Goal: Task Accomplishment & Management: Complete application form

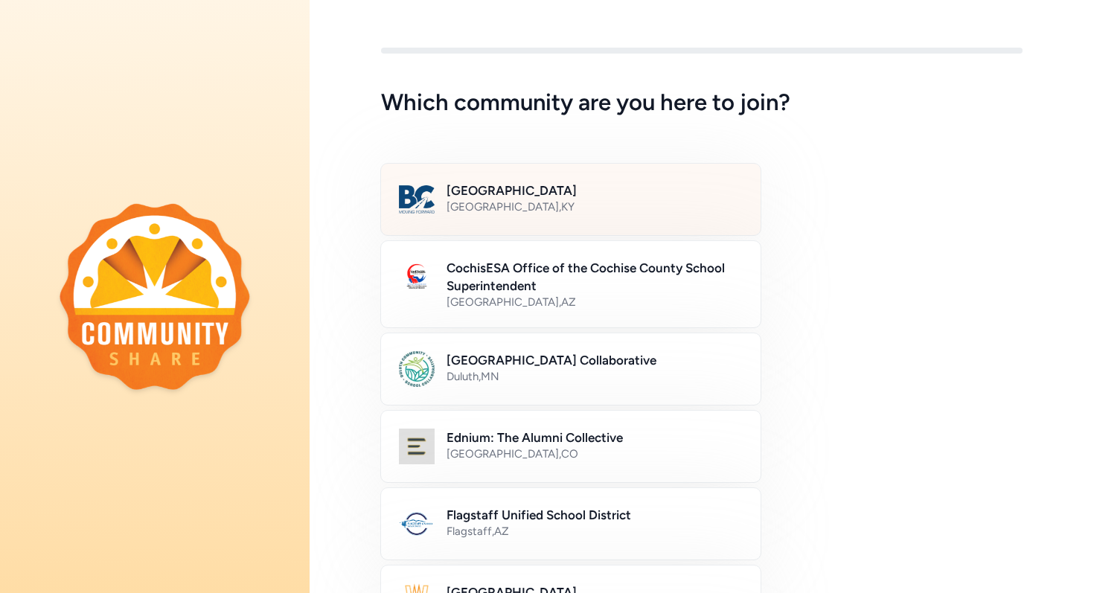
click at [618, 201] on div "[GEOGRAPHIC_DATA] , [GEOGRAPHIC_DATA]" at bounding box center [594, 206] width 296 height 15
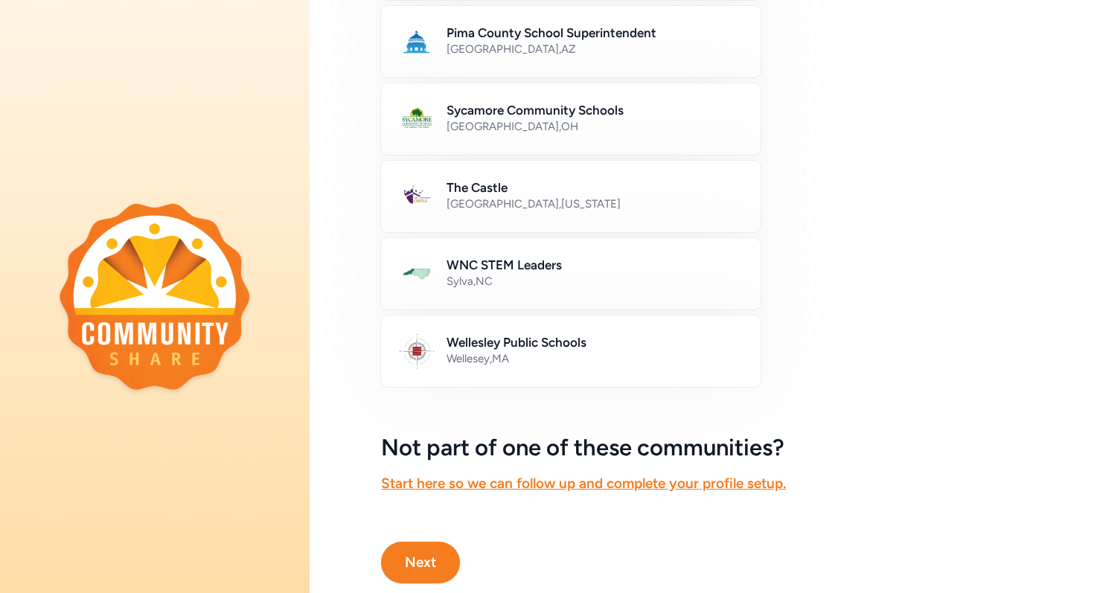
scroll to position [830, 0]
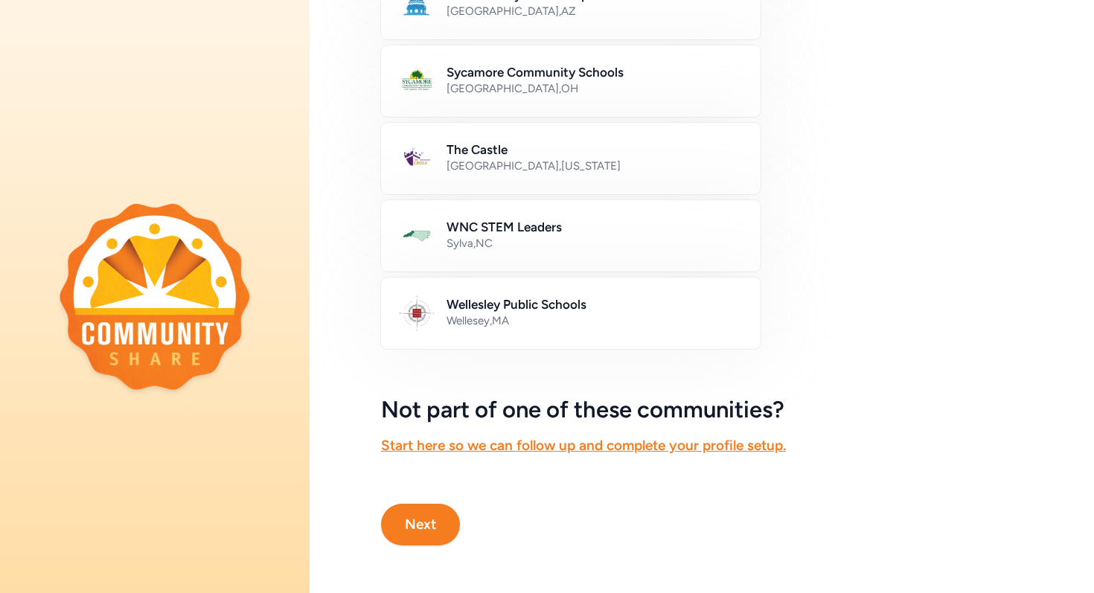
click at [435, 523] on button "Next" at bounding box center [420, 525] width 79 height 42
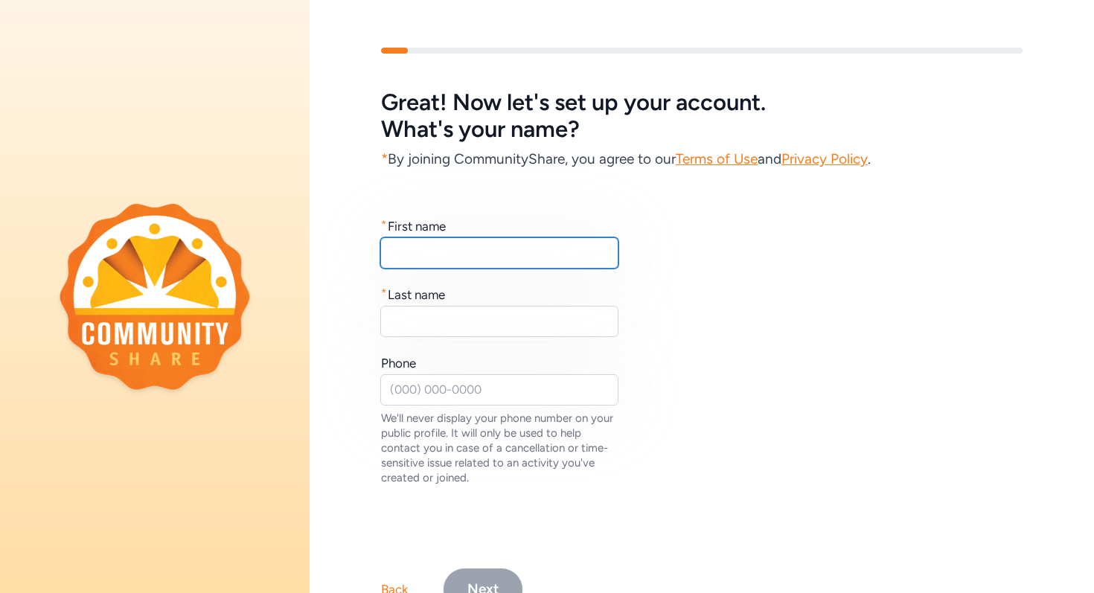
click at [549, 257] on input "text" at bounding box center [499, 252] width 238 height 31
type input "[PERSON_NAME]"
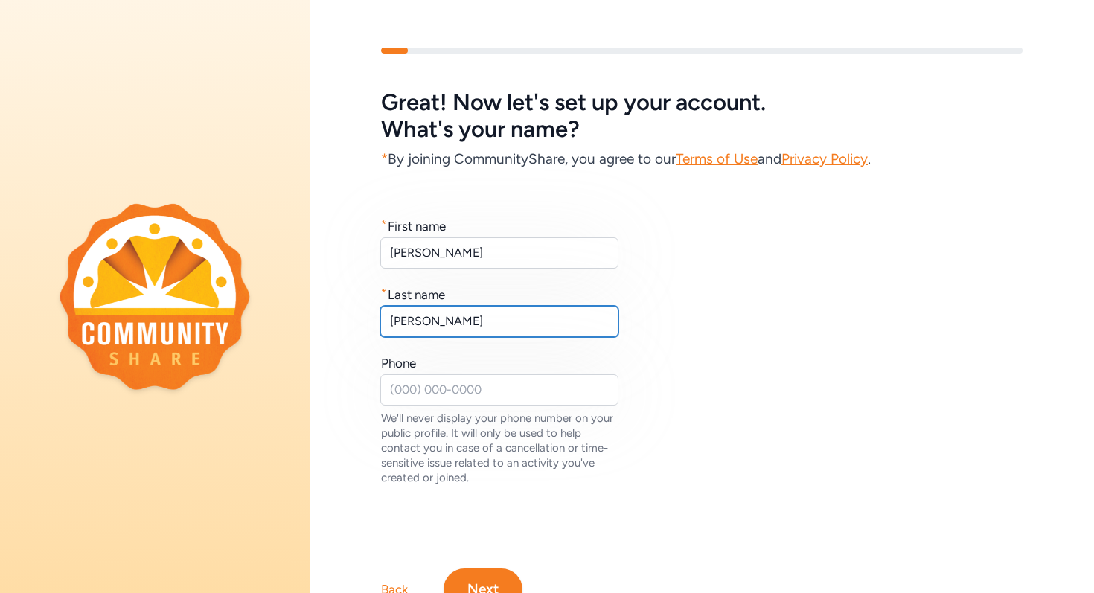
type input "[PERSON_NAME]"
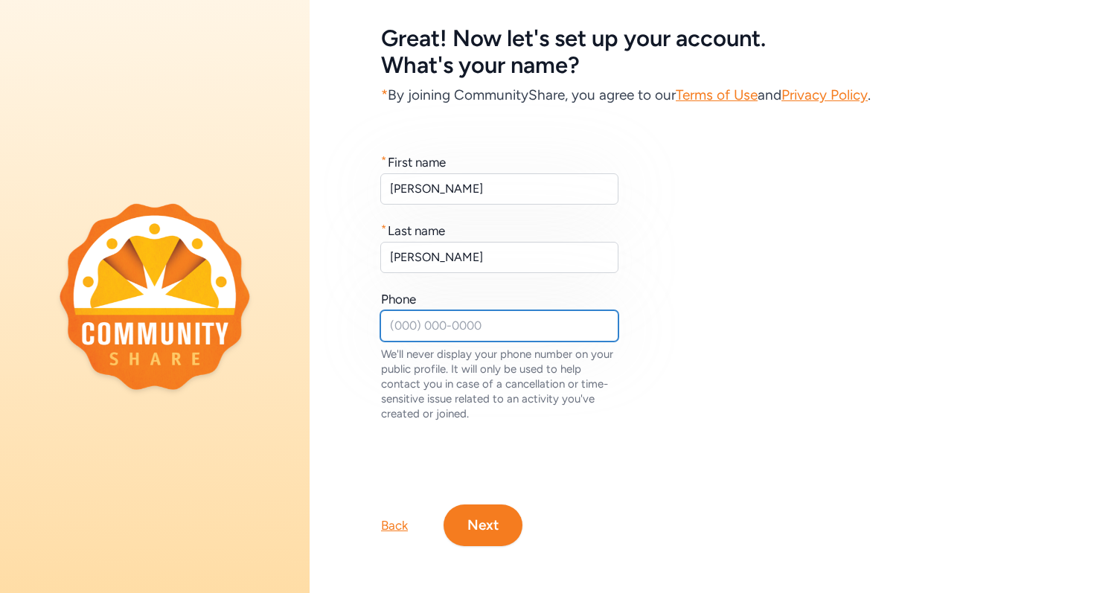
scroll to position [65, 0]
type input "5025103408"
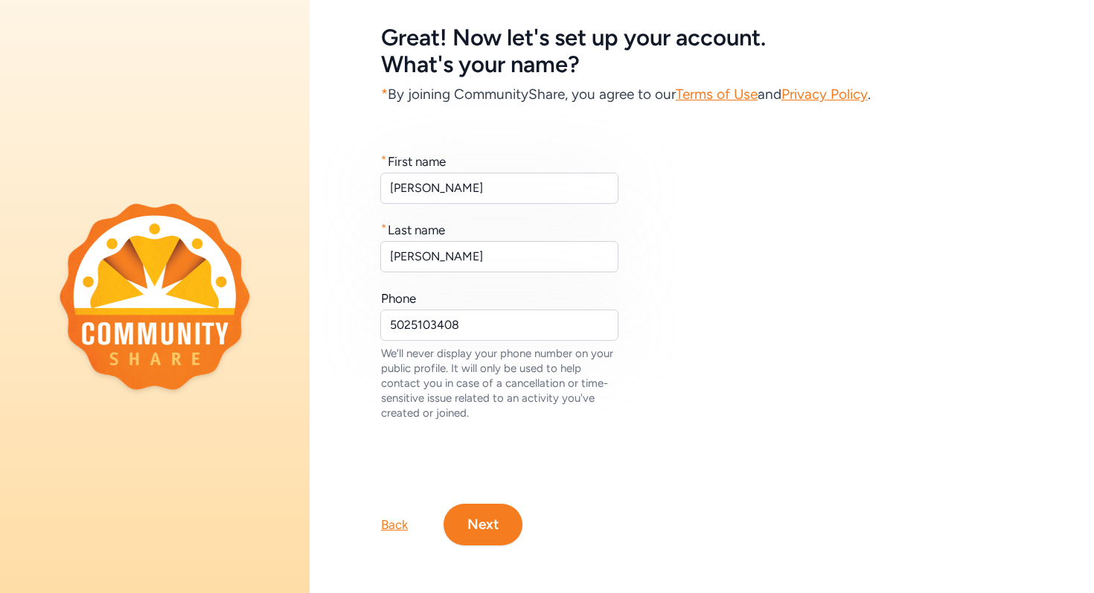
click at [478, 526] on button "Next" at bounding box center [482, 525] width 79 height 42
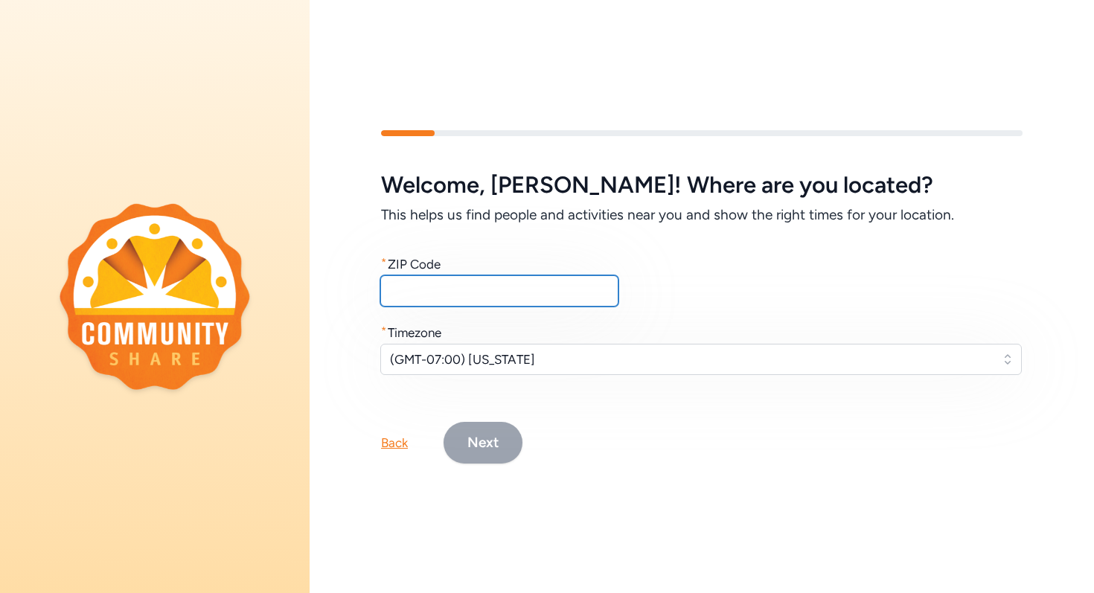
click at [503, 292] on input "text" at bounding box center [499, 290] width 238 height 31
type input "40165"
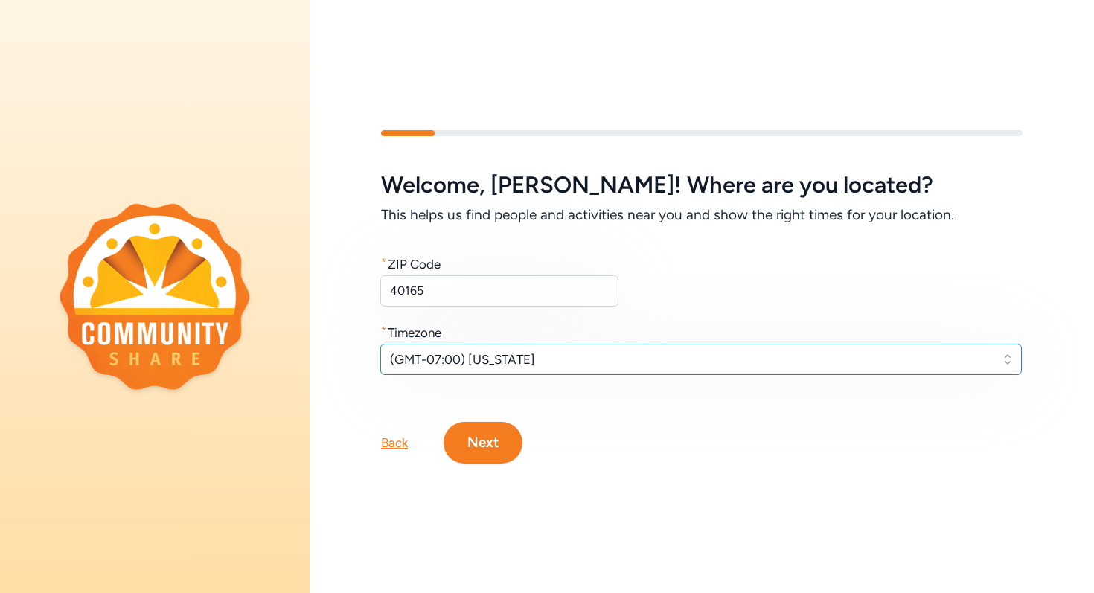
click at [586, 372] on button "(GMT-07:00) [US_STATE]" at bounding box center [700, 359] width 641 height 31
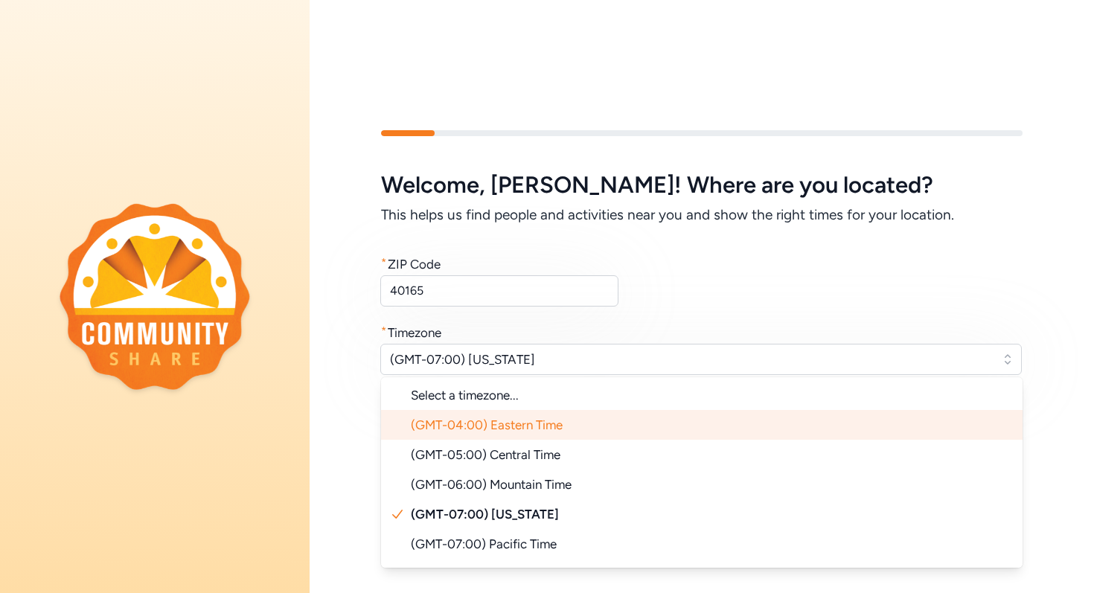
click at [554, 425] on span "(GMT-04:00) Eastern Time" at bounding box center [487, 424] width 152 height 15
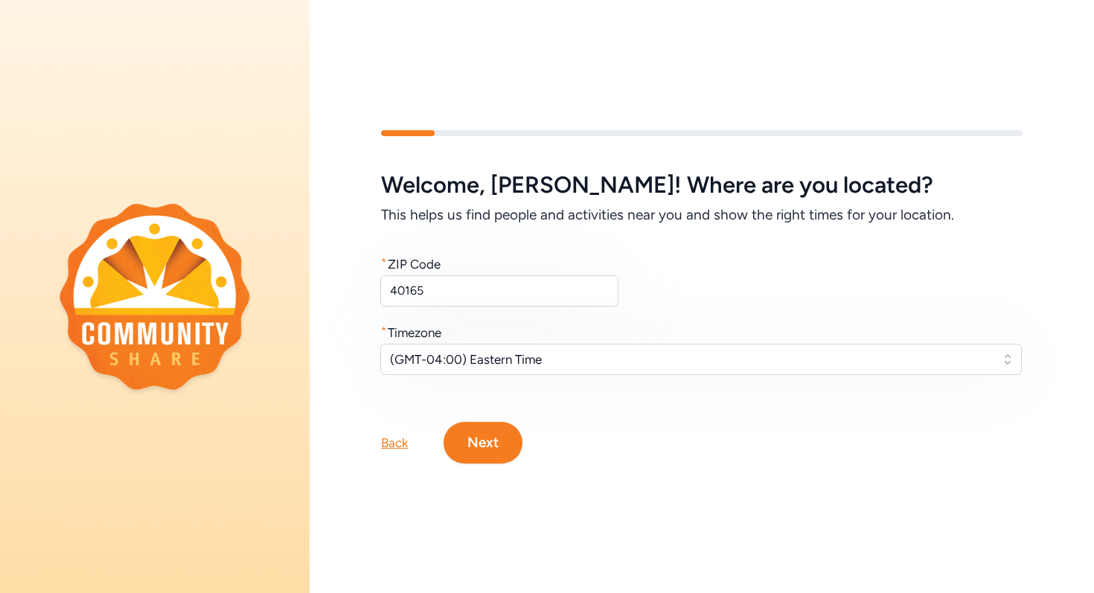
click at [490, 440] on button "Next" at bounding box center [482, 443] width 79 height 42
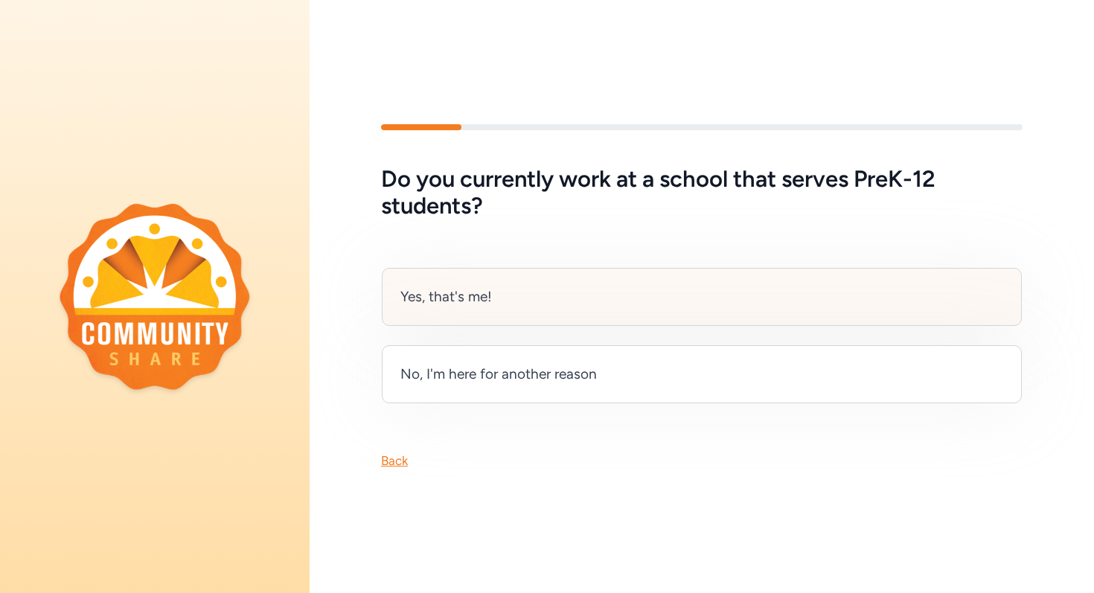
click at [645, 284] on div "Yes, that's me!" at bounding box center [702, 297] width 640 height 58
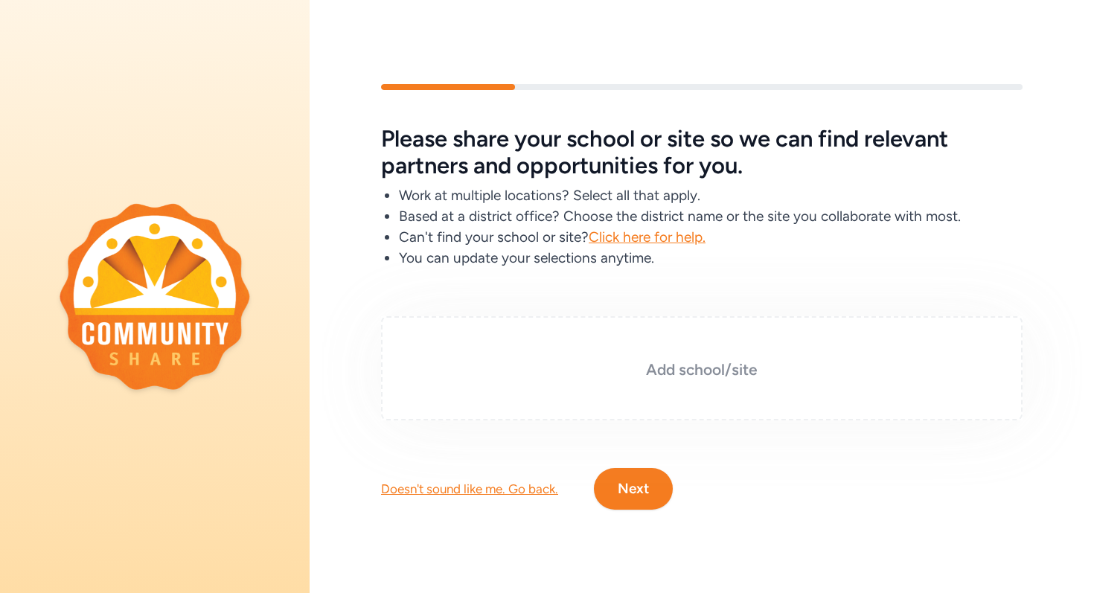
click at [659, 379] on h3 "Add school/site" at bounding box center [701, 369] width 567 height 21
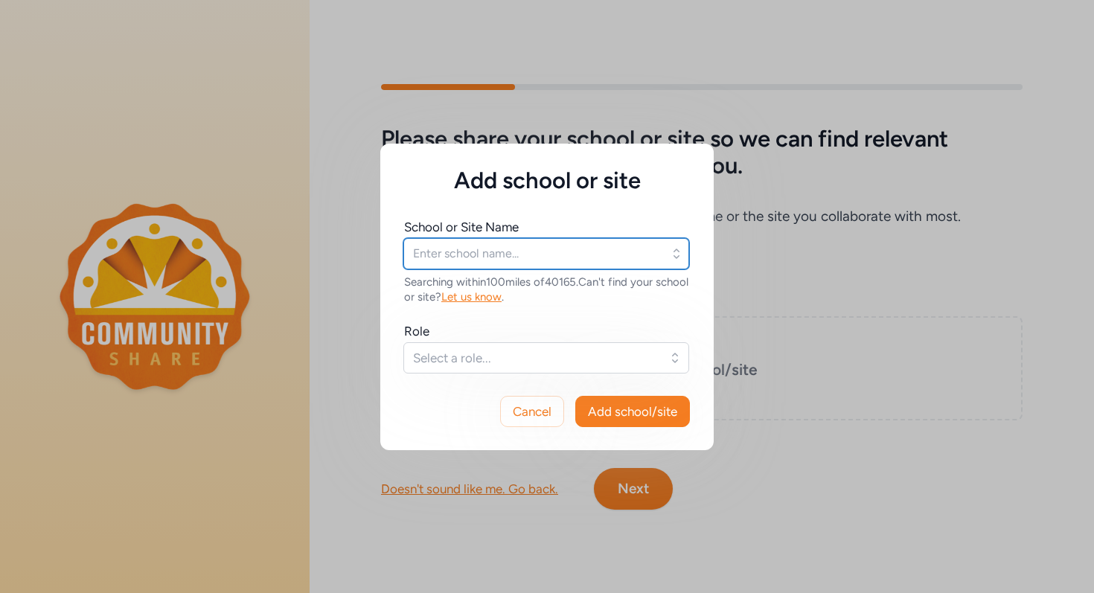
click at [609, 255] on input "text" at bounding box center [546, 253] width 286 height 31
type input "bullitt virtual"
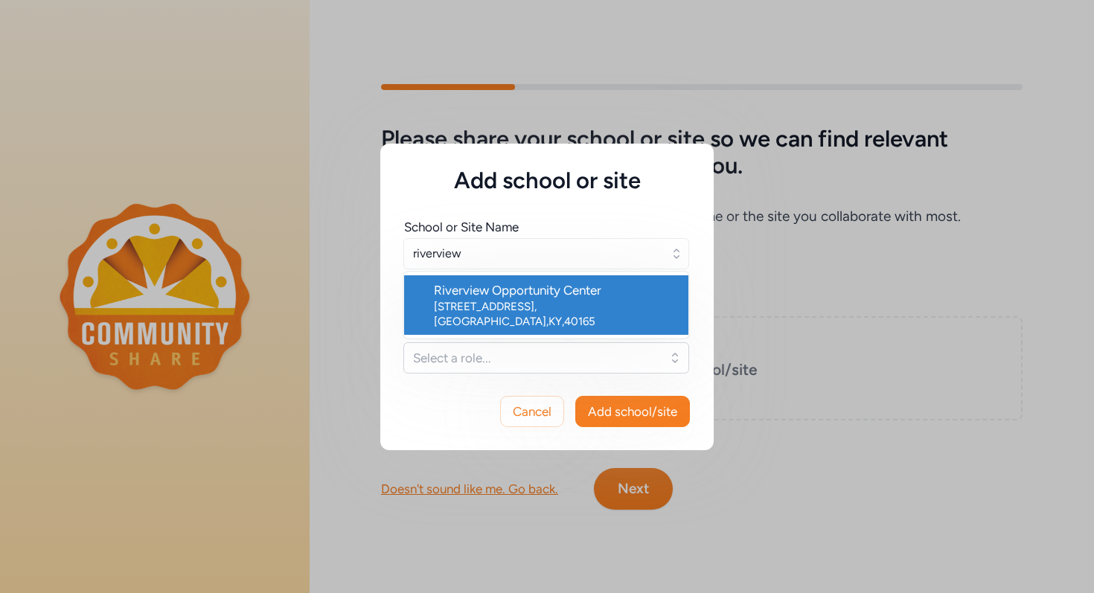
click at [617, 294] on div "Riverview Opportunity Center" at bounding box center [555, 290] width 243 height 18
type input "Riverview Opportunity Center"
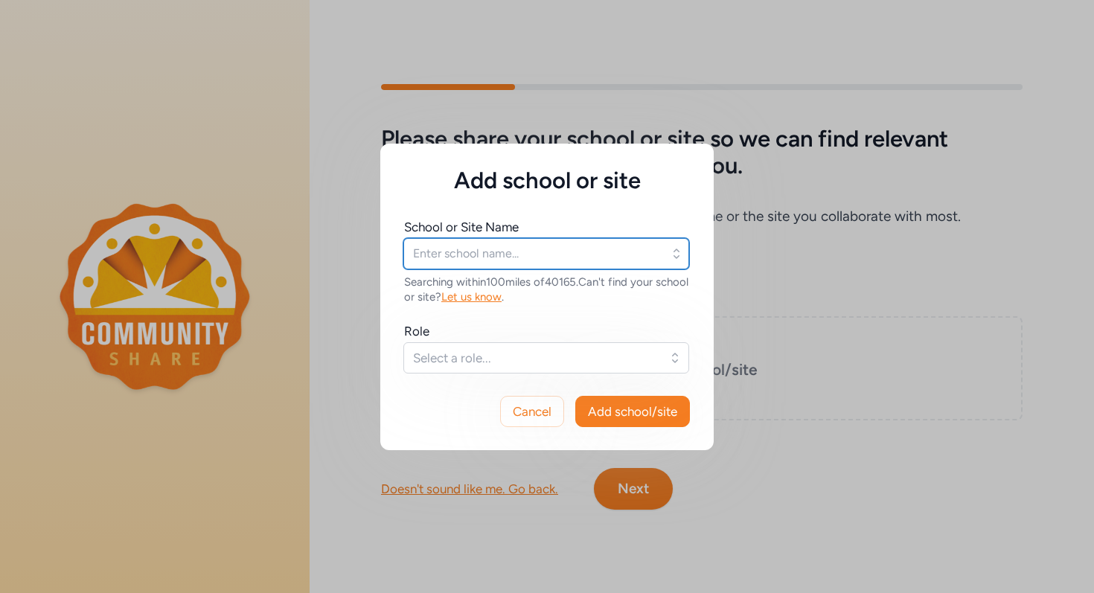
type input "Riverview Opportunity Center"
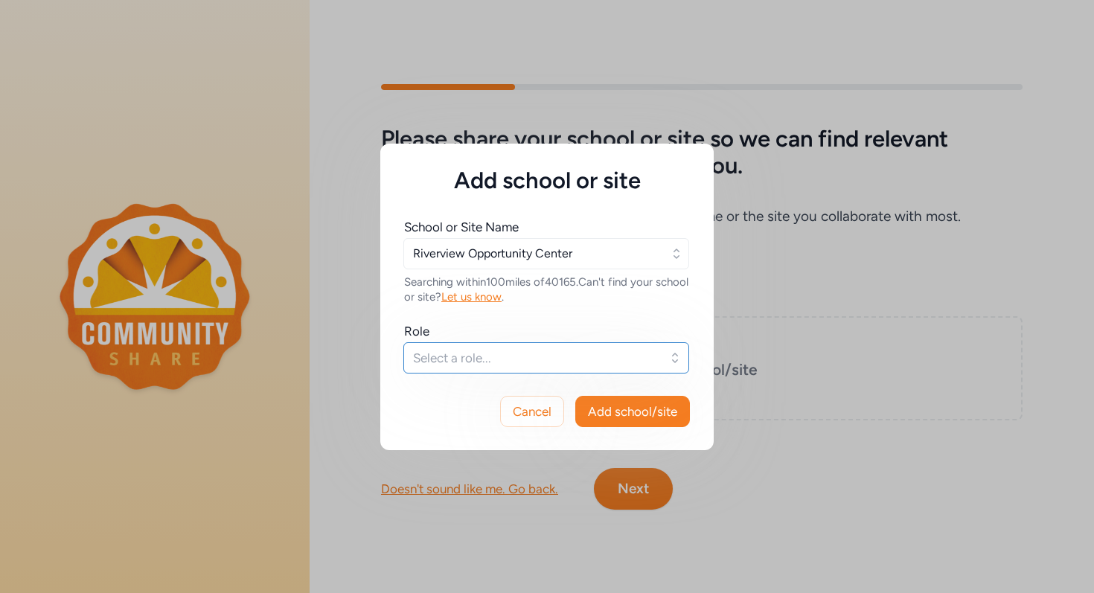
click at [540, 368] on button "Select a role..." at bounding box center [546, 357] width 286 height 31
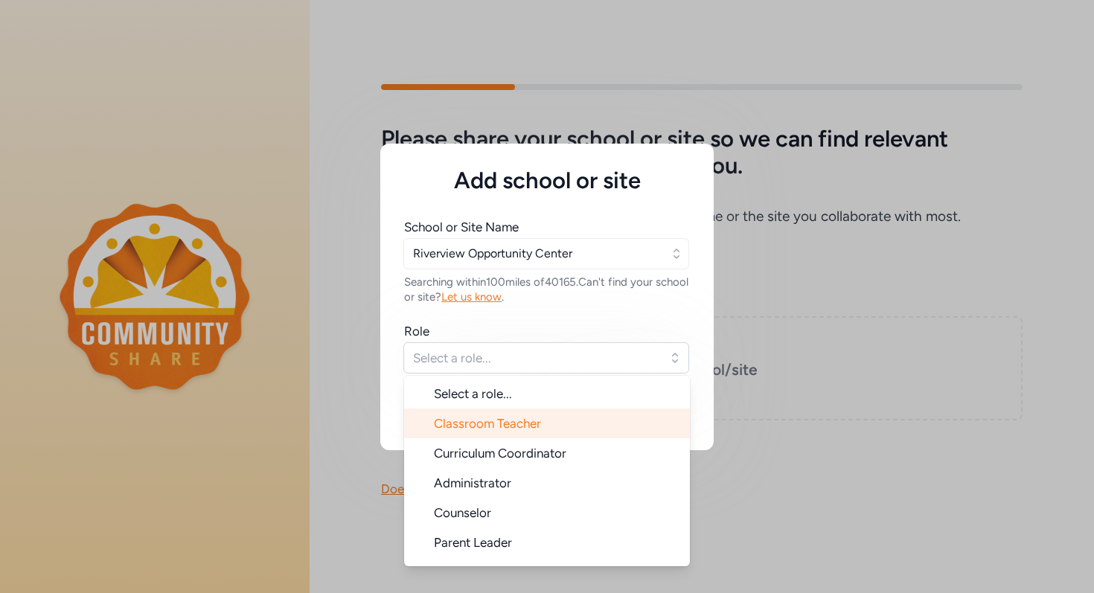
click at [505, 429] on span "Classroom Teacher" at bounding box center [487, 423] width 107 height 15
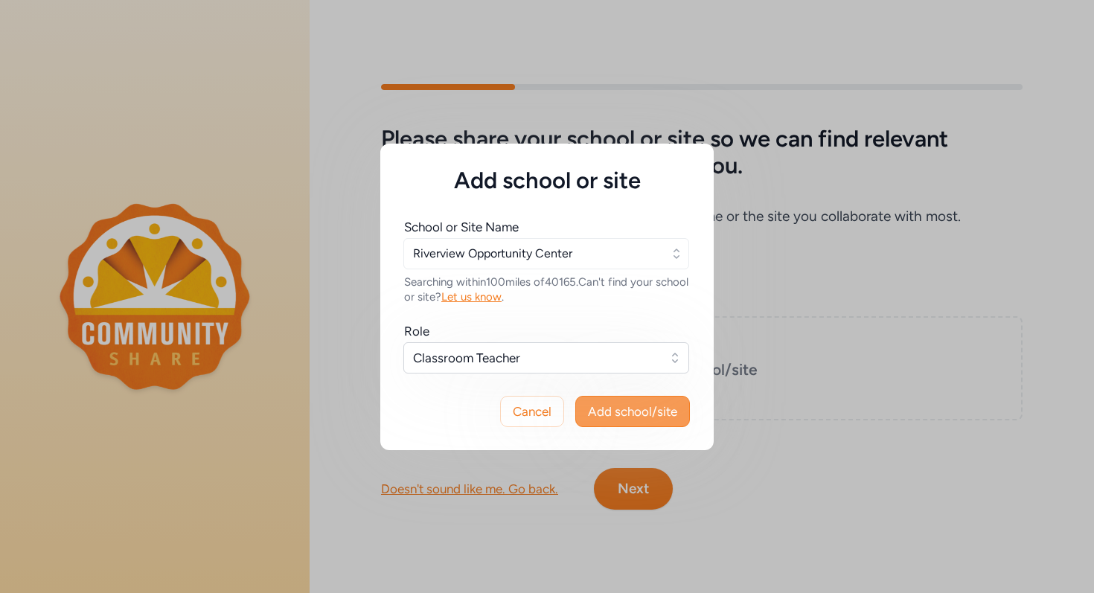
click at [632, 419] on span "Add school/site" at bounding box center [632, 412] width 89 height 18
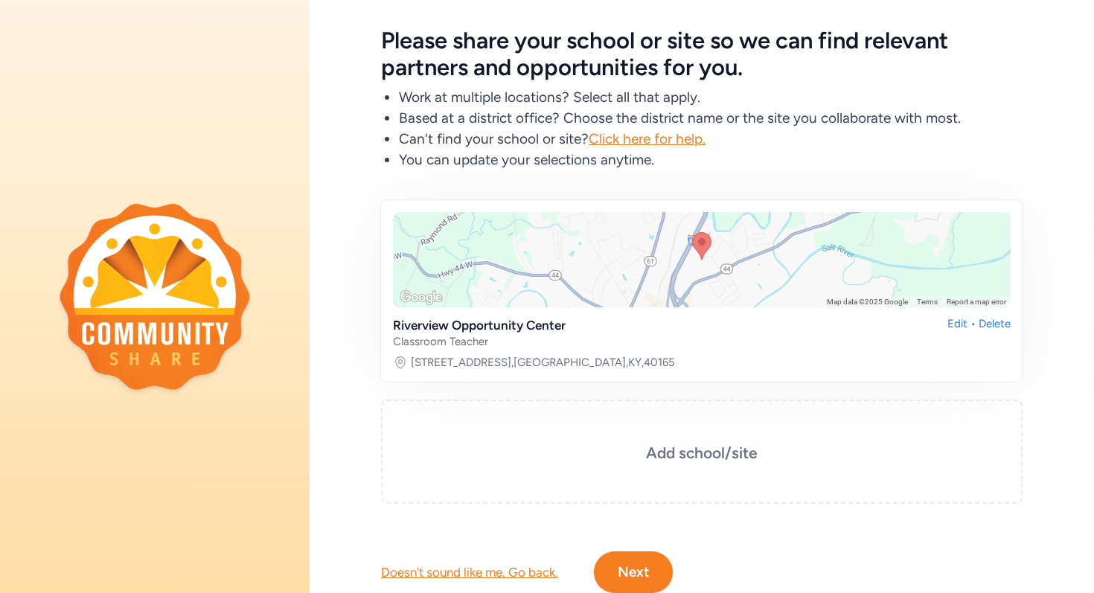
scroll to position [109, 0]
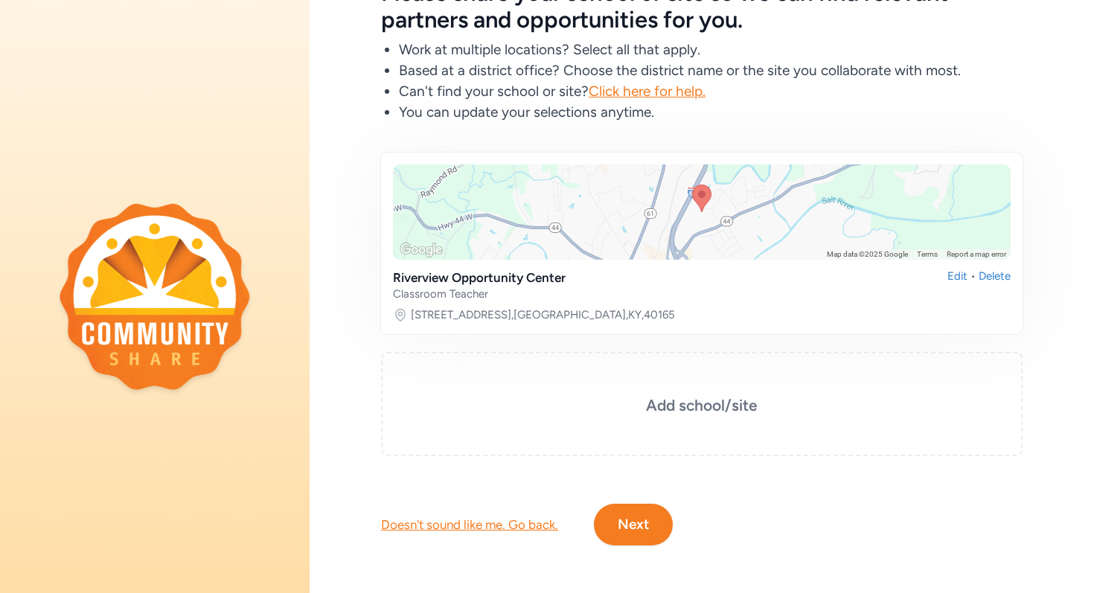
click at [639, 526] on button "Next" at bounding box center [633, 525] width 79 height 42
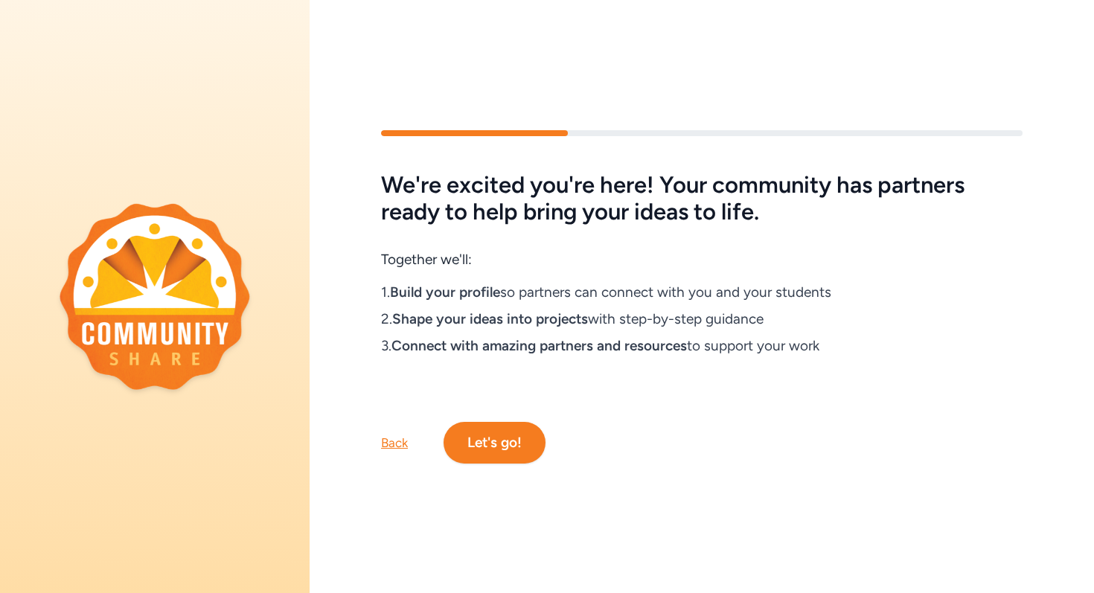
click at [505, 441] on button "Let's go!" at bounding box center [494, 443] width 102 height 42
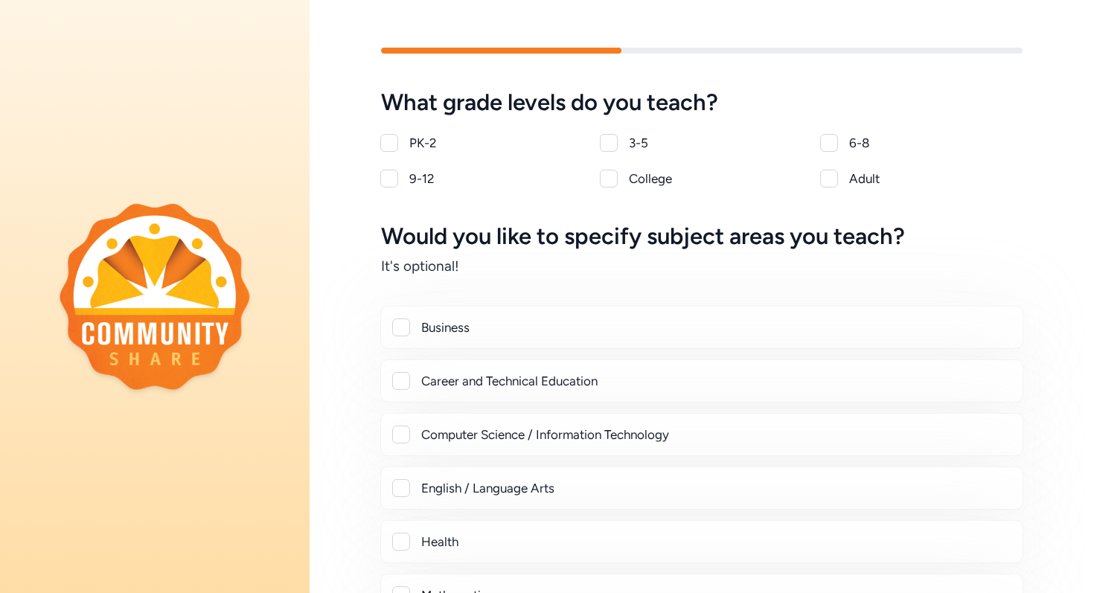
click at [823, 147] on div at bounding box center [829, 143] width 18 height 18
checkbox input "true"
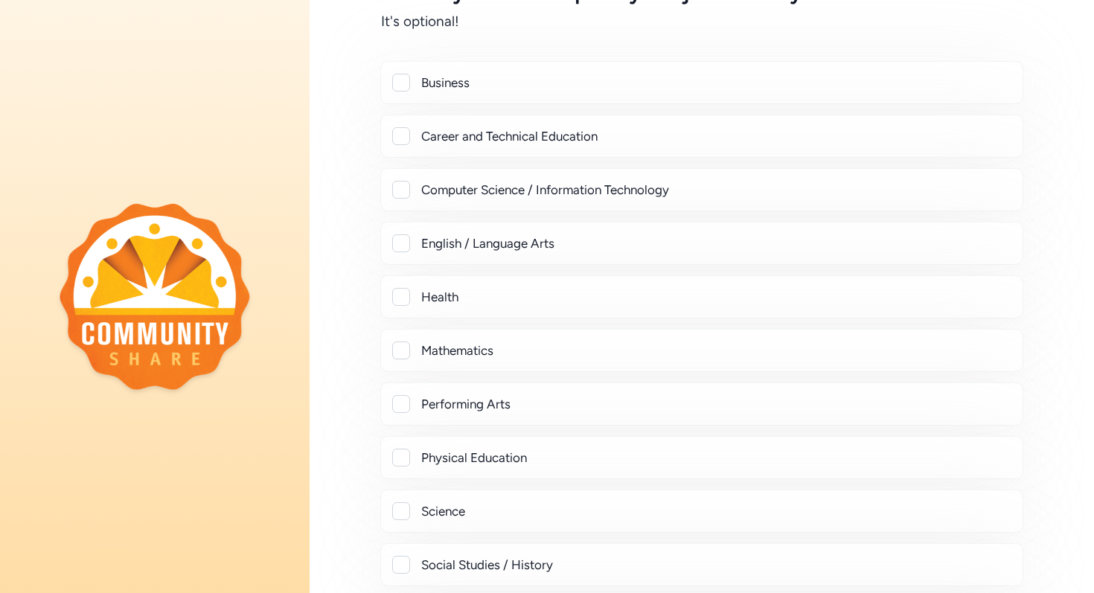
scroll to position [252, 0]
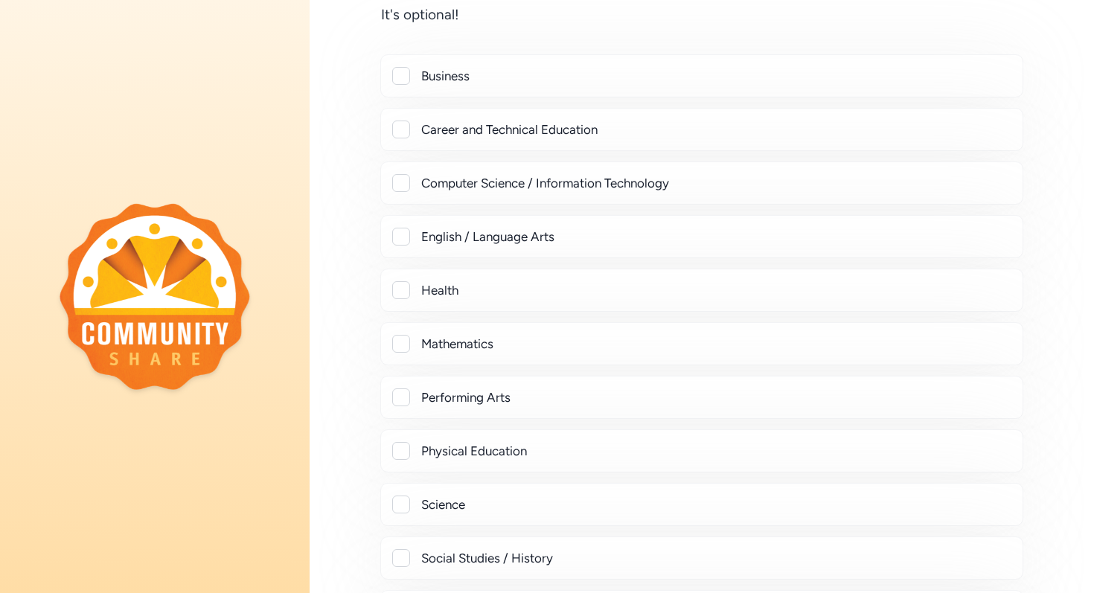
click at [403, 344] on div at bounding box center [401, 344] width 18 height 18
checkbox input "true"
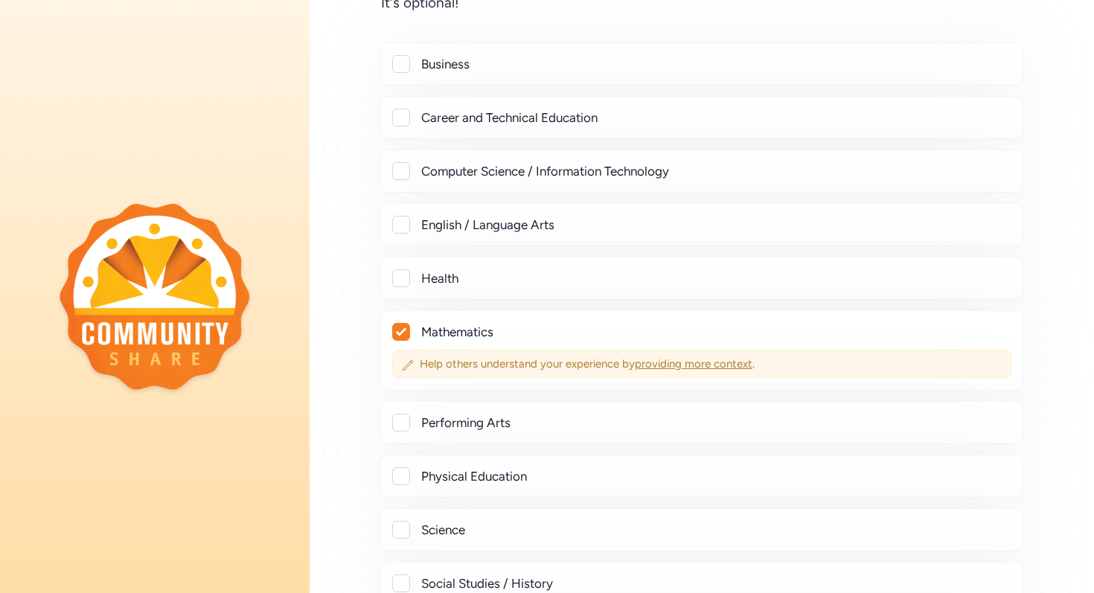
scroll to position [275, 0]
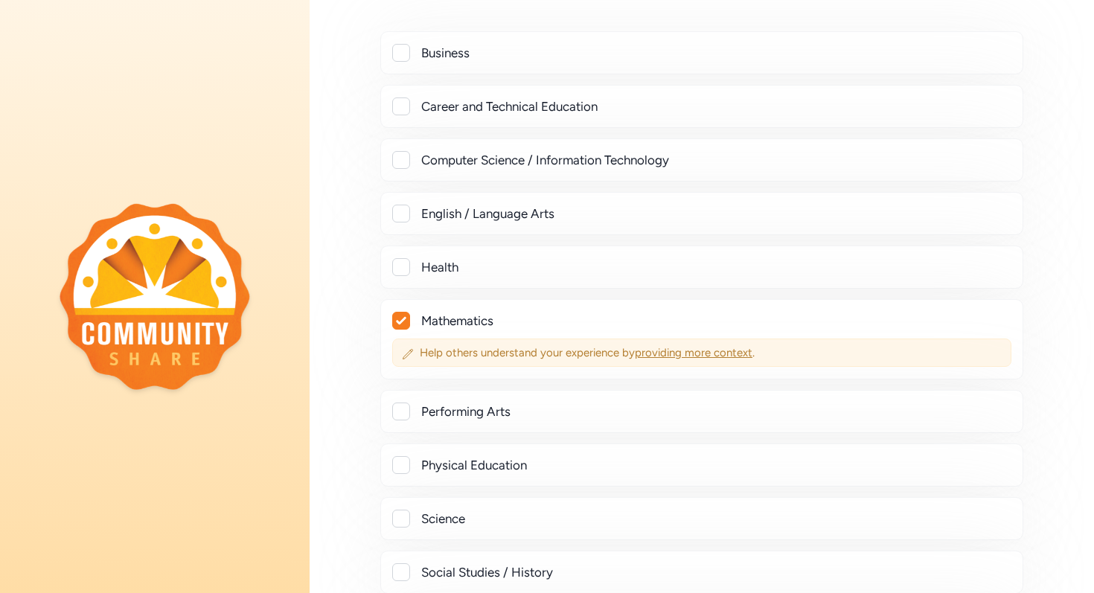
click at [699, 353] on span "providing more context" at bounding box center [694, 352] width 118 height 13
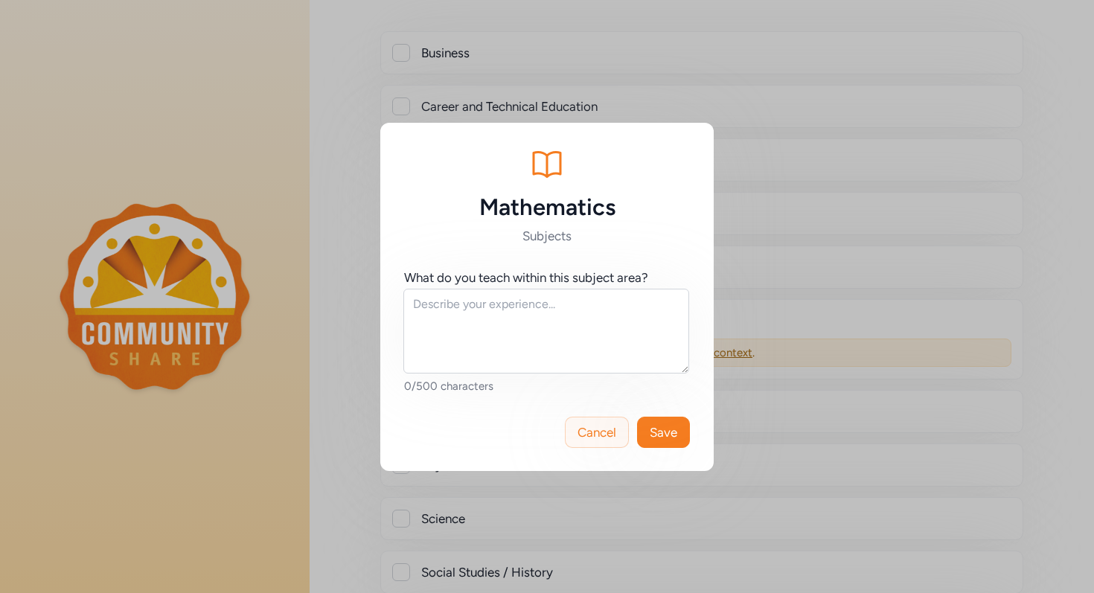
click at [592, 428] on span "Cancel" at bounding box center [596, 432] width 39 height 18
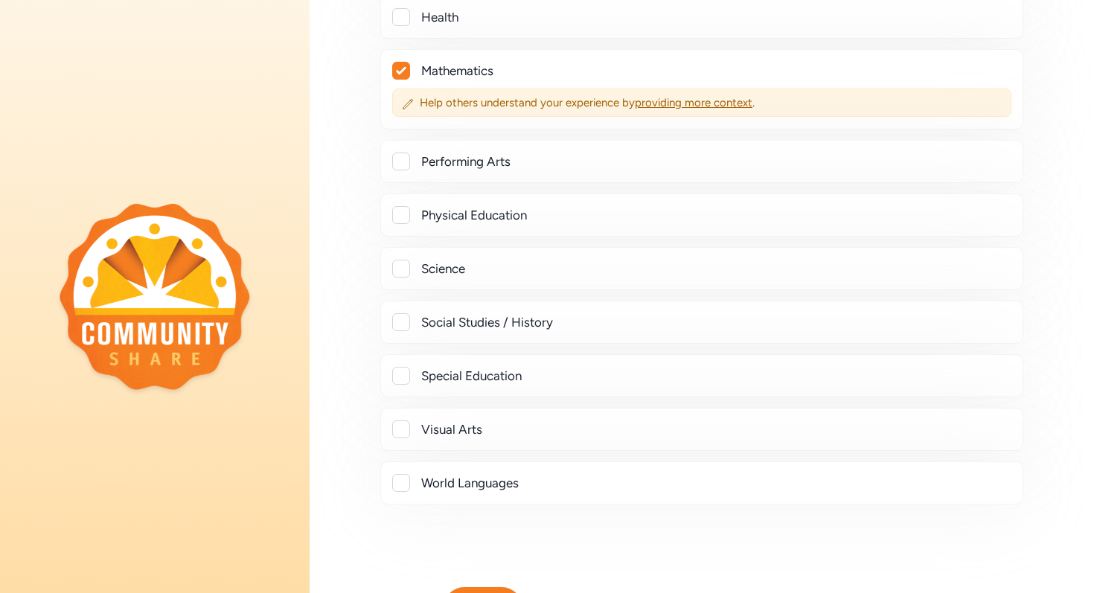
scroll to position [608, 0]
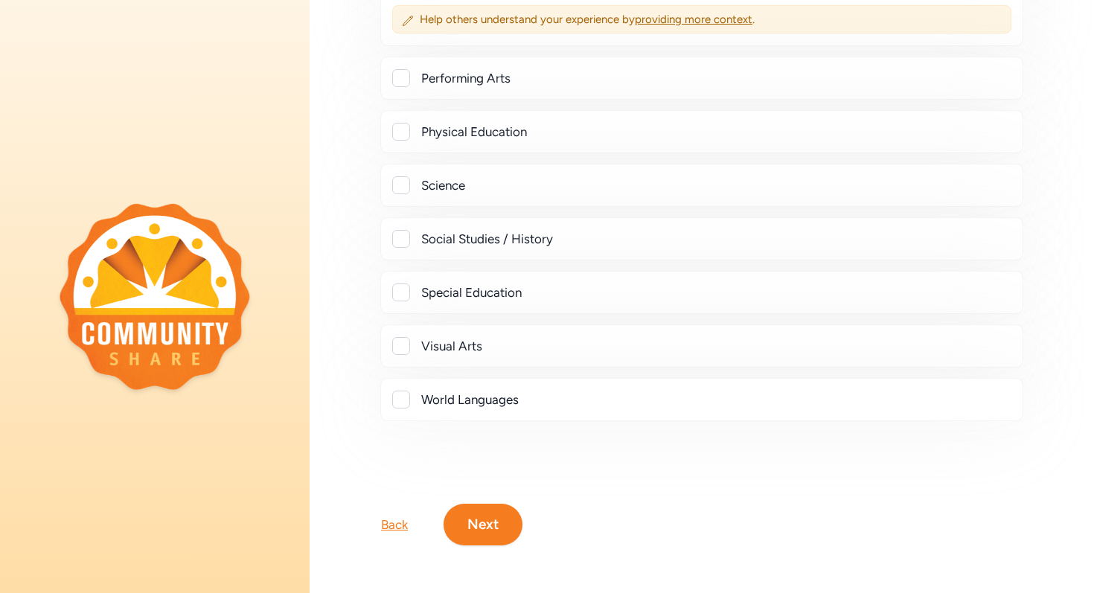
click at [485, 525] on button "Next" at bounding box center [482, 525] width 79 height 42
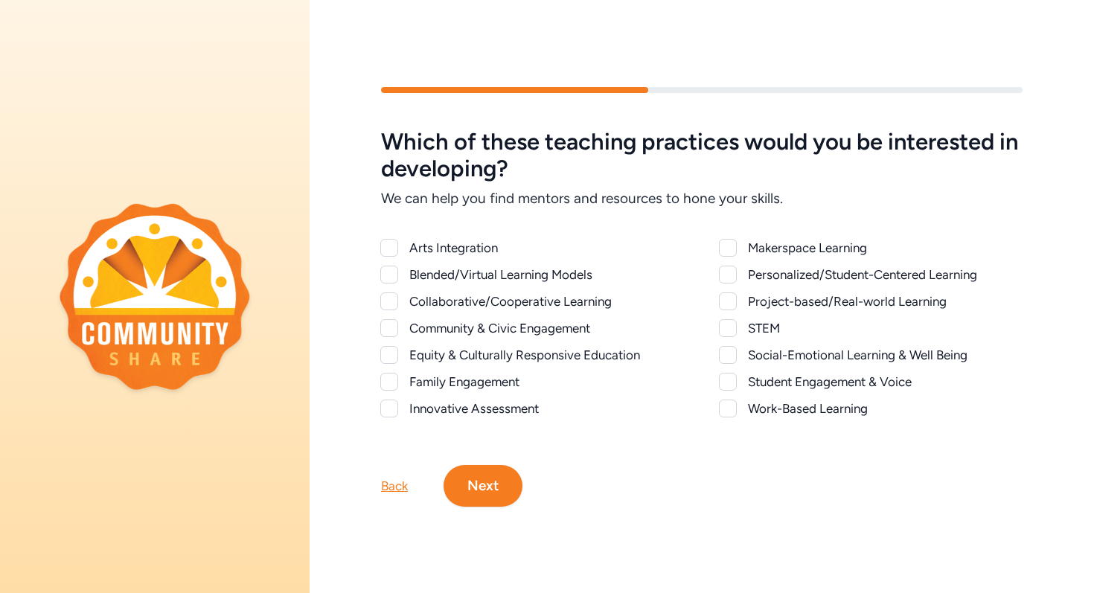
click at [395, 275] on div at bounding box center [389, 275] width 18 height 18
checkbox input "true"
click at [388, 308] on div at bounding box center [389, 301] width 18 height 18
checkbox input "true"
click at [385, 336] on div at bounding box center [389, 328] width 18 height 18
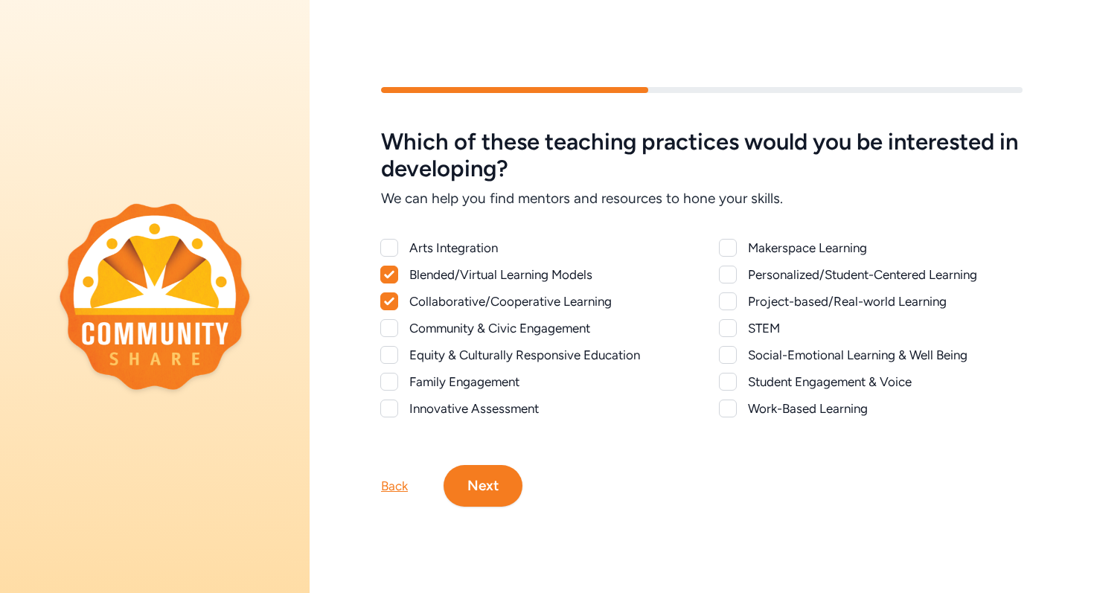
checkbox input "true"
click at [389, 380] on div at bounding box center [389, 382] width 18 height 18
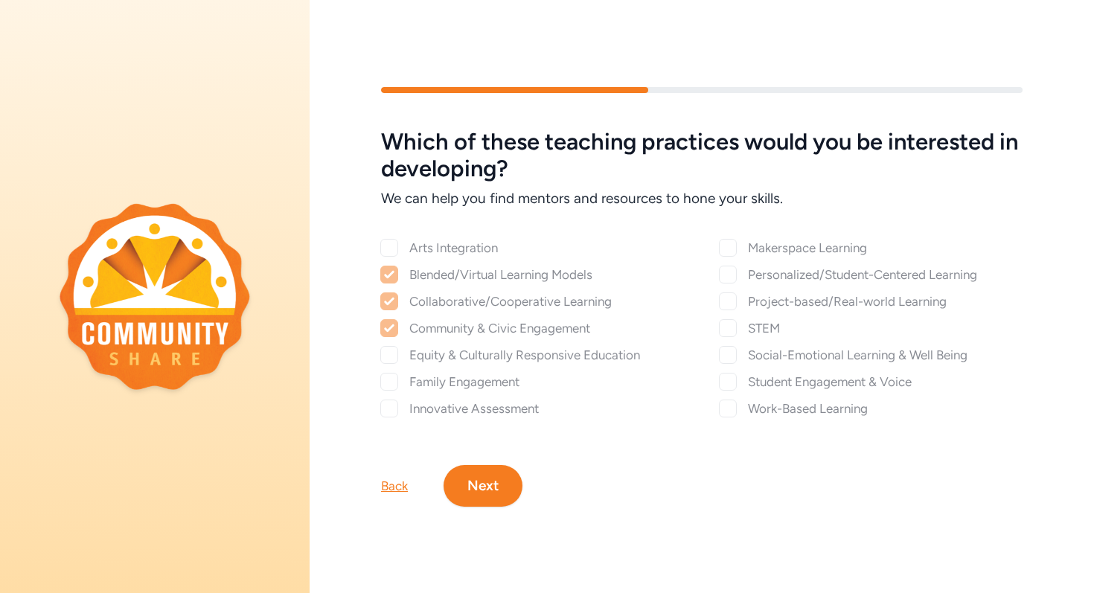
checkbox input "true"
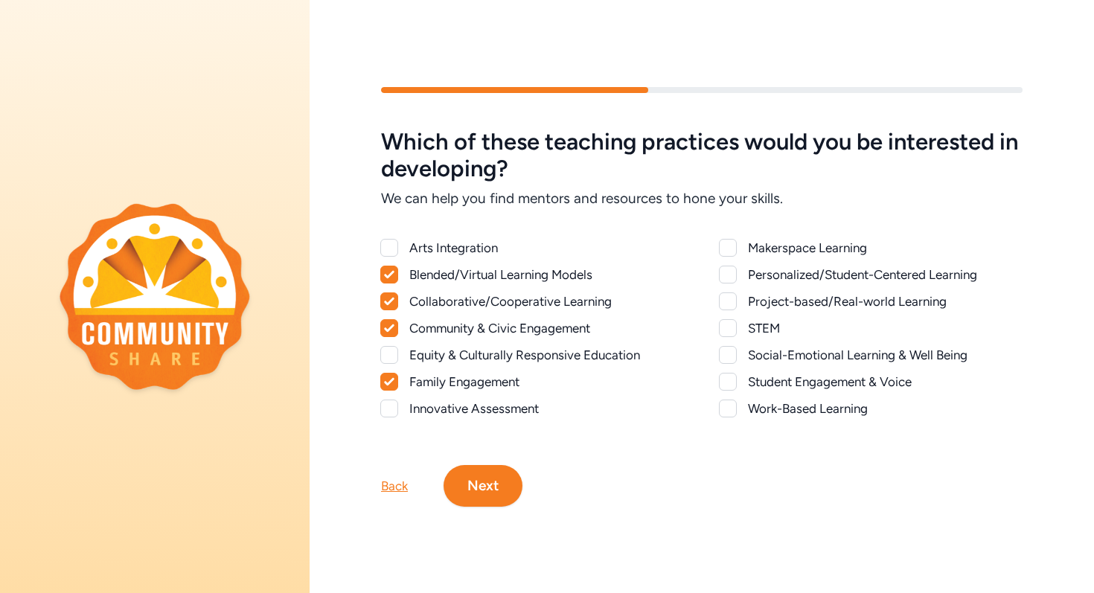
click at [393, 414] on div at bounding box center [389, 409] width 18 height 18
checkbox input "true"
click at [740, 300] on div "Project-based/Real-world Learning" at bounding box center [871, 301] width 303 height 18
click at [728, 272] on div at bounding box center [728, 275] width 18 height 18
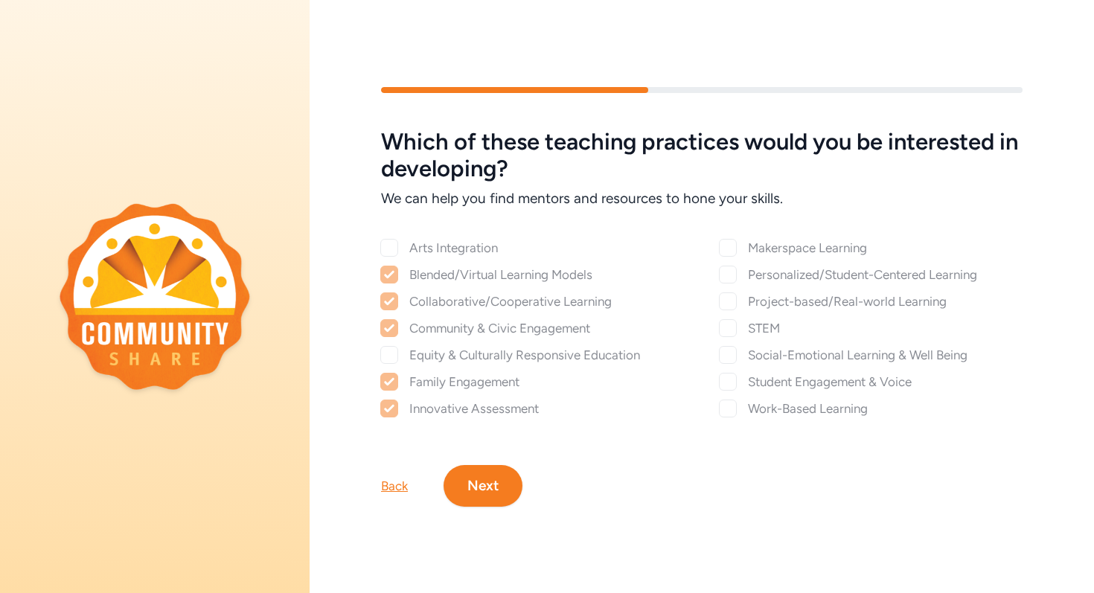
checkbox input "true"
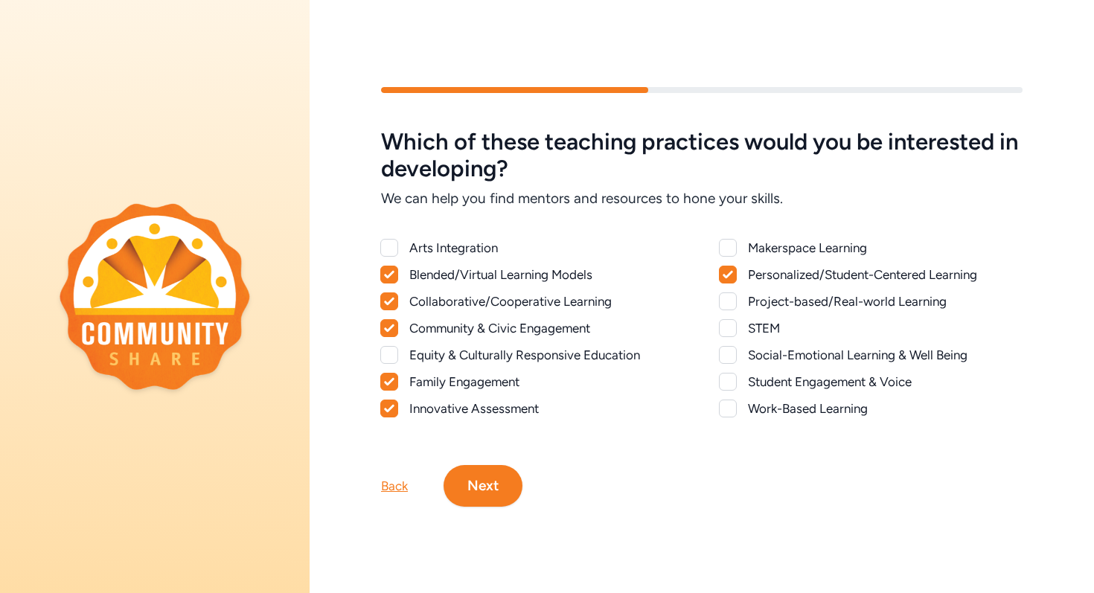
click at [728, 300] on div at bounding box center [728, 301] width 18 height 18
checkbox input "true"
click at [733, 385] on div at bounding box center [728, 382] width 18 height 18
checkbox input "true"
click at [499, 484] on button "Next" at bounding box center [482, 486] width 79 height 42
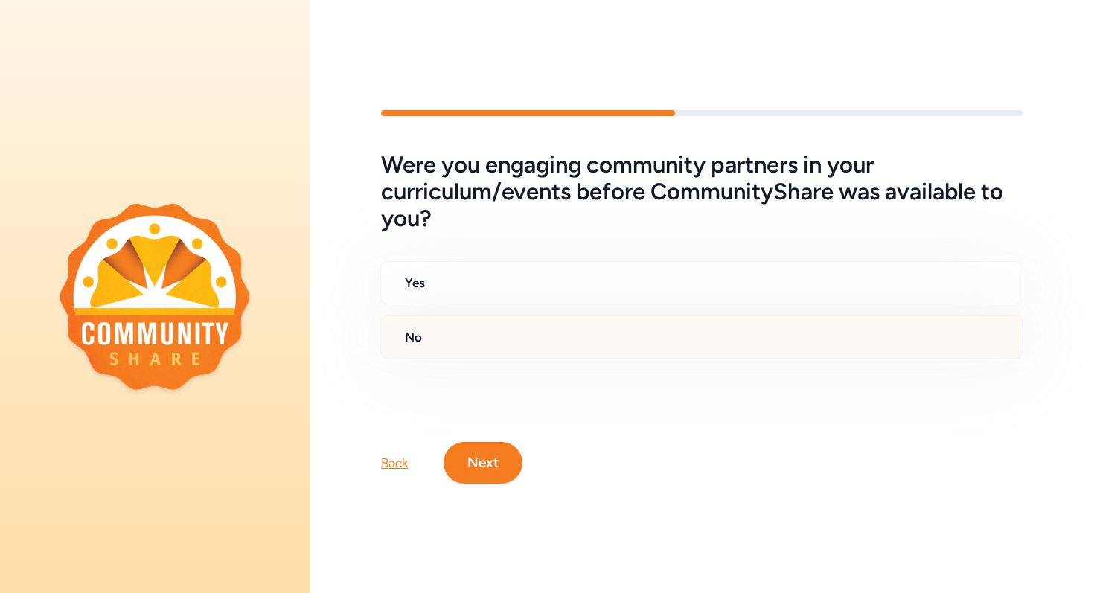
click at [452, 327] on div "No" at bounding box center [701, 337] width 643 height 43
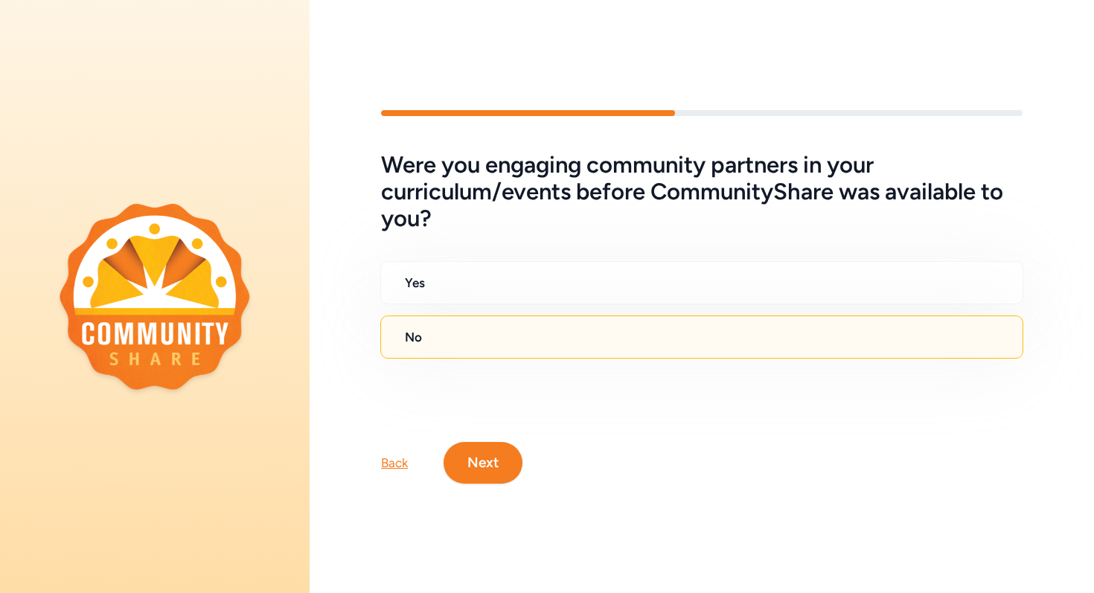
click at [487, 461] on button "Next" at bounding box center [482, 463] width 79 height 42
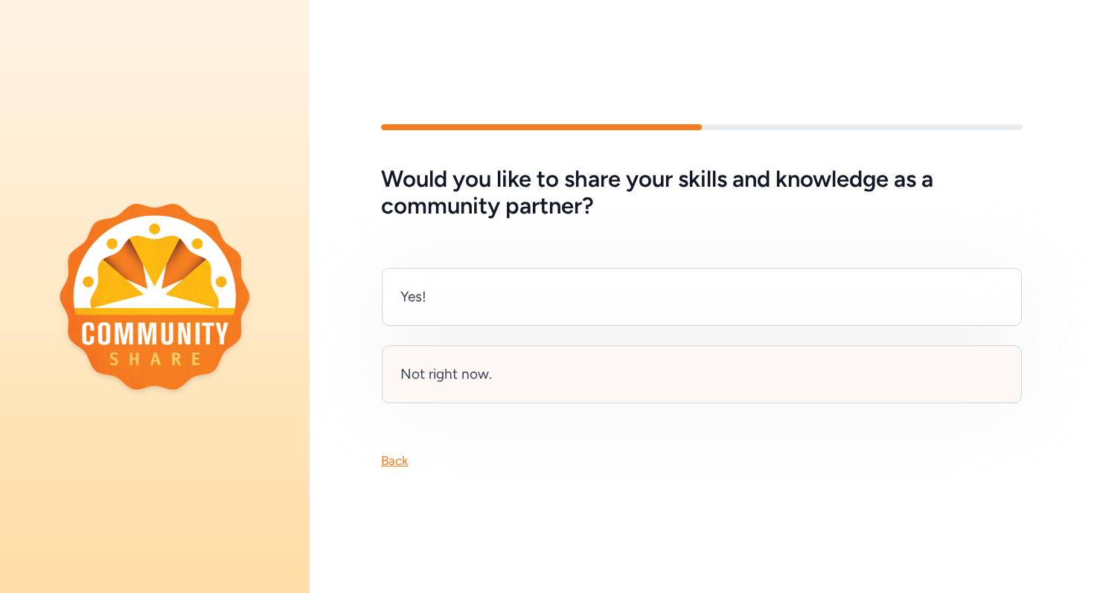
click at [502, 378] on div "Not right now." at bounding box center [702, 374] width 640 height 58
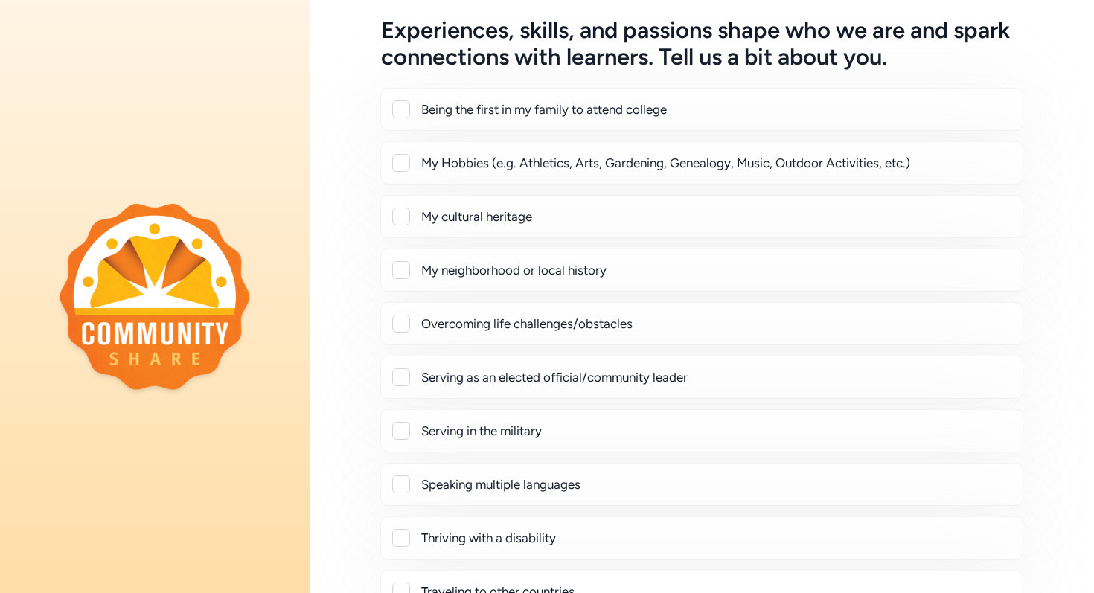
scroll to position [74, 0]
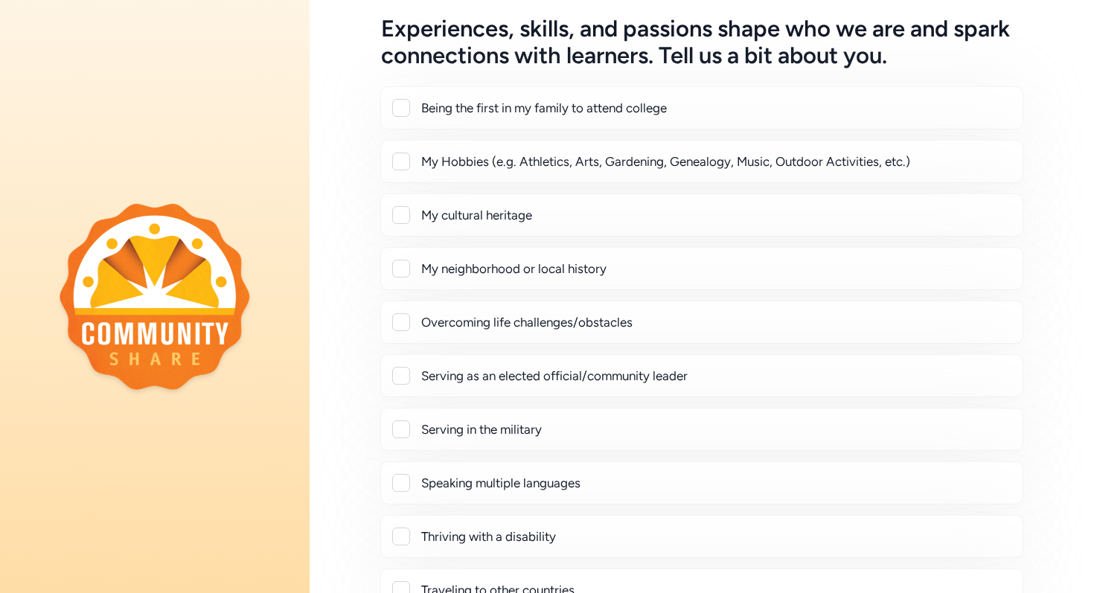
click at [408, 108] on div at bounding box center [401, 108] width 18 height 18
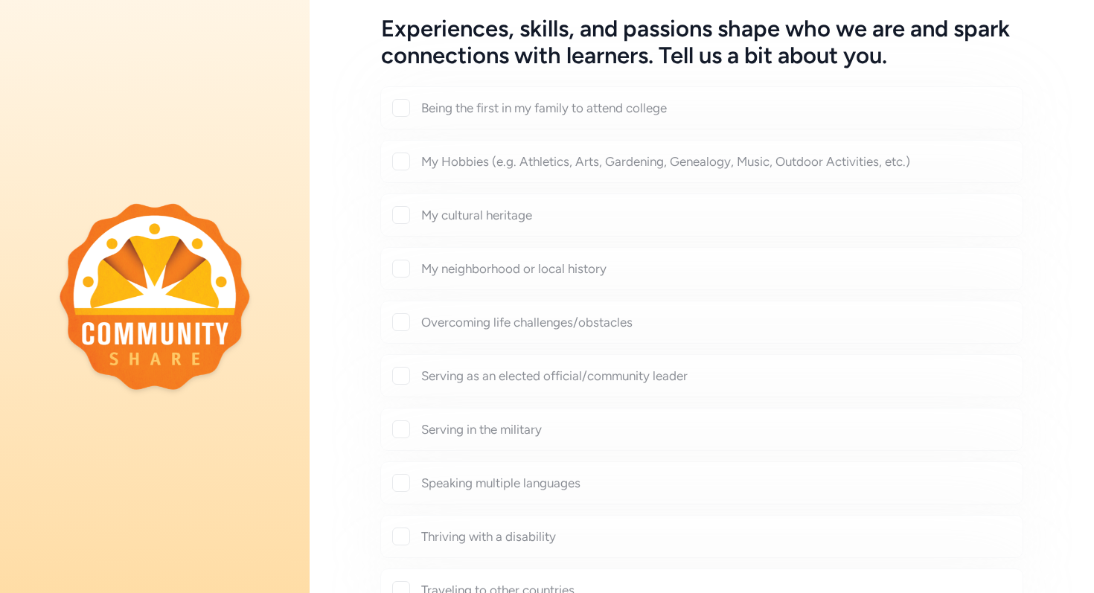
checkbox input "true"
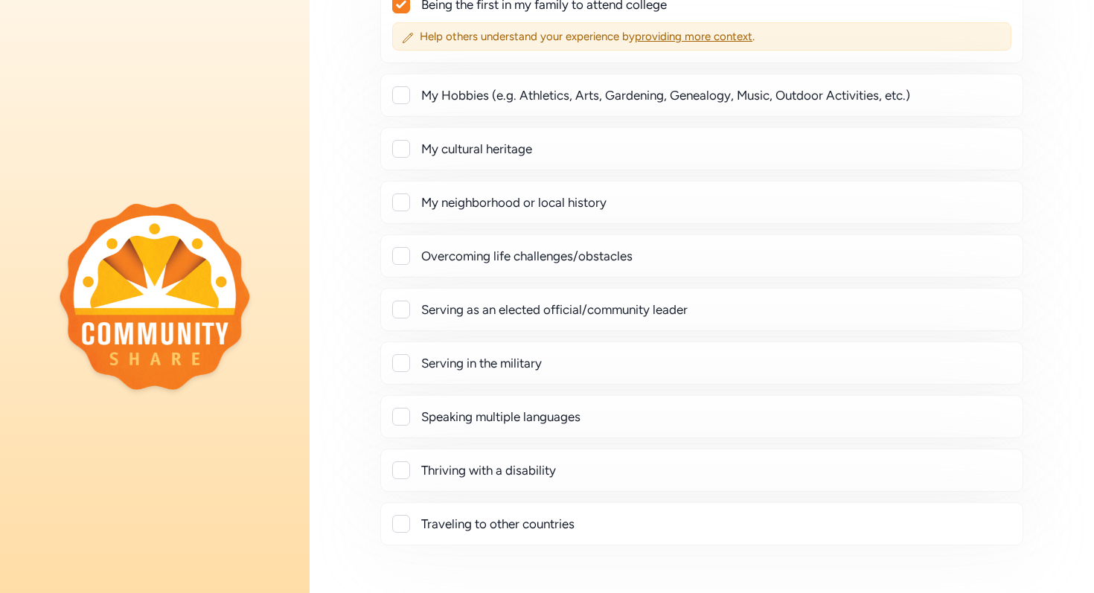
scroll to position [195, 0]
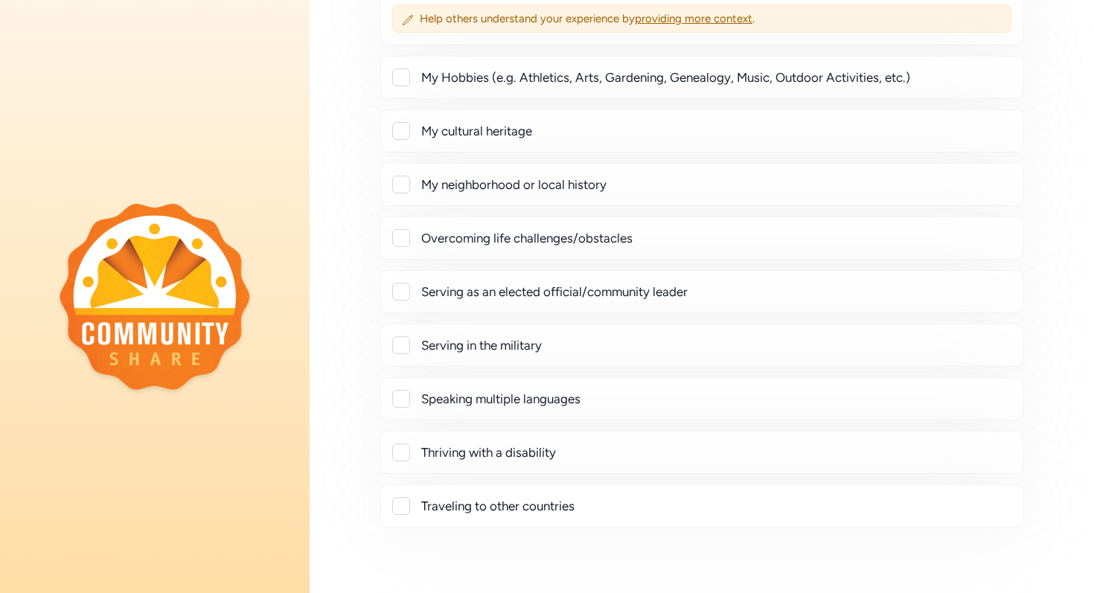
click at [405, 235] on div at bounding box center [401, 238] width 18 height 18
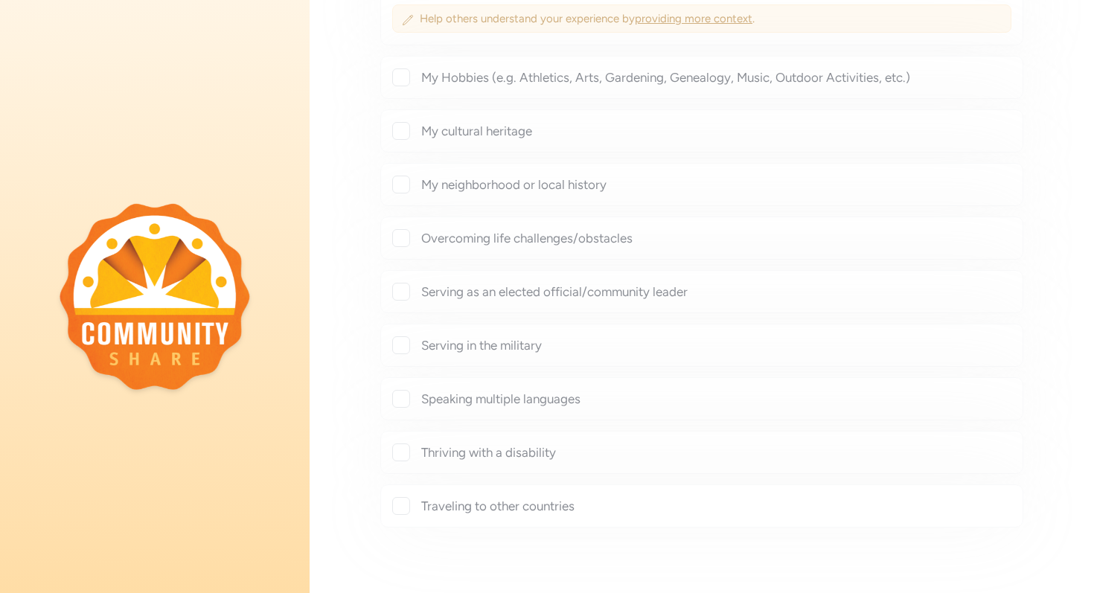
checkbox input "true"
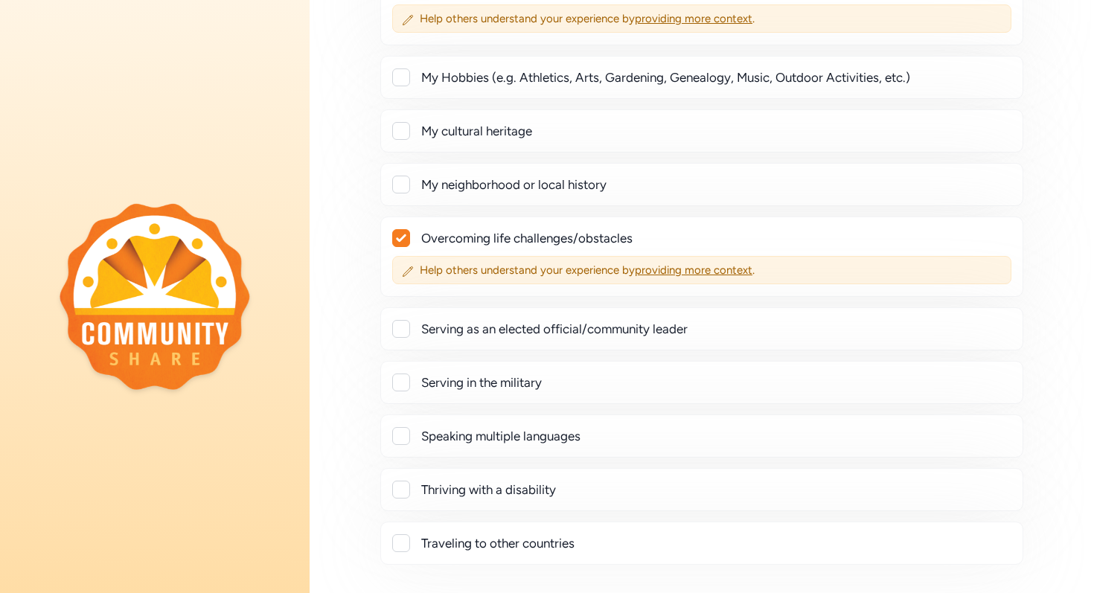
click at [408, 179] on div at bounding box center [401, 185] width 18 height 18
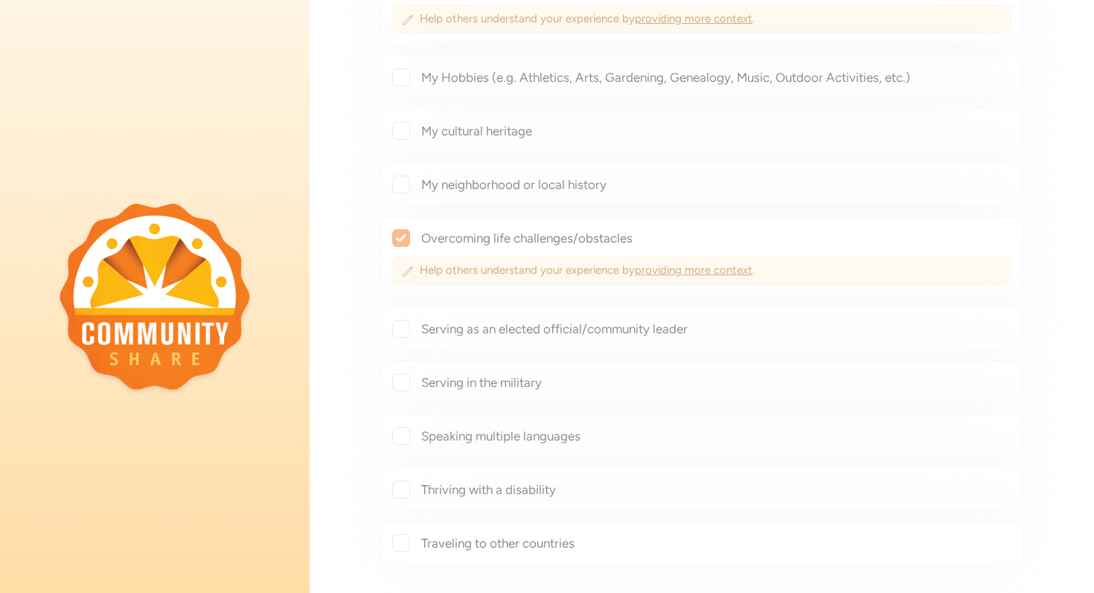
checkbox input "true"
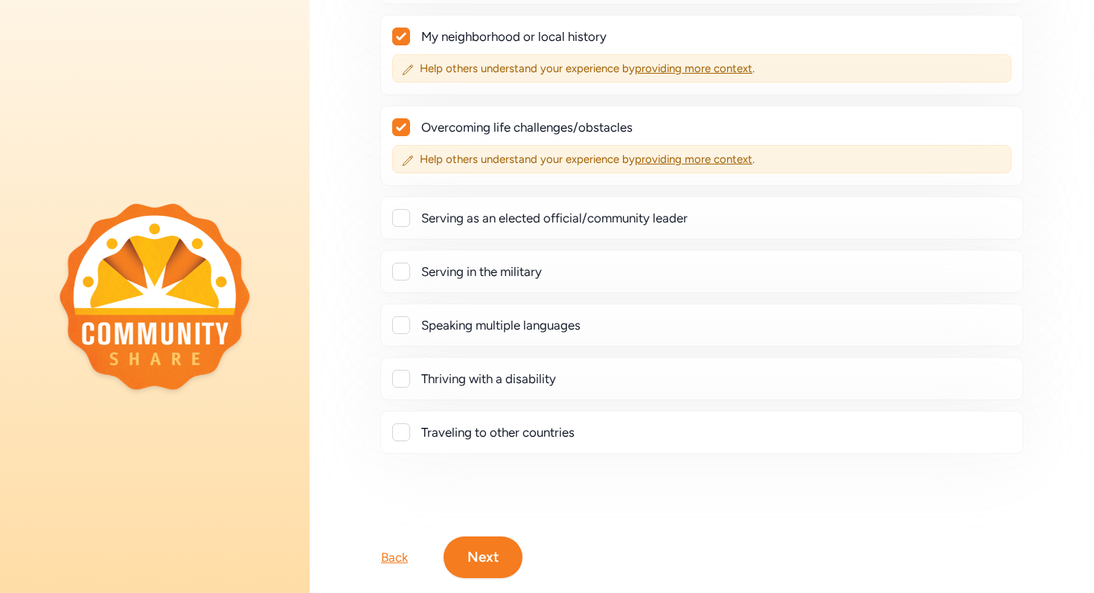
scroll to position [376, 0]
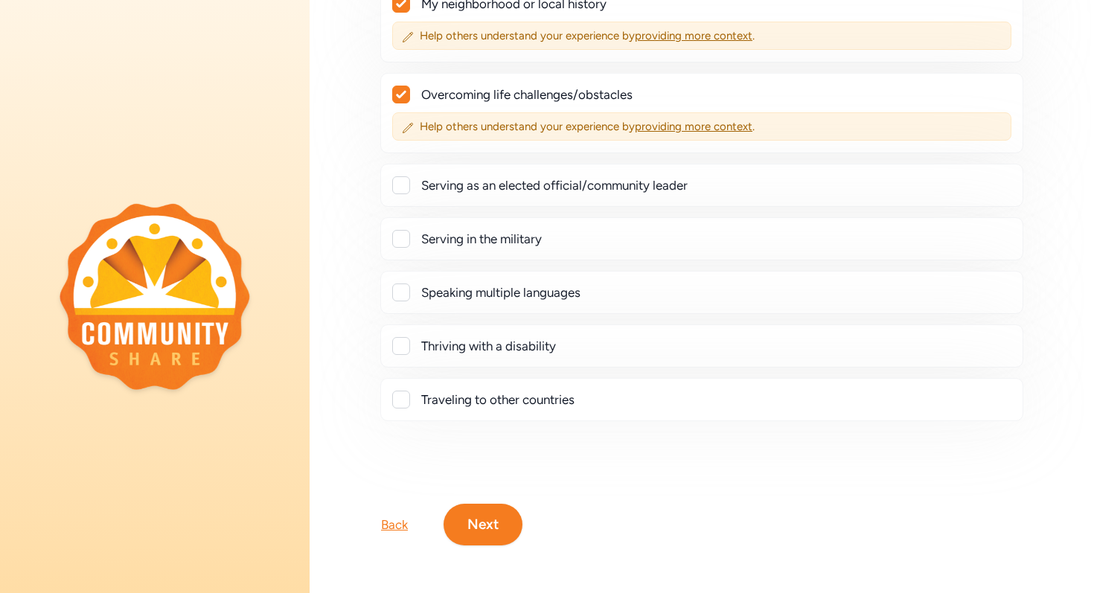
click at [478, 522] on button "Next" at bounding box center [482, 525] width 79 height 42
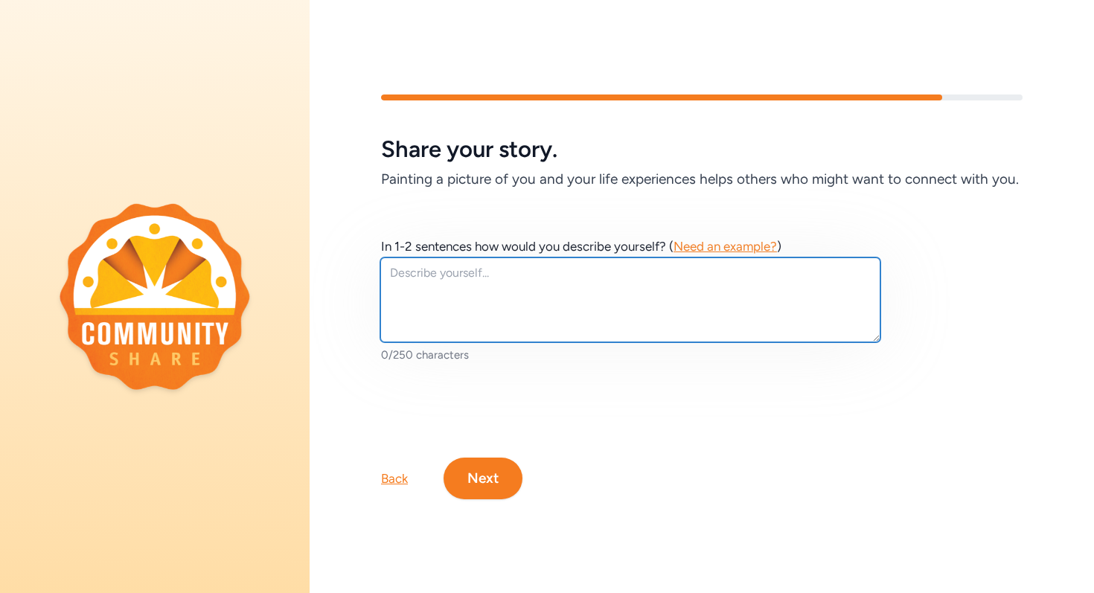
click at [508, 289] on textarea at bounding box center [630, 299] width 500 height 85
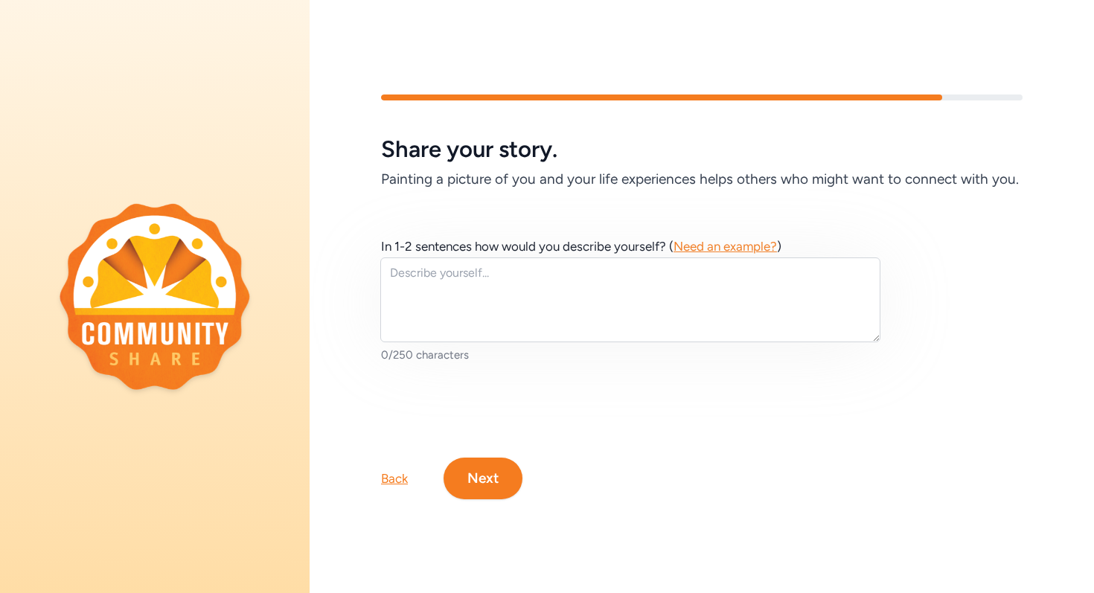
click at [729, 242] on span "Need an example?" at bounding box center [724, 246] width 103 height 15
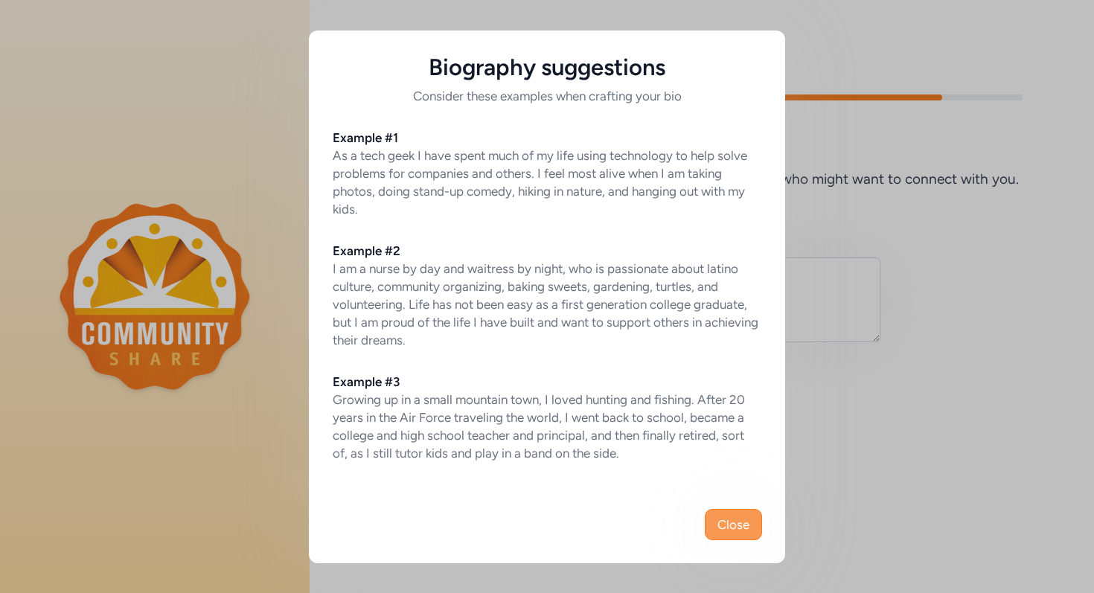
click at [745, 522] on span "Close" at bounding box center [733, 525] width 32 height 18
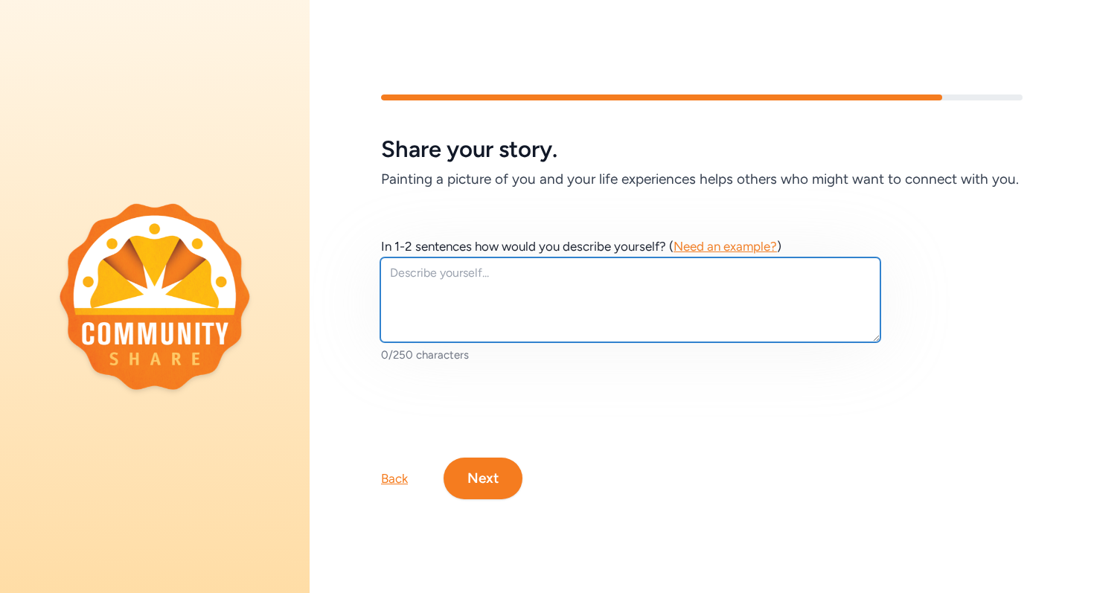
click at [756, 282] on textarea at bounding box center [630, 299] width 500 height 85
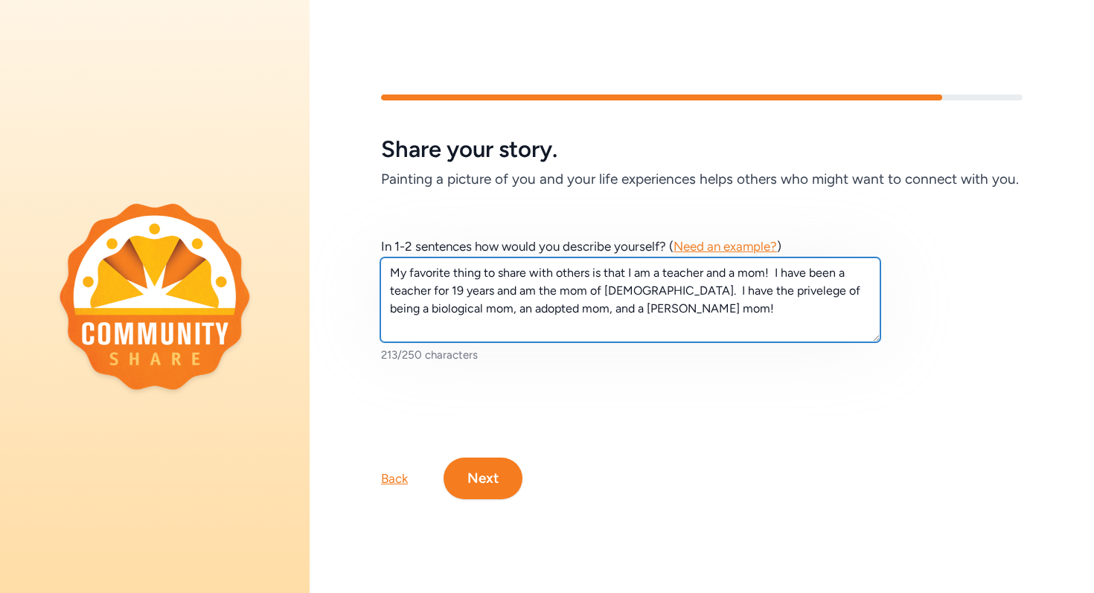
click at [719, 292] on textarea "My favorite thing to share with others is that I am a teacher and a mom! I have…" at bounding box center [630, 299] width 500 height 85
click at [652, 310] on textarea "My favorite thing to share with others is that I am a teacher and a mom! I have…" at bounding box center [630, 299] width 500 height 85
type textarea "My favorite thing to share with others is that I am a teacher and a mom! I have…"
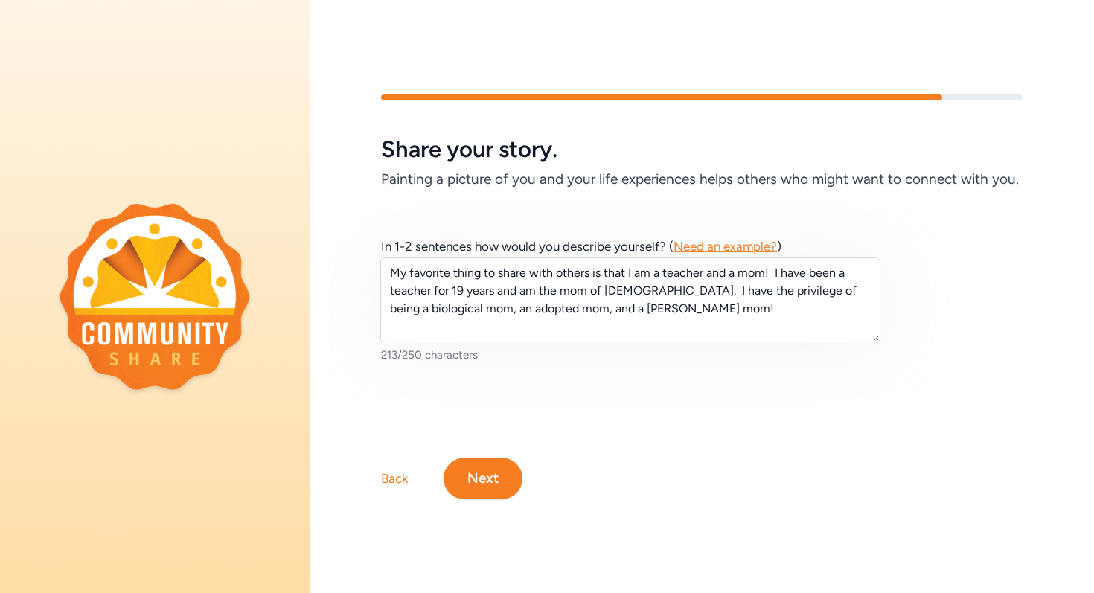
click at [496, 478] on button "Next" at bounding box center [482, 479] width 79 height 42
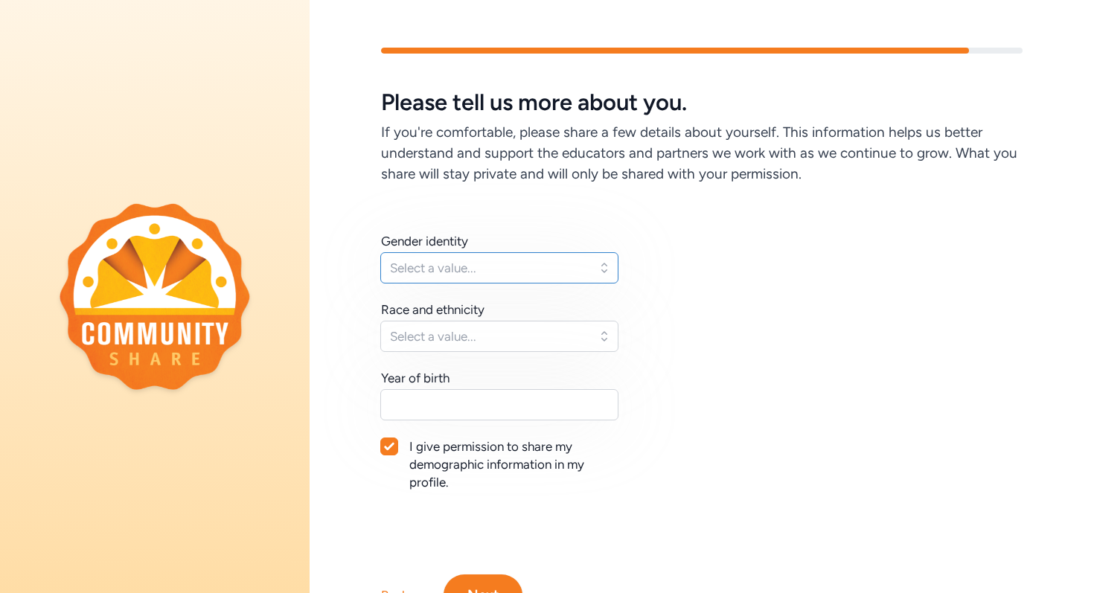
click at [585, 258] on button "Select a value..." at bounding box center [499, 267] width 238 height 31
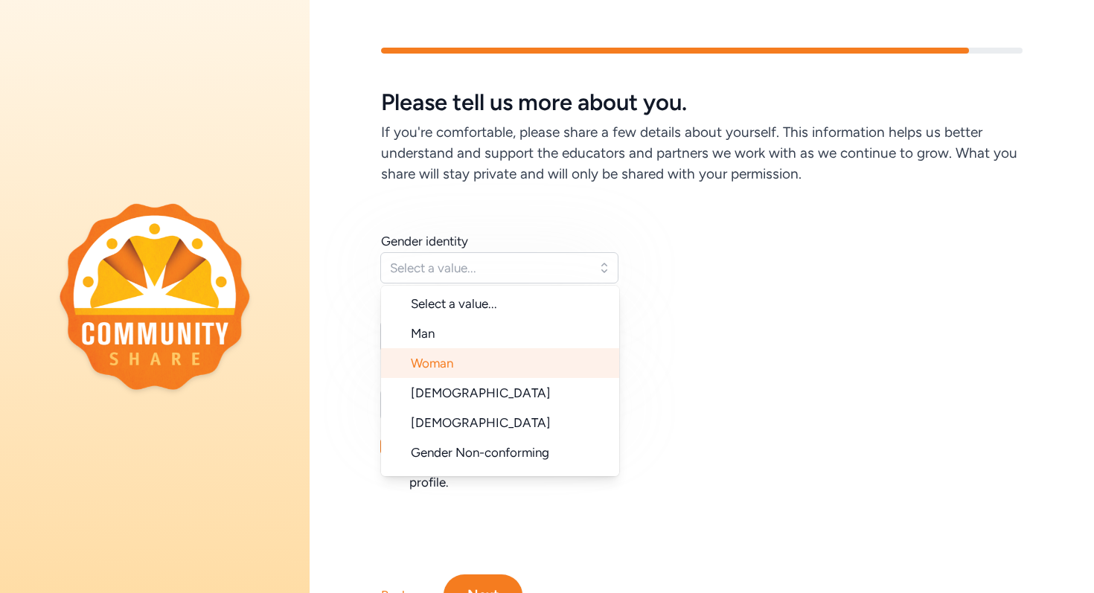
click at [496, 359] on li "Woman" at bounding box center [500, 363] width 238 height 30
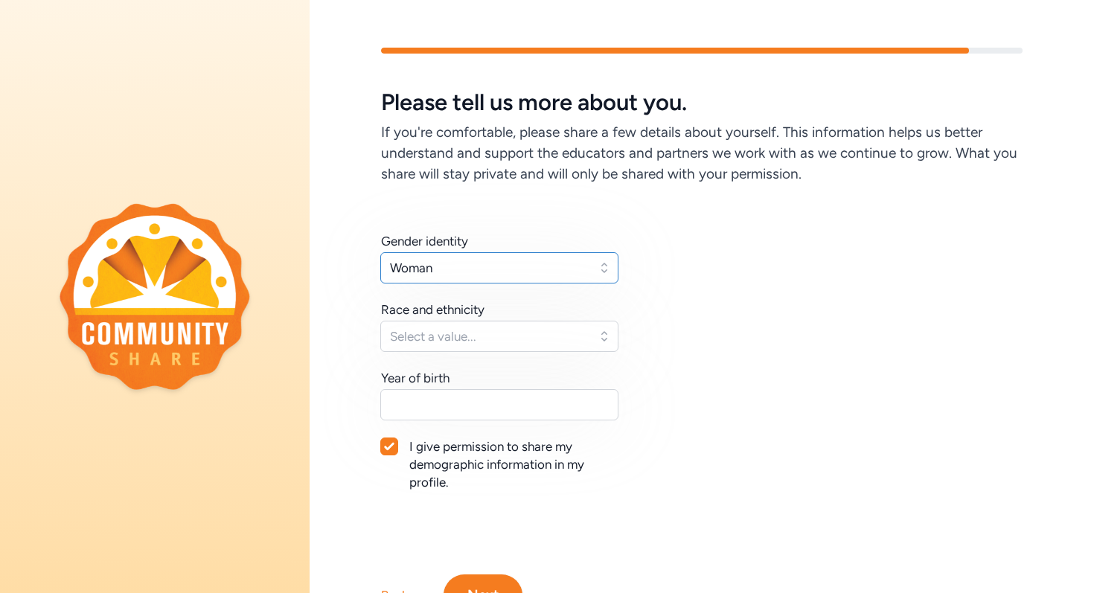
scroll to position [71, 0]
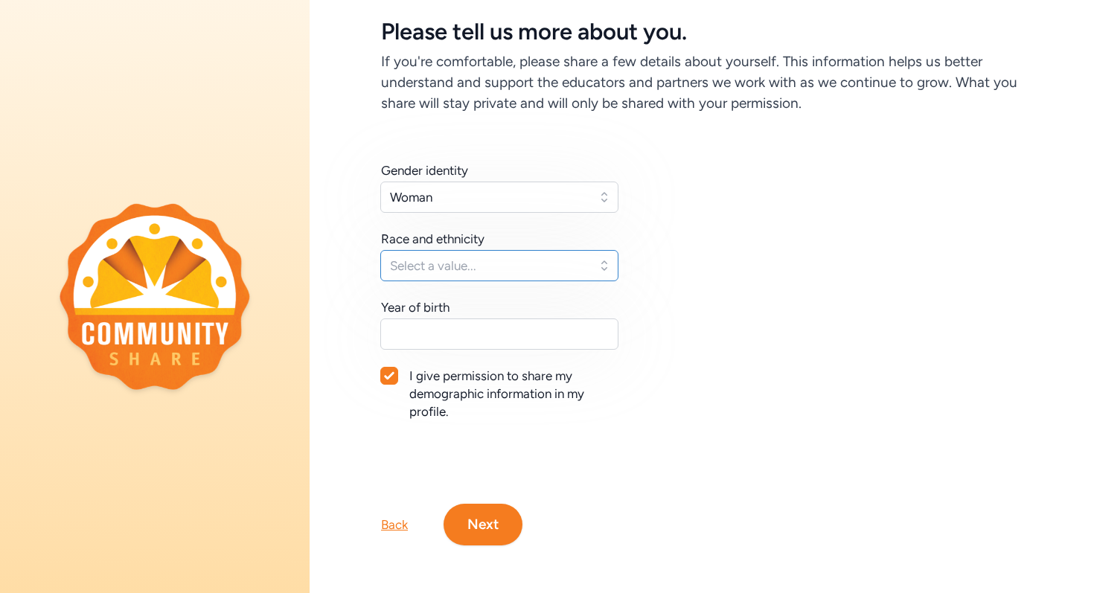
click at [591, 266] on button "Select a value..." at bounding box center [499, 265] width 238 height 31
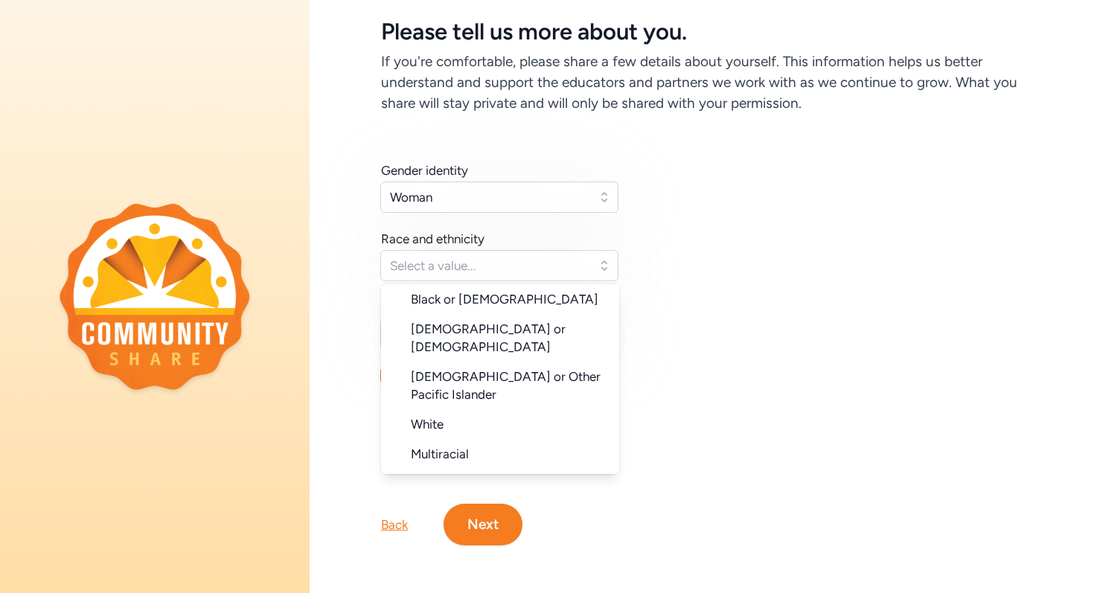
scroll to position [149, 0]
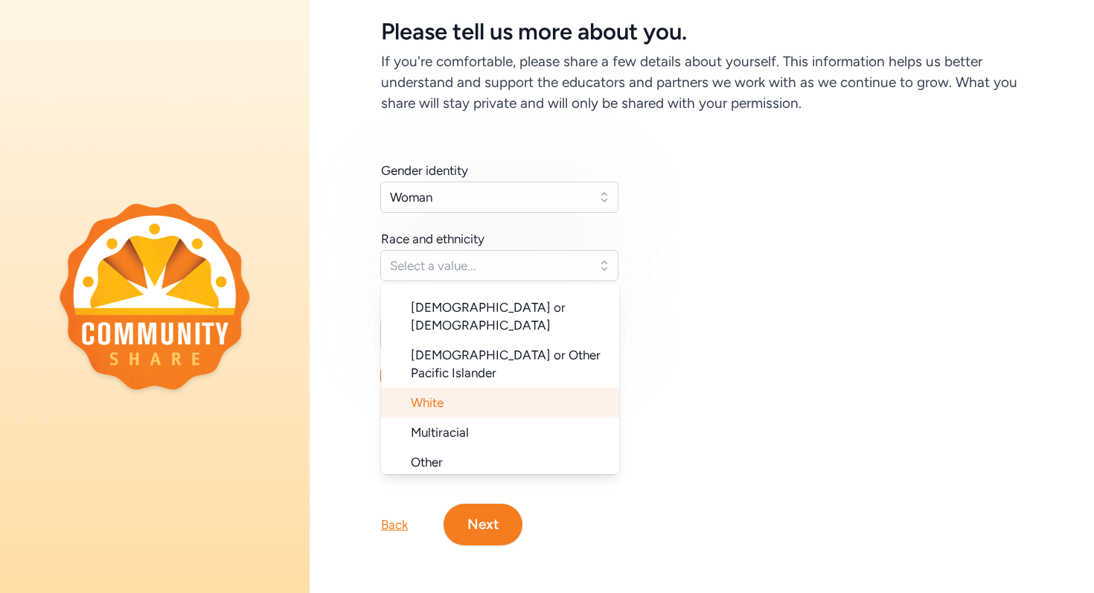
click at [505, 388] on li "White" at bounding box center [500, 403] width 238 height 30
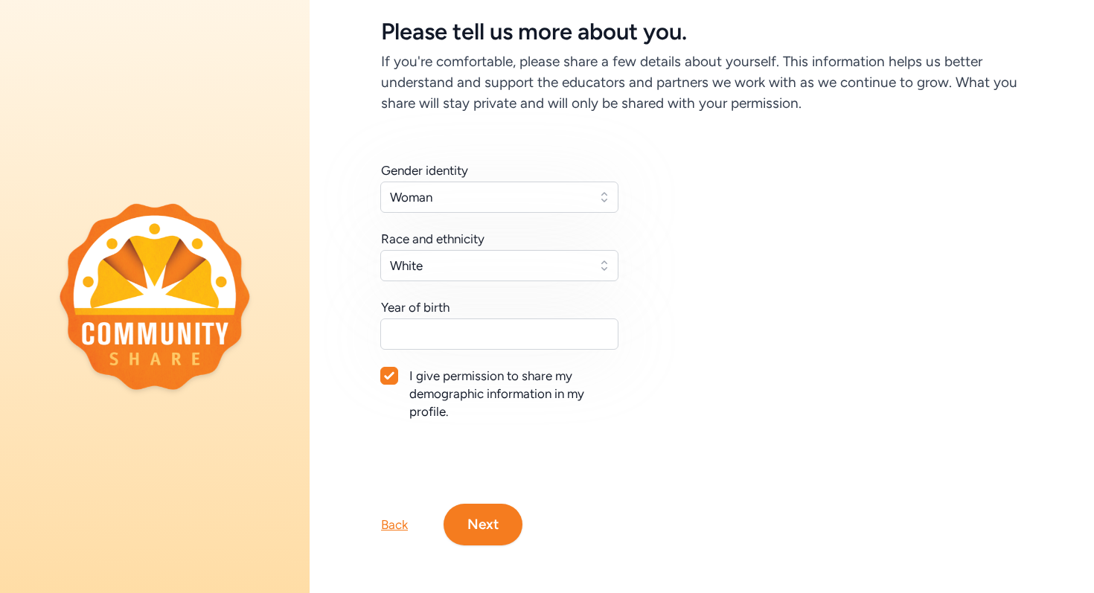
click at [673, 339] on div "Gender identity Woman Race and ethnicity [DEMOGRAPHIC_DATA] Year of birth I giv…" at bounding box center [701, 308] width 641 height 295
click at [556, 330] on input "text" at bounding box center [499, 333] width 238 height 31
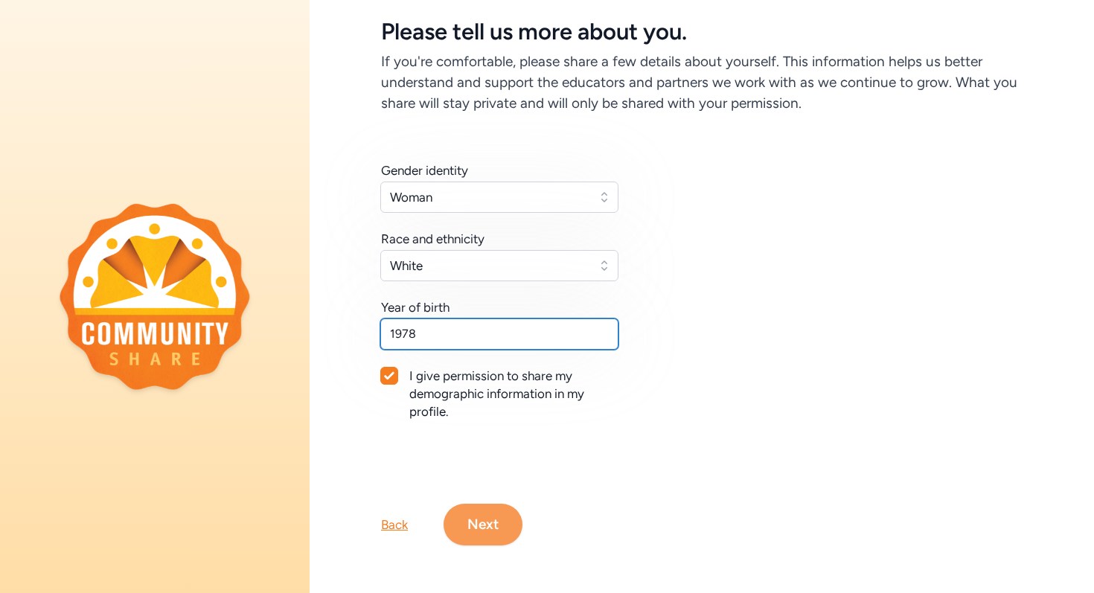
type input "1978"
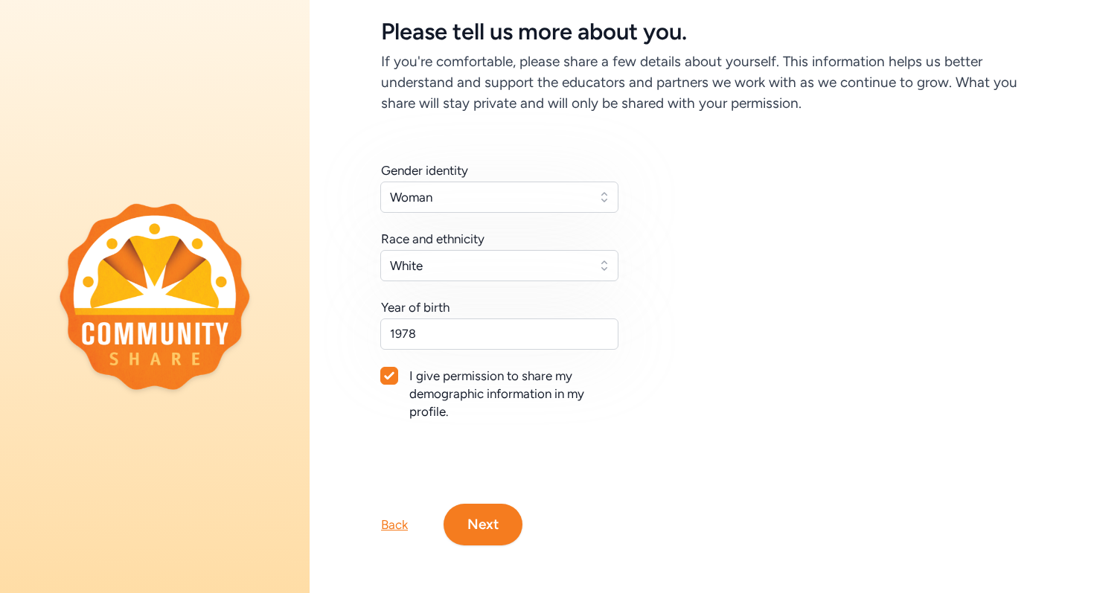
click at [486, 528] on button "Next" at bounding box center [482, 525] width 79 height 42
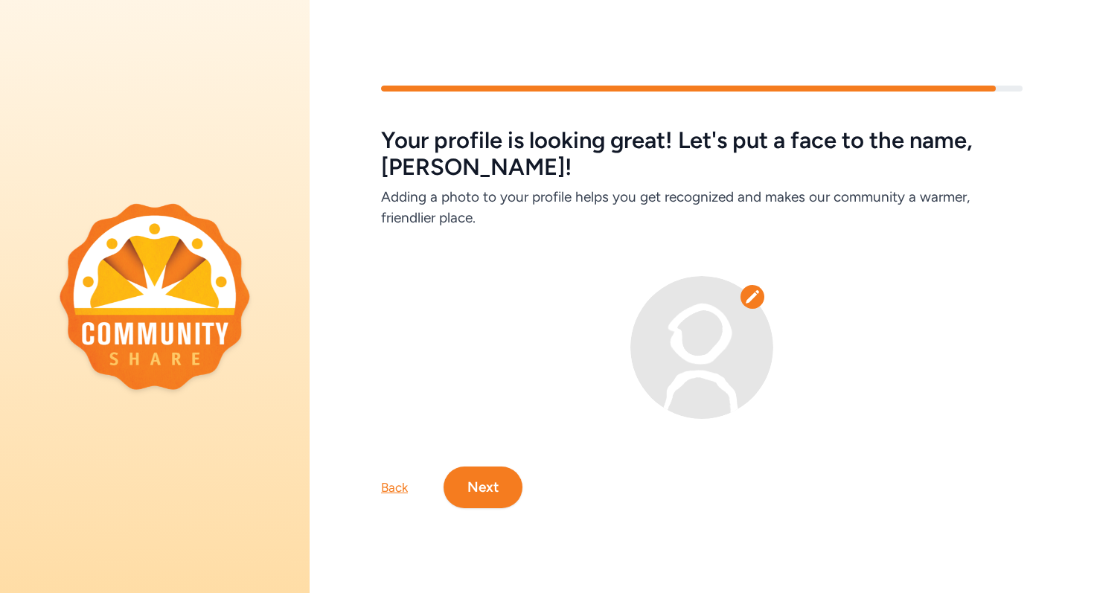
click at [753, 298] on icon at bounding box center [752, 296] width 15 height 15
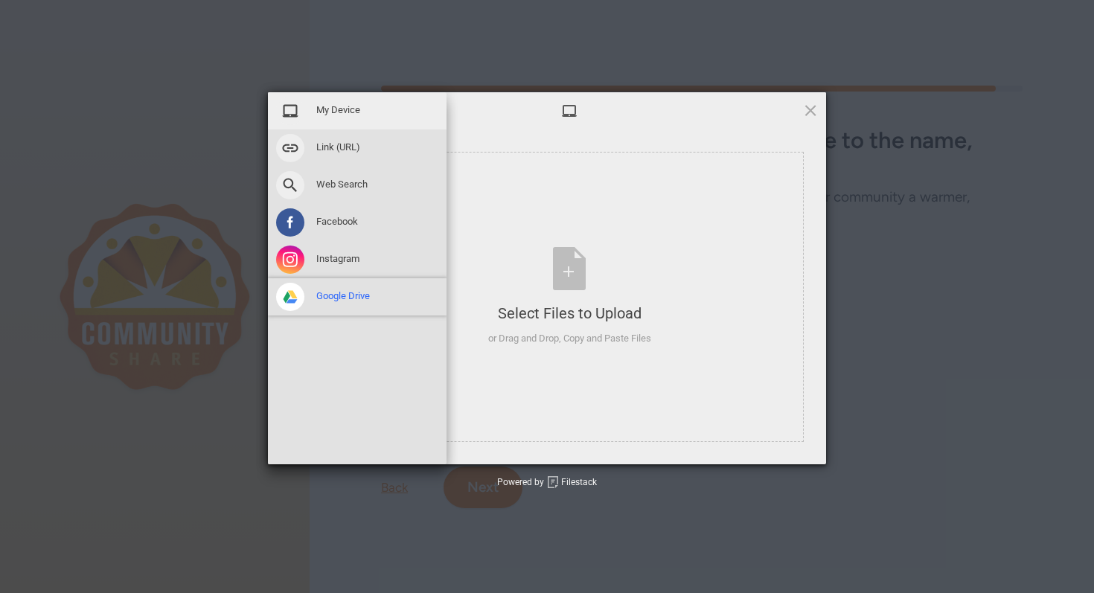
click at [327, 298] on span "Google Drive" at bounding box center [343, 295] width 54 height 13
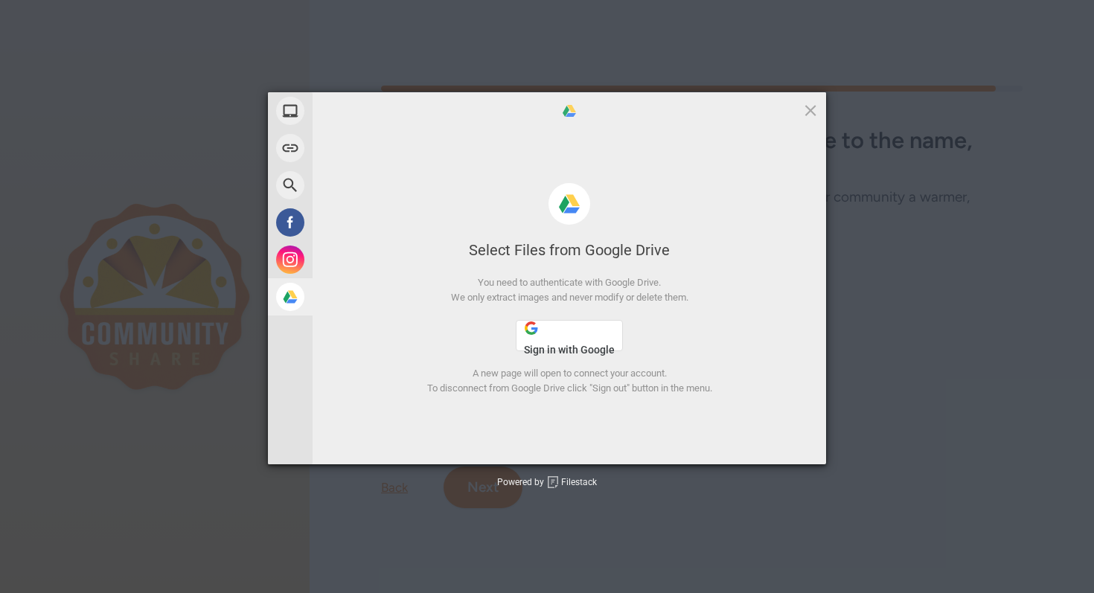
click at [574, 341] on button "Sign in with Google" at bounding box center [569, 335] width 107 height 31
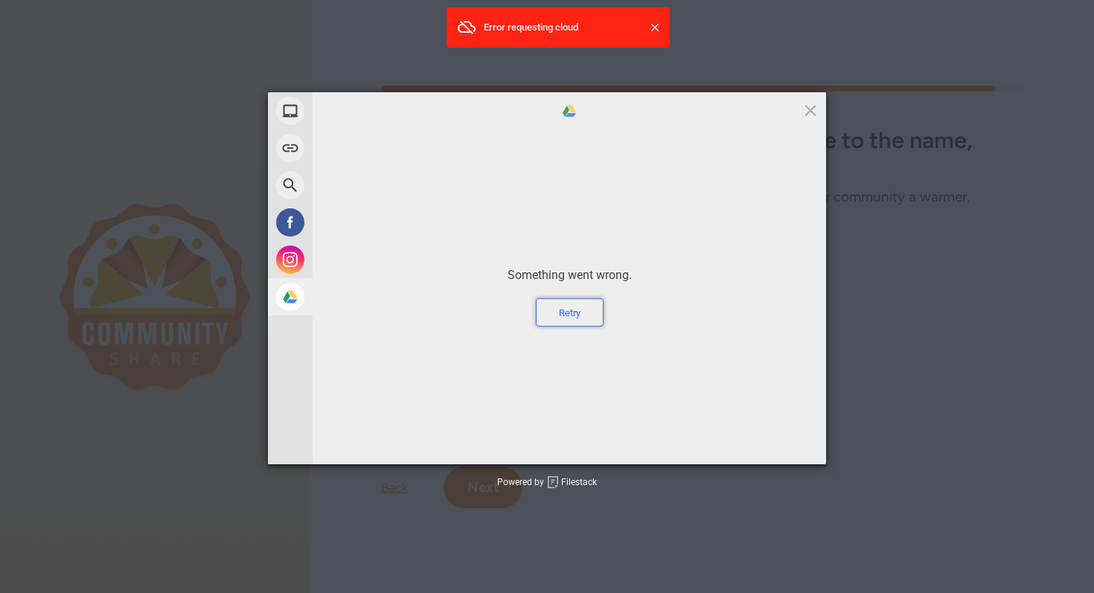
click at [571, 307] on div "Retry" at bounding box center [570, 312] width 68 height 28
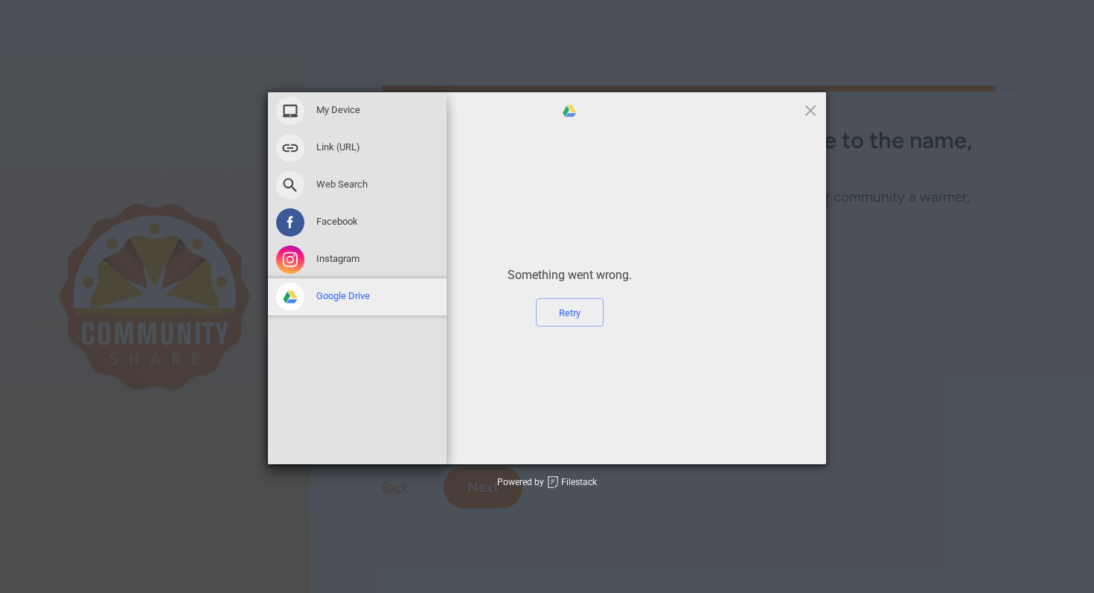
click at [344, 294] on span "Google Drive" at bounding box center [343, 295] width 54 height 13
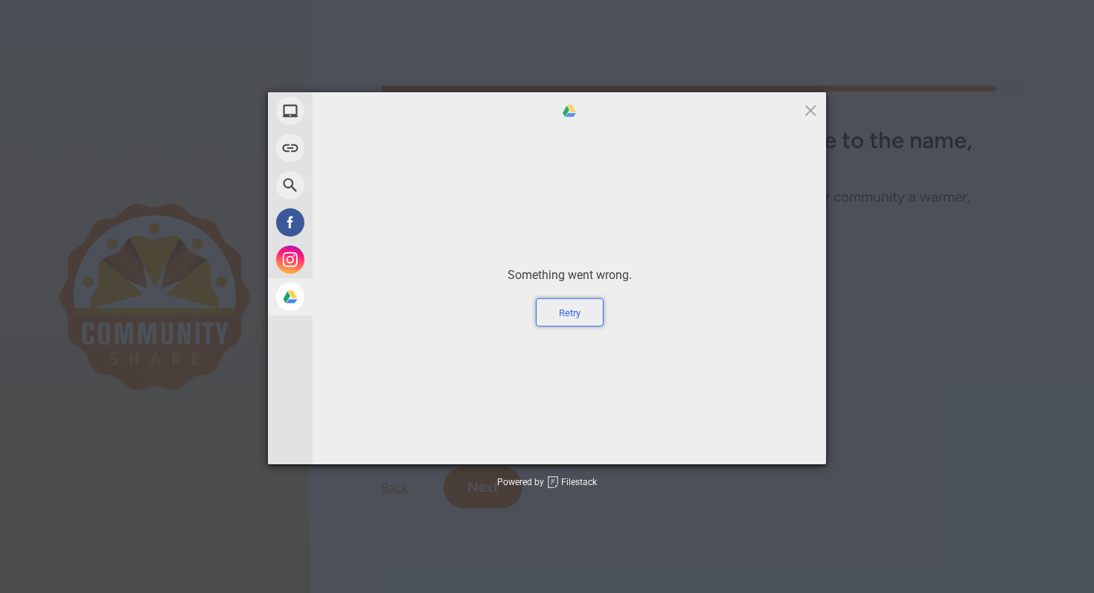
click at [558, 311] on div "Retry" at bounding box center [570, 312] width 68 height 28
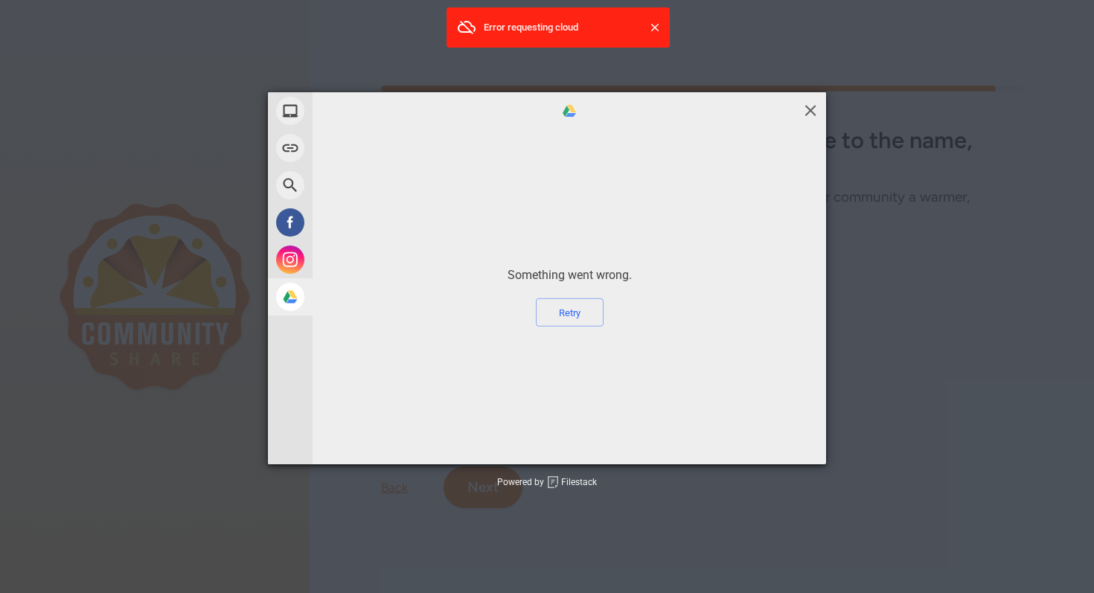
click at [809, 109] on span at bounding box center [810, 110] width 16 height 16
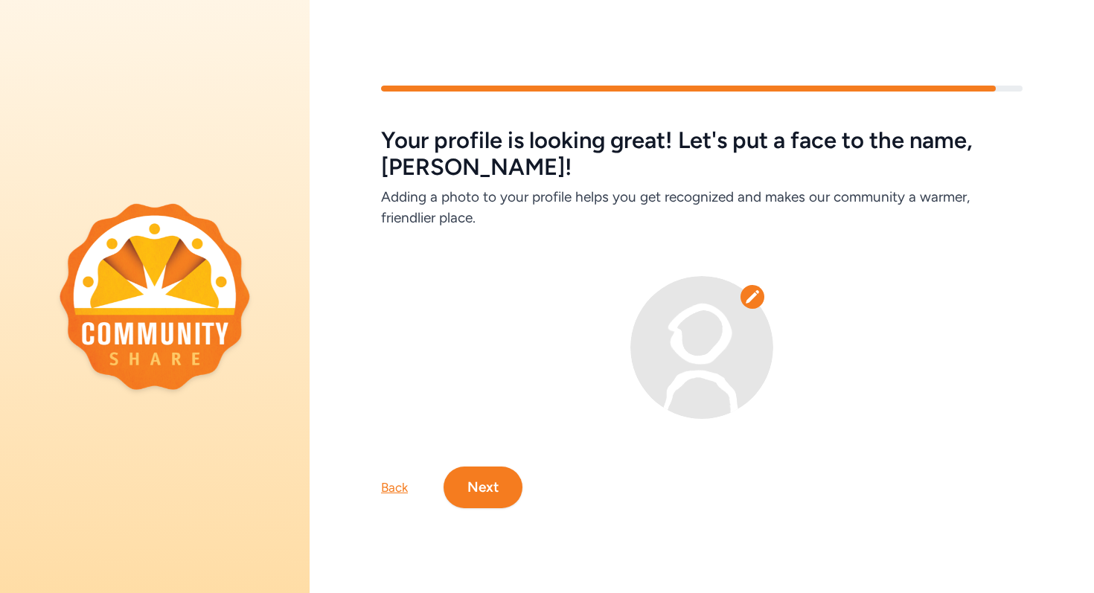
click at [590, 423] on div "Back Next" at bounding box center [702, 463] width 784 height 89
click at [888, 414] on div at bounding box center [701, 347] width 641 height 143
click at [753, 298] on icon at bounding box center [752, 296] width 15 height 15
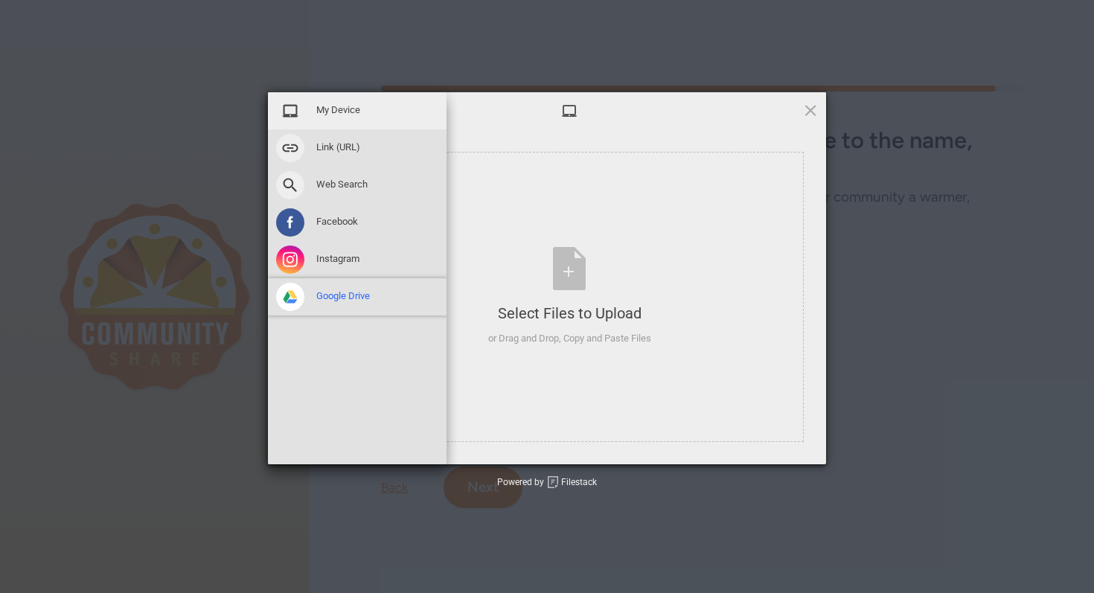
click at [283, 295] on span at bounding box center [290, 297] width 28 height 28
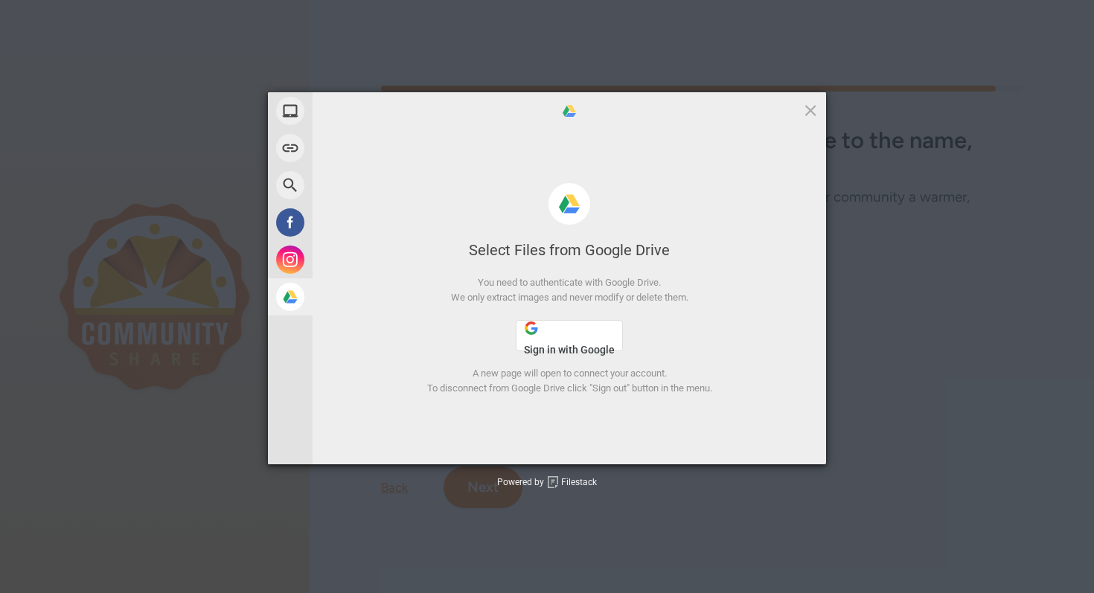
click at [573, 336] on button "Sign in with Google" at bounding box center [569, 335] width 107 height 31
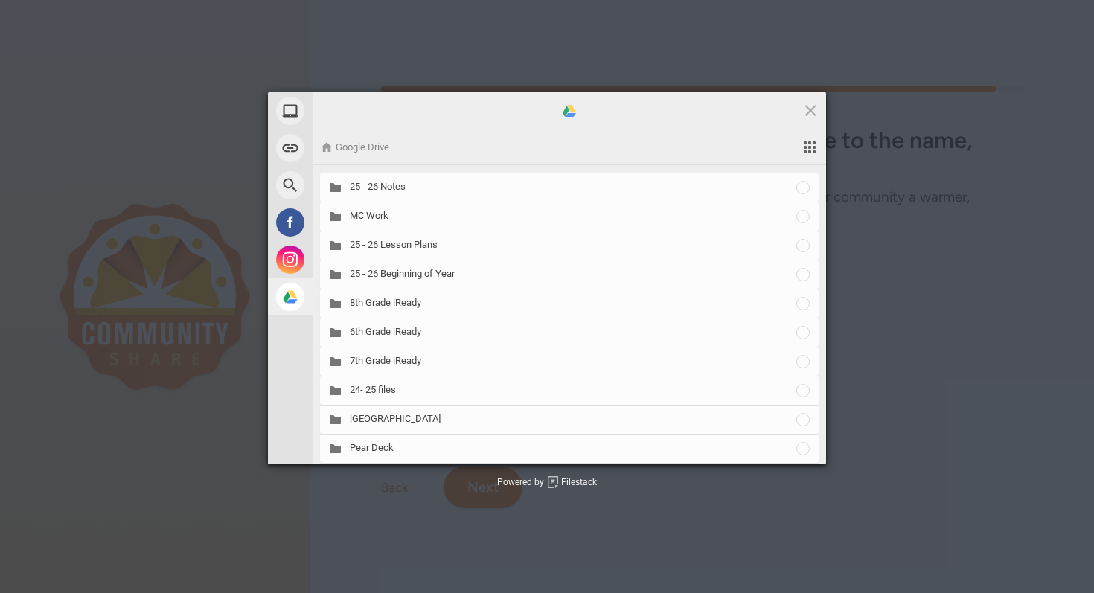
click at [369, 153] on span "Google Drive" at bounding box center [357, 147] width 74 height 13
click at [382, 146] on span "Google Drive" at bounding box center [357, 147] width 74 height 13
click at [815, 147] on span at bounding box center [811, 147] width 16 height 13
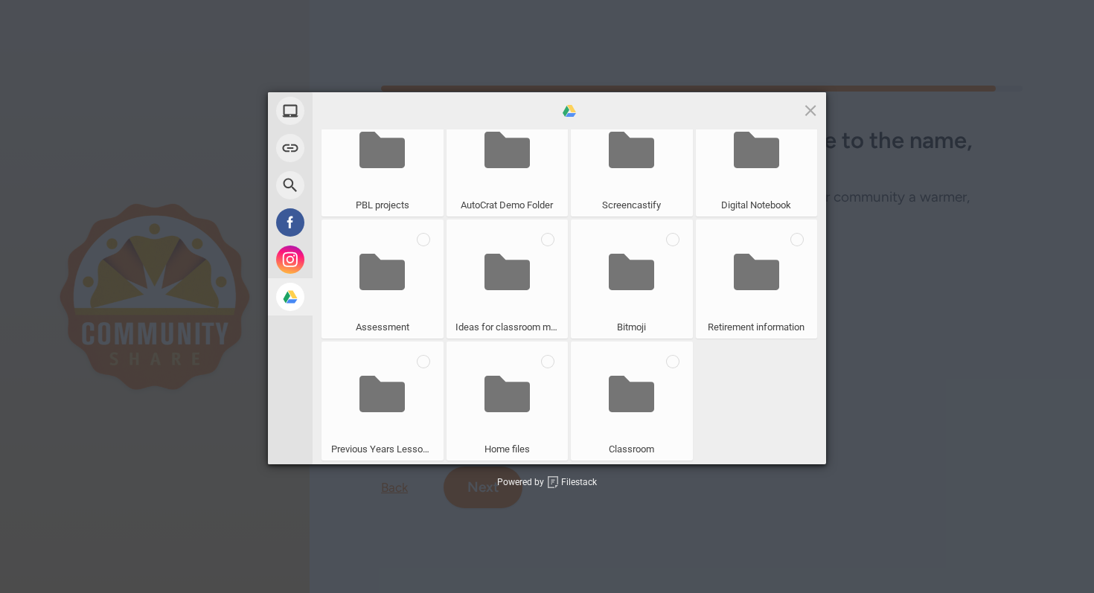
scroll to position [1302, 0]
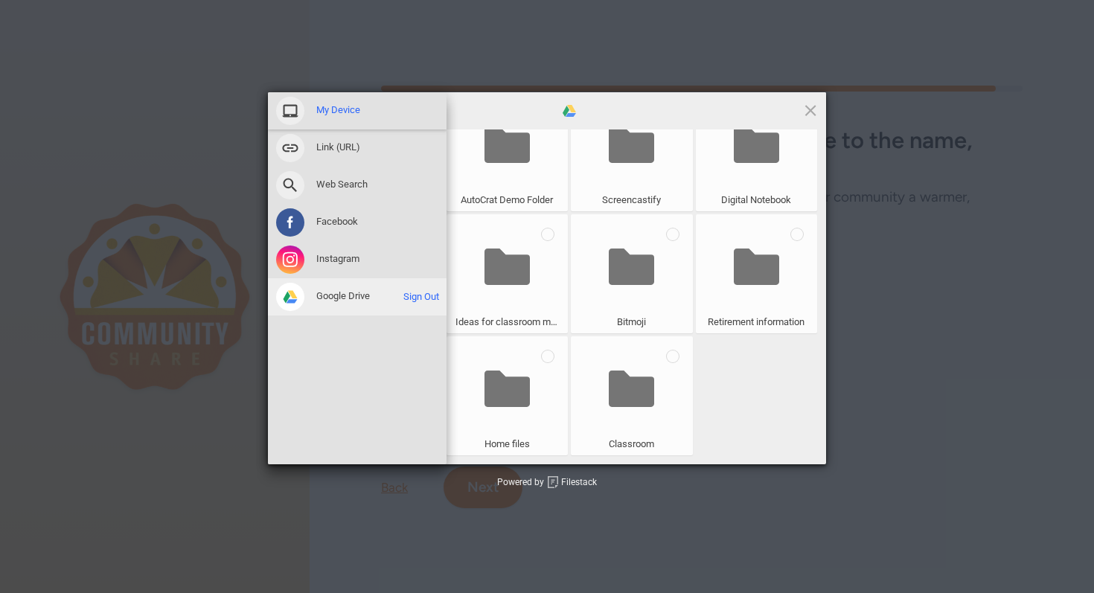
click at [343, 112] on span "My Device" at bounding box center [338, 109] width 44 height 13
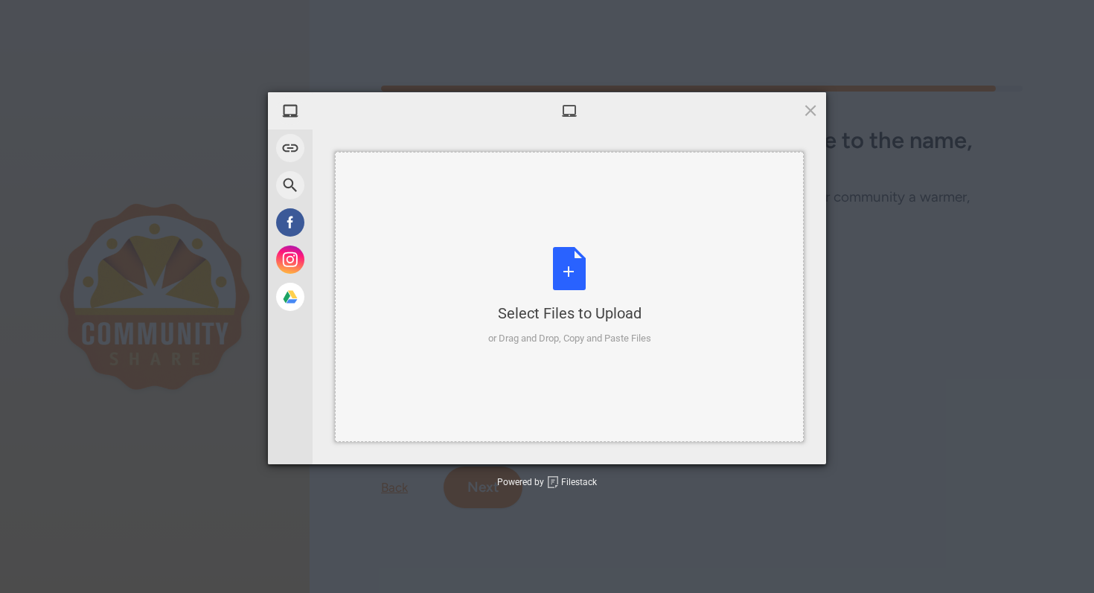
click at [566, 297] on div "Select Files to Upload or Drag and Drop, Copy and Paste Files" at bounding box center [569, 296] width 163 height 99
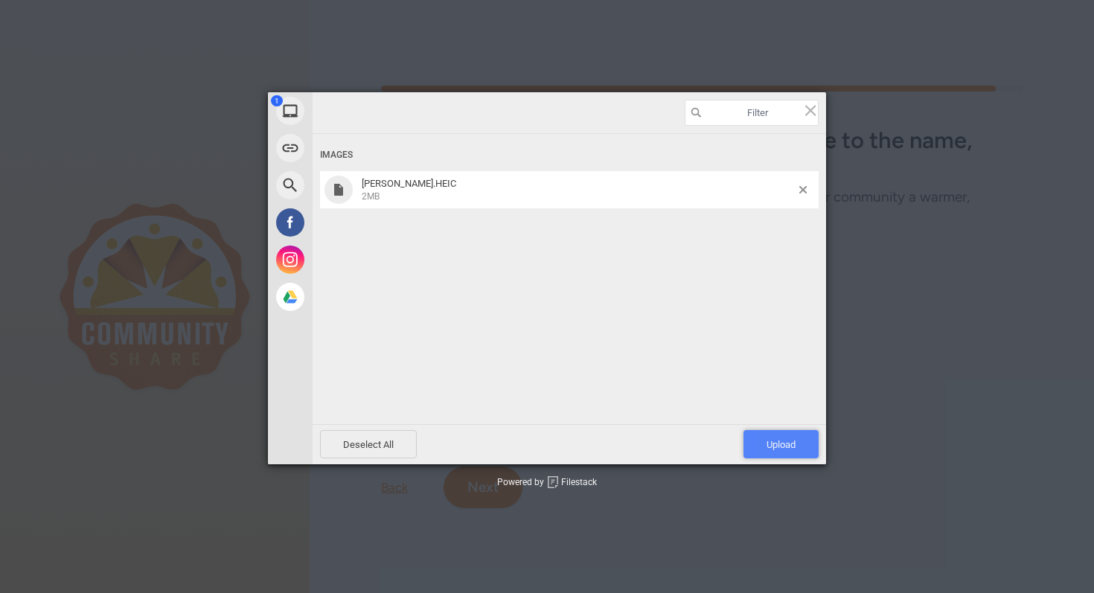
click at [781, 444] on span "Upload 1" at bounding box center [780, 444] width 29 height 11
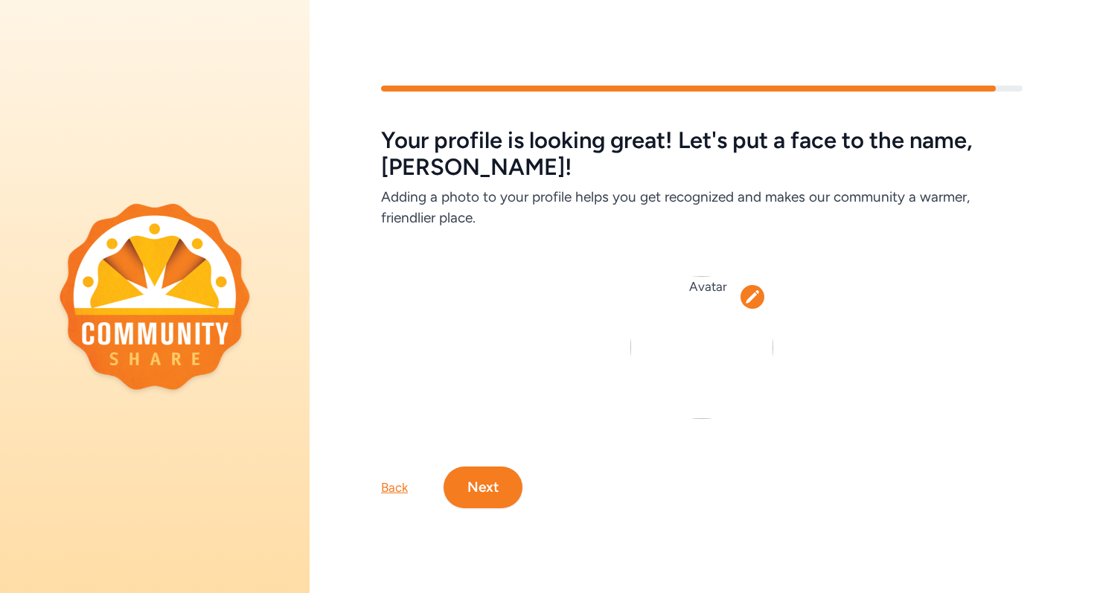
click at [750, 298] on icon at bounding box center [752, 296] width 13 height 13
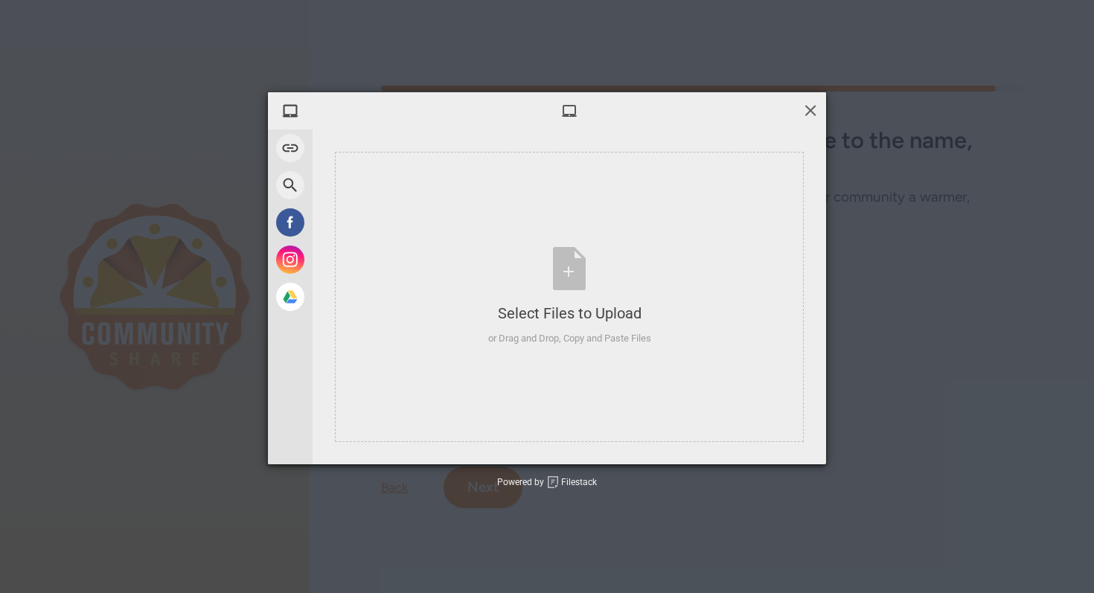
click at [808, 106] on span at bounding box center [810, 110] width 16 height 16
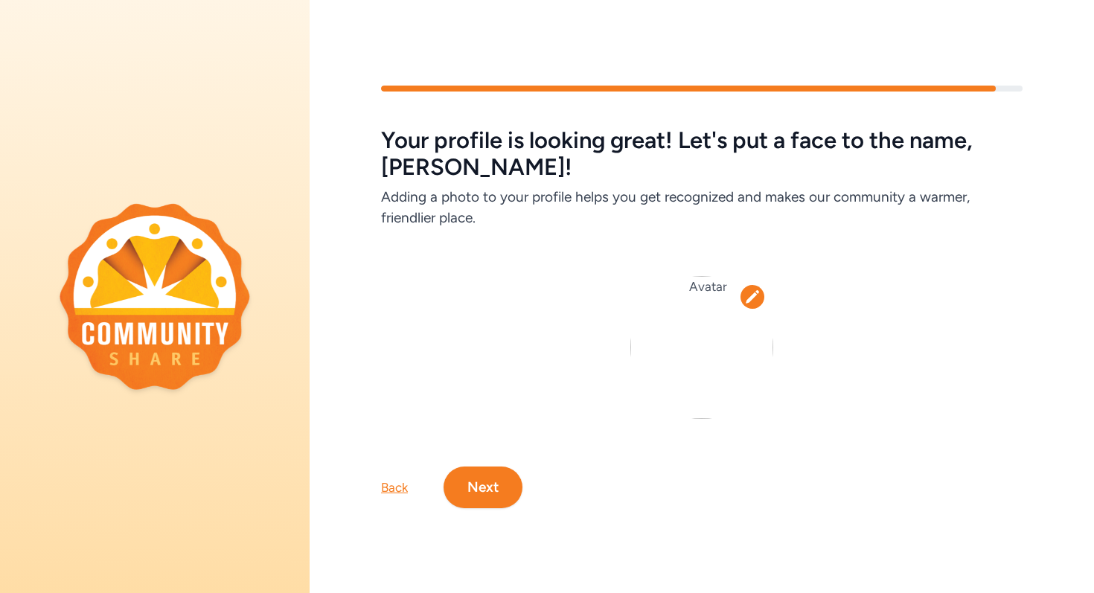
click at [709, 284] on img at bounding box center [701, 347] width 143 height 143
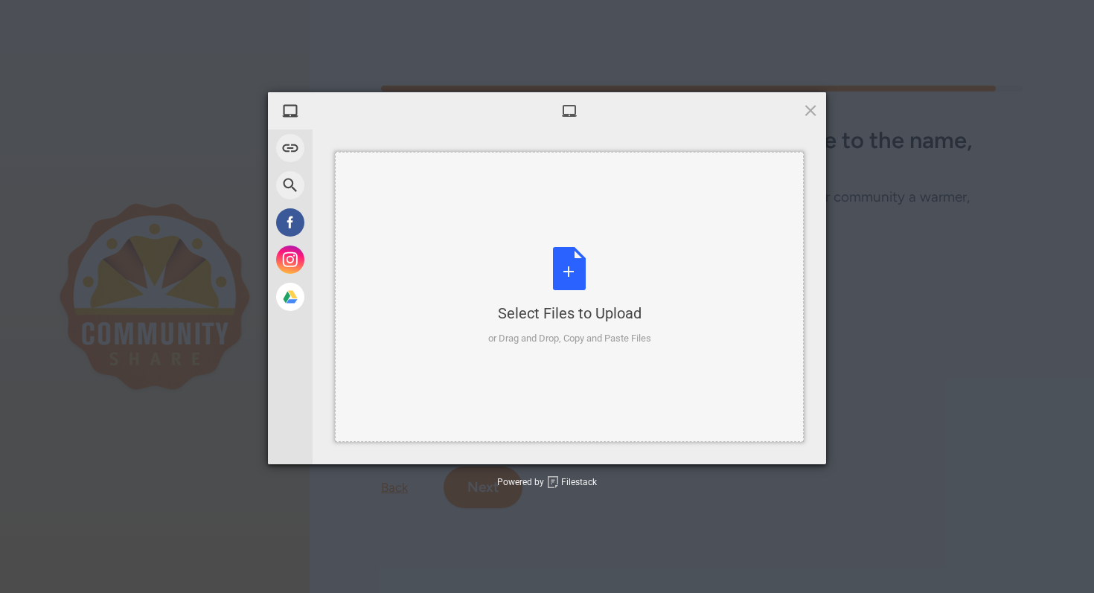
click at [574, 282] on div "Select Files to Upload or Drag and Drop, Copy and Paste Files" at bounding box center [569, 296] width 163 height 99
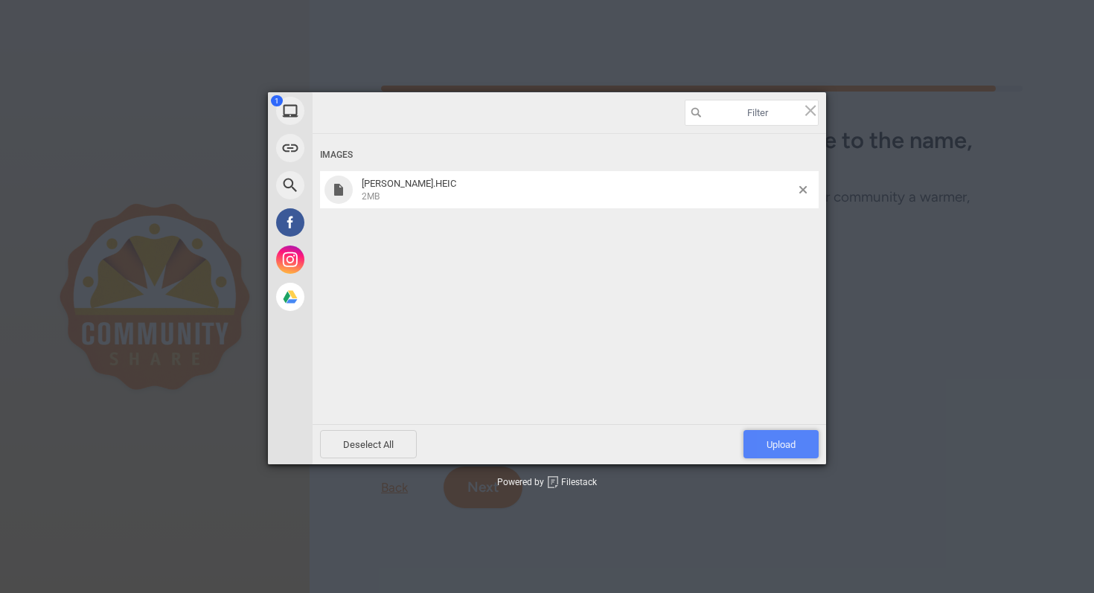
click at [796, 440] on span "Upload 1" at bounding box center [780, 444] width 75 height 28
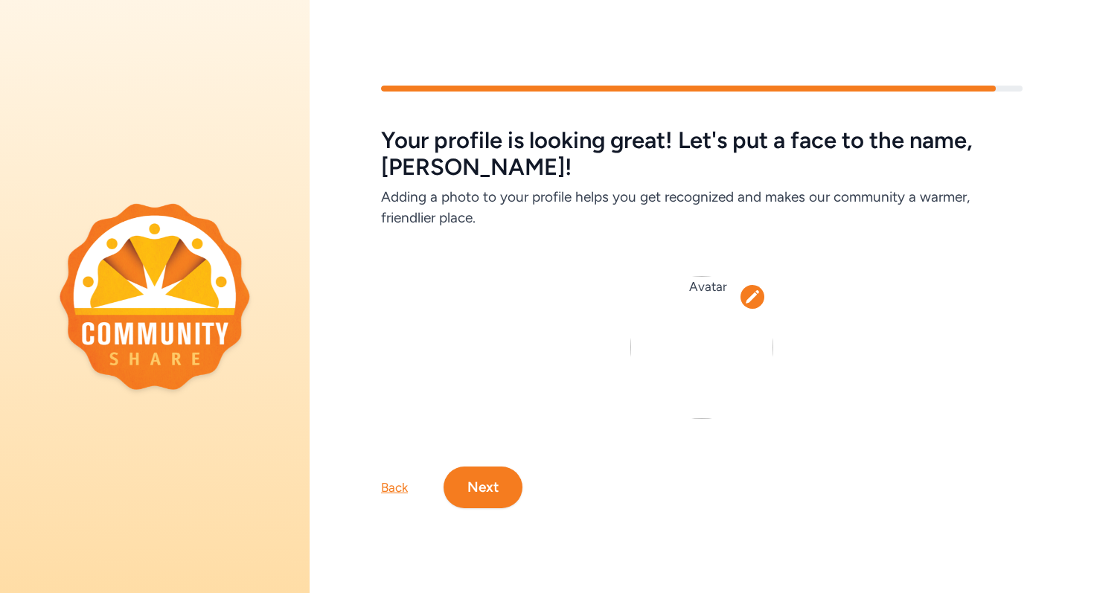
click at [756, 292] on icon at bounding box center [752, 296] width 15 height 15
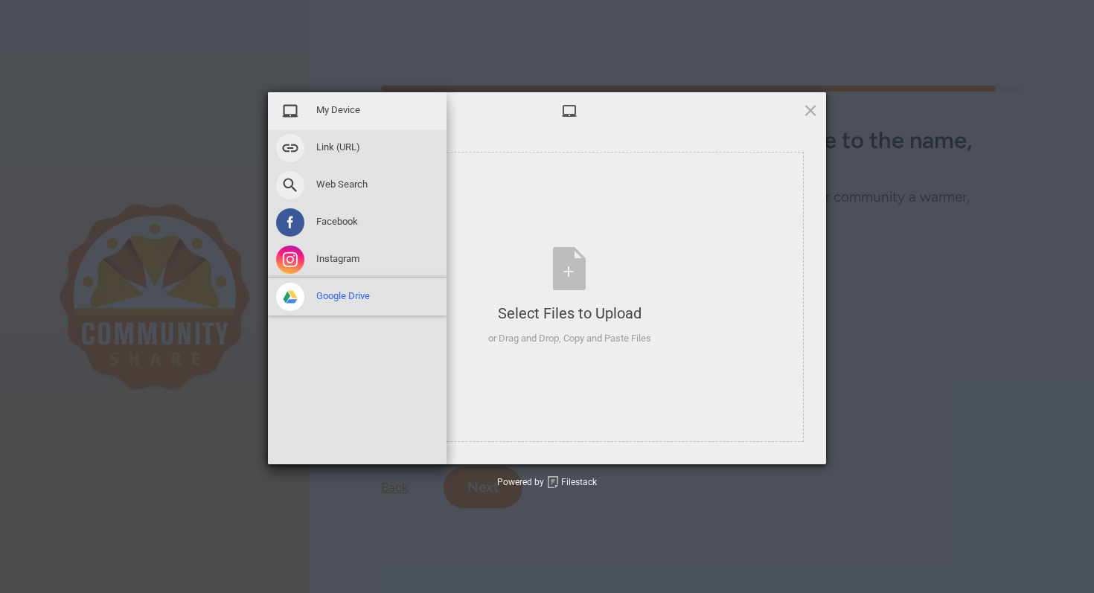
click at [334, 290] on span "Google Drive" at bounding box center [343, 295] width 54 height 13
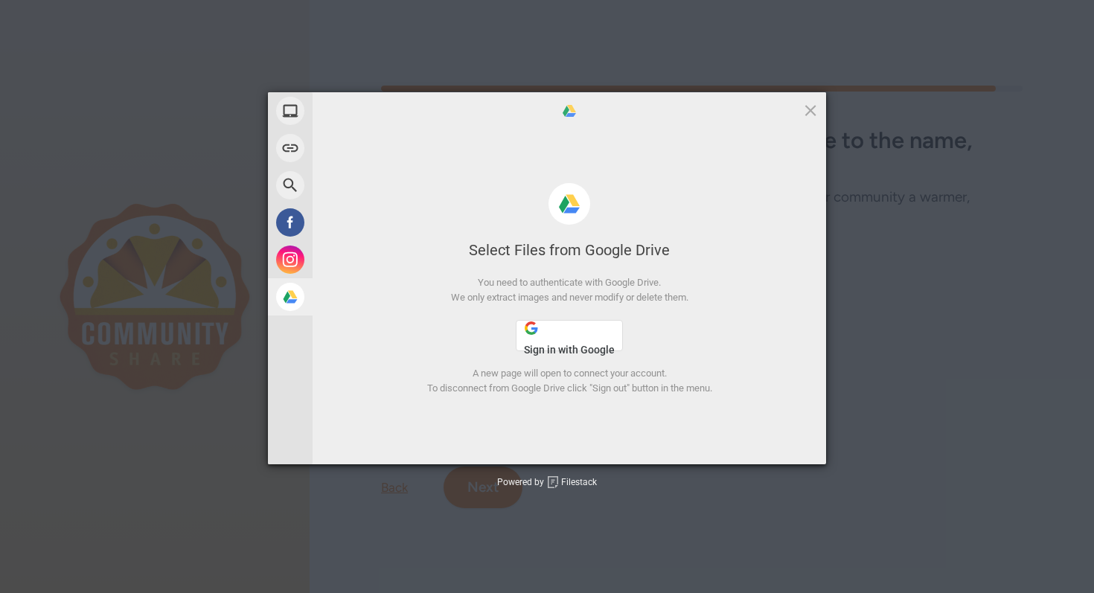
click at [552, 344] on span "Sign in with Google" at bounding box center [569, 350] width 91 height 12
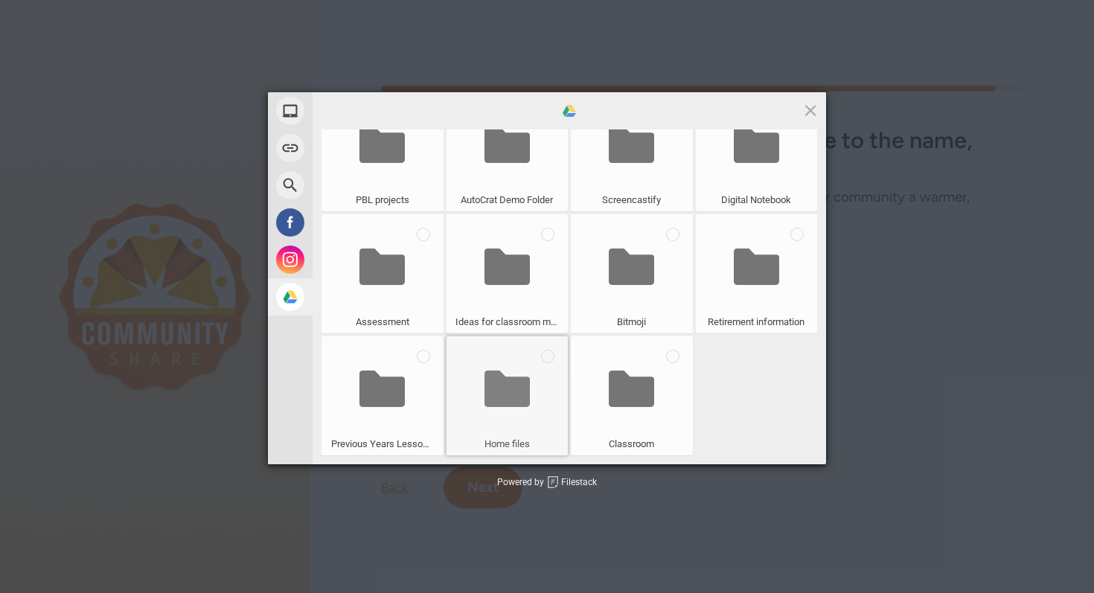
click at [524, 417] on span at bounding box center [506, 389] width 45 height 98
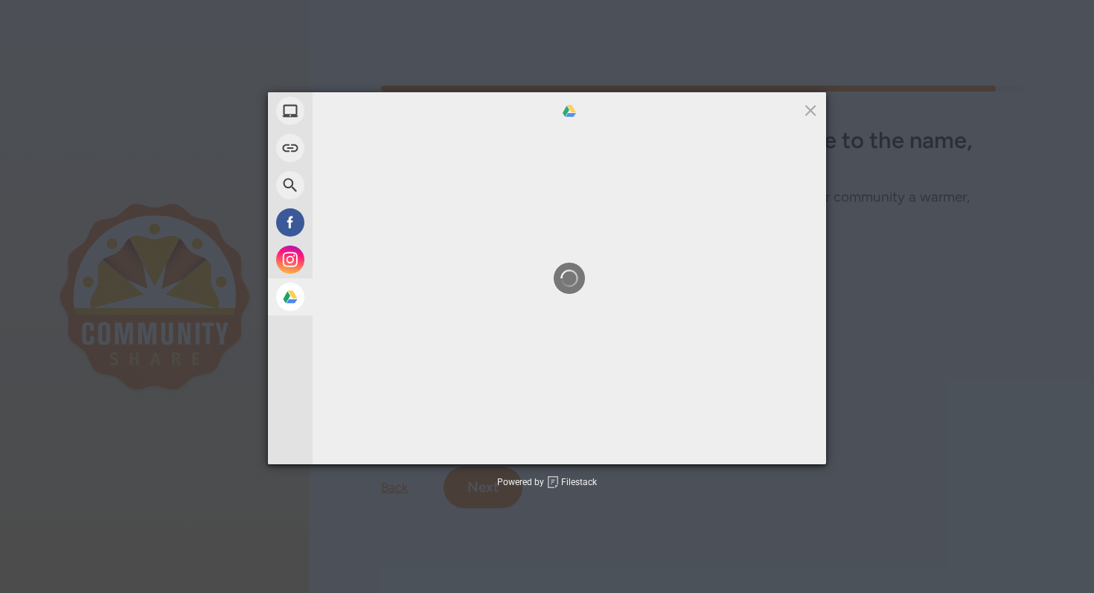
scroll to position [0, 0]
click at [524, 417] on div at bounding box center [569, 278] width 513 height 335
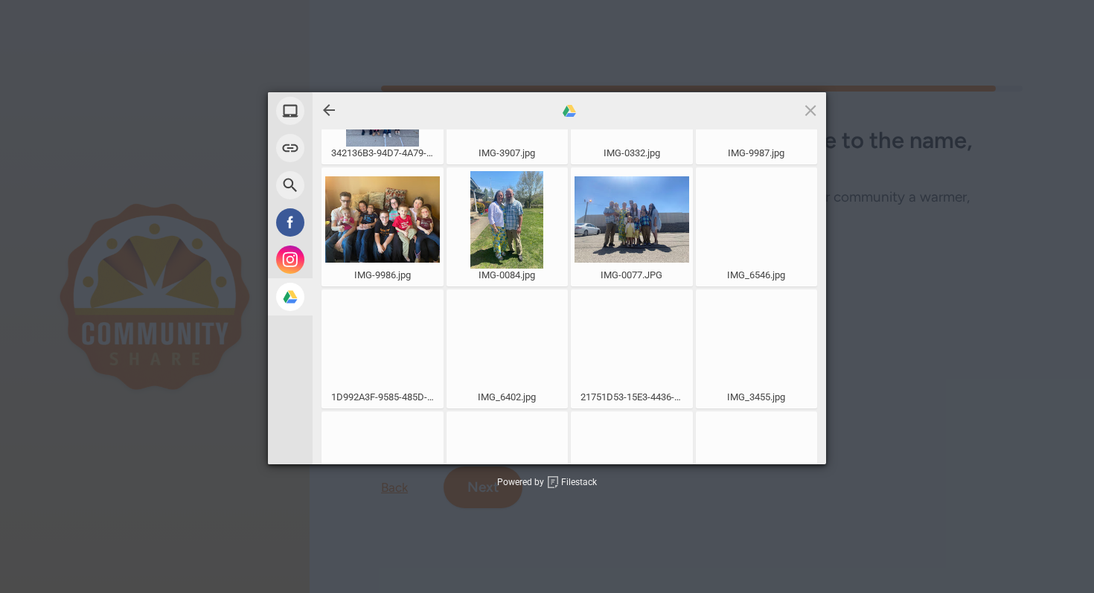
scroll to position [395, 0]
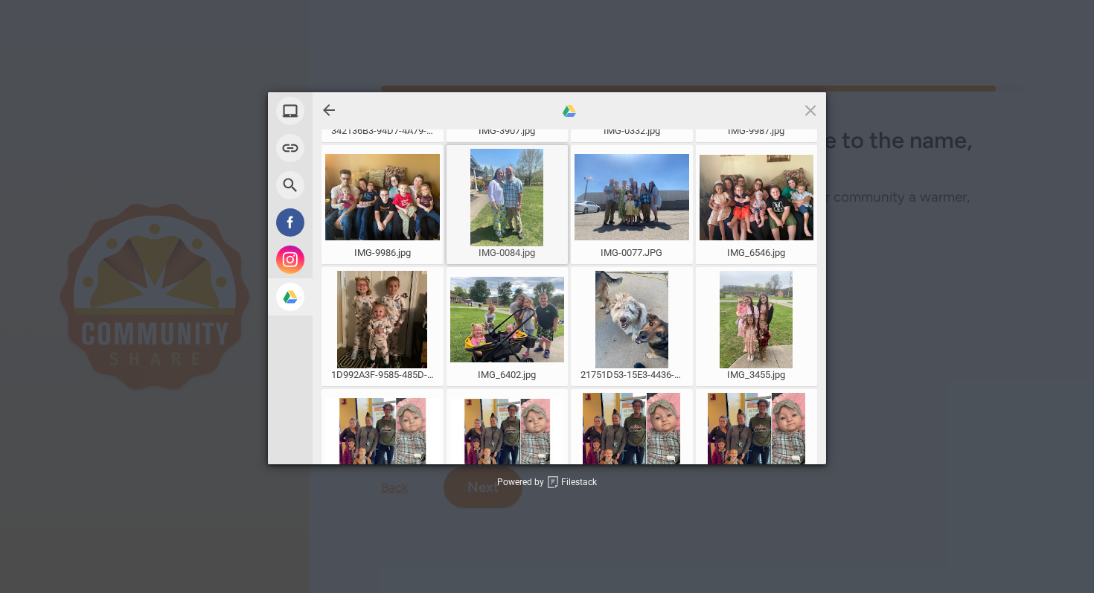
click at [513, 201] on div at bounding box center [507, 198] width 115 height 98
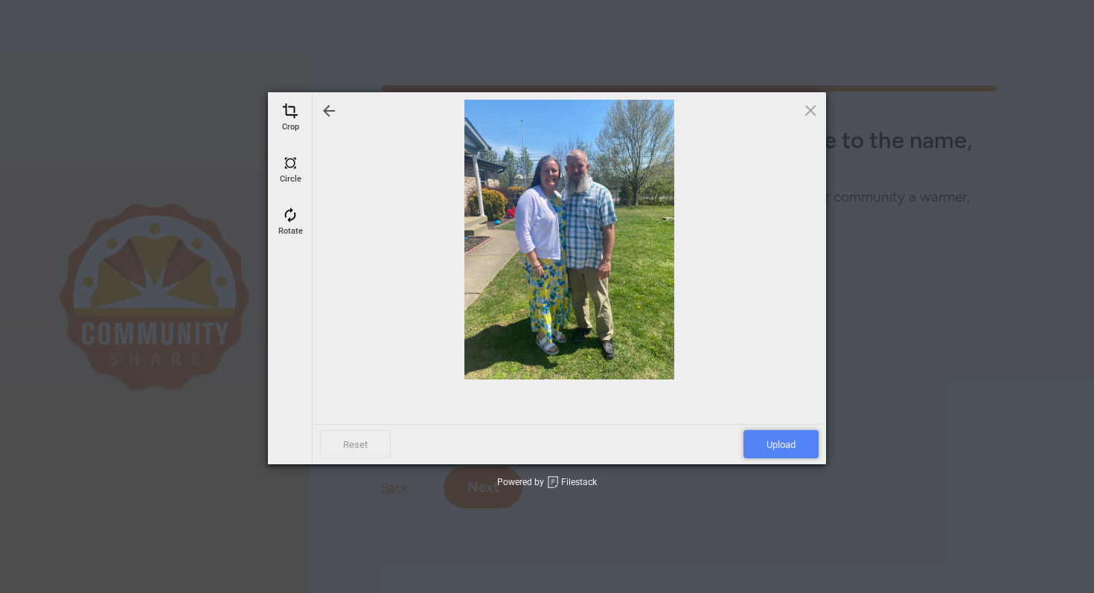
click at [774, 446] on span "Upload" at bounding box center [780, 444] width 75 height 28
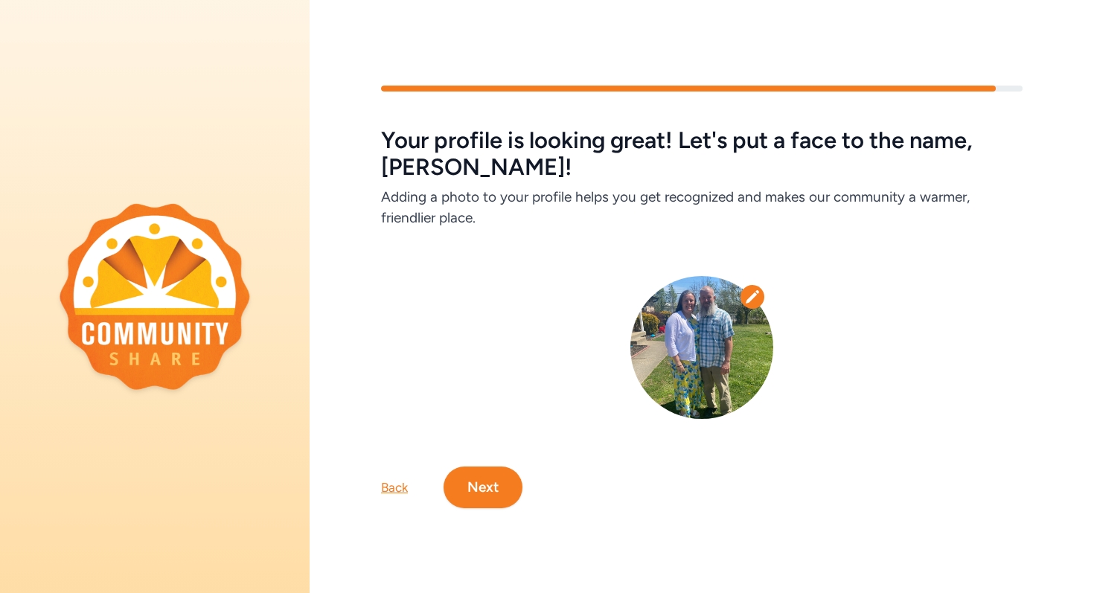
click at [746, 301] on icon at bounding box center [752, 296] width 15 height 15
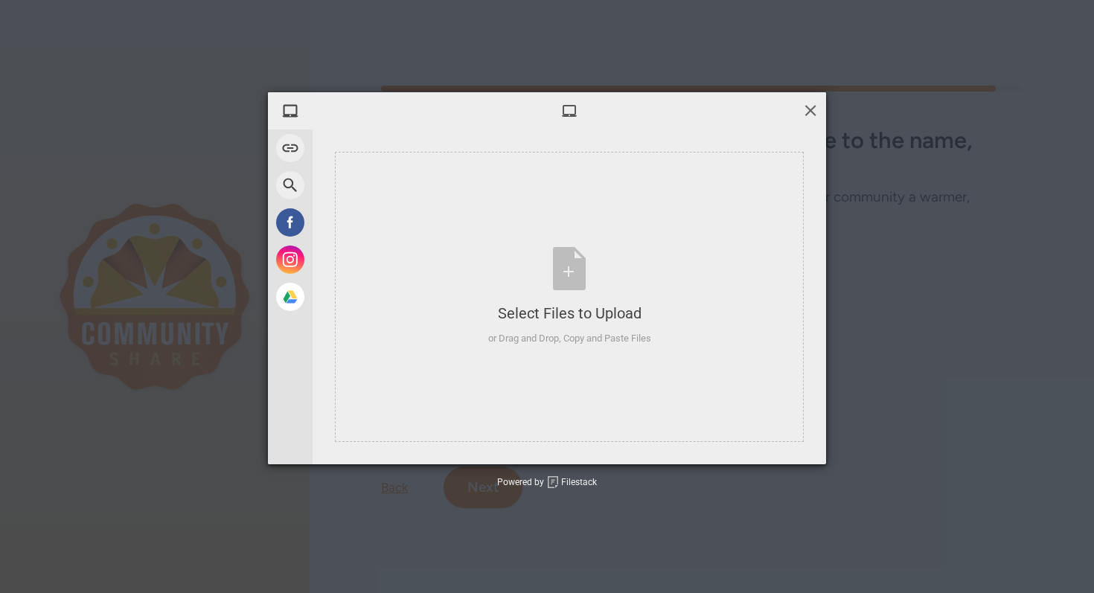
click at [815, 115] on span at bounding box center [810, 110] width 16 height 16
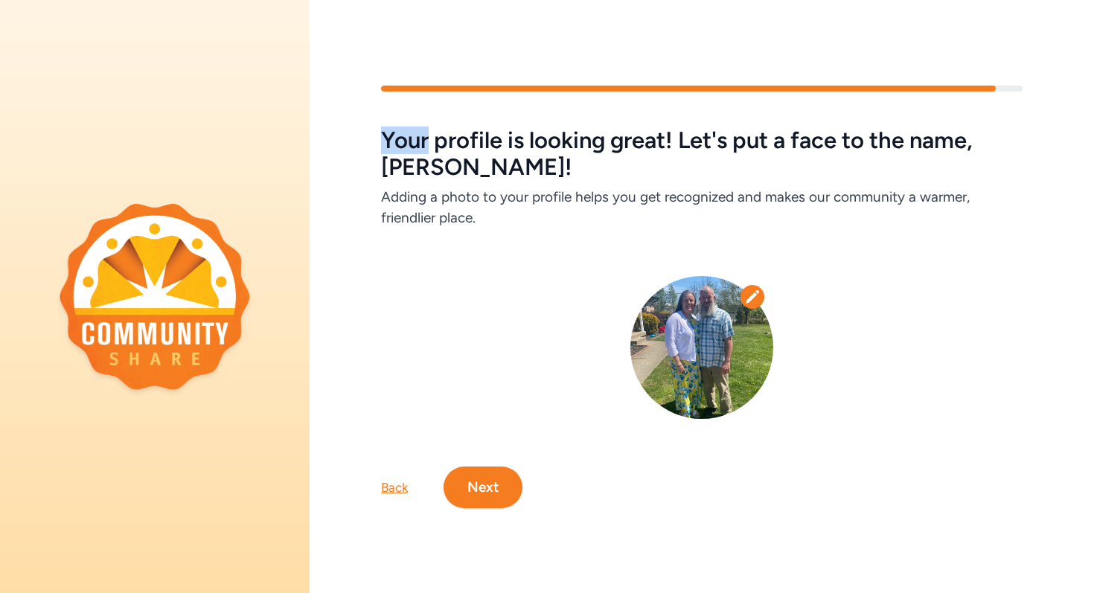
click at [815, 115] on div "Your profile is looking great! Let's put a face to the name, [PERSON_NAME]! Add…" at bounding box center [702, 157] width 784 height 143
click at [525, 349] on div at bounding box center [701, 347] width 641 height 143
click at [484, 485] on button "Next" at bounding box center [482, 488] width 79 height 42
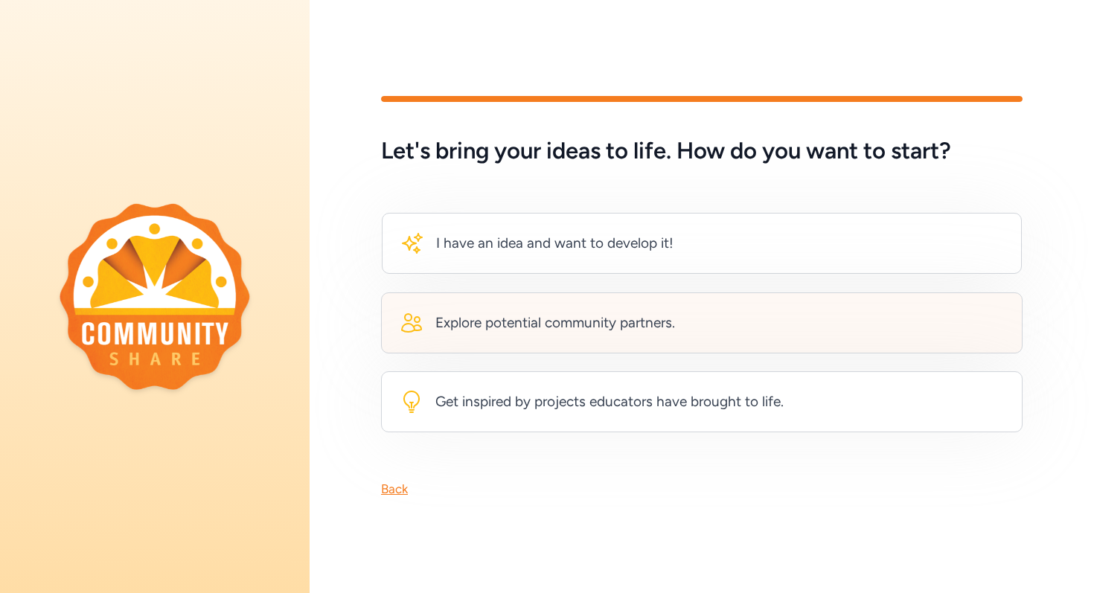
click at [534, 325] on div "Explore potential community partners." at bounding box center [555, 323] width 240 height 21
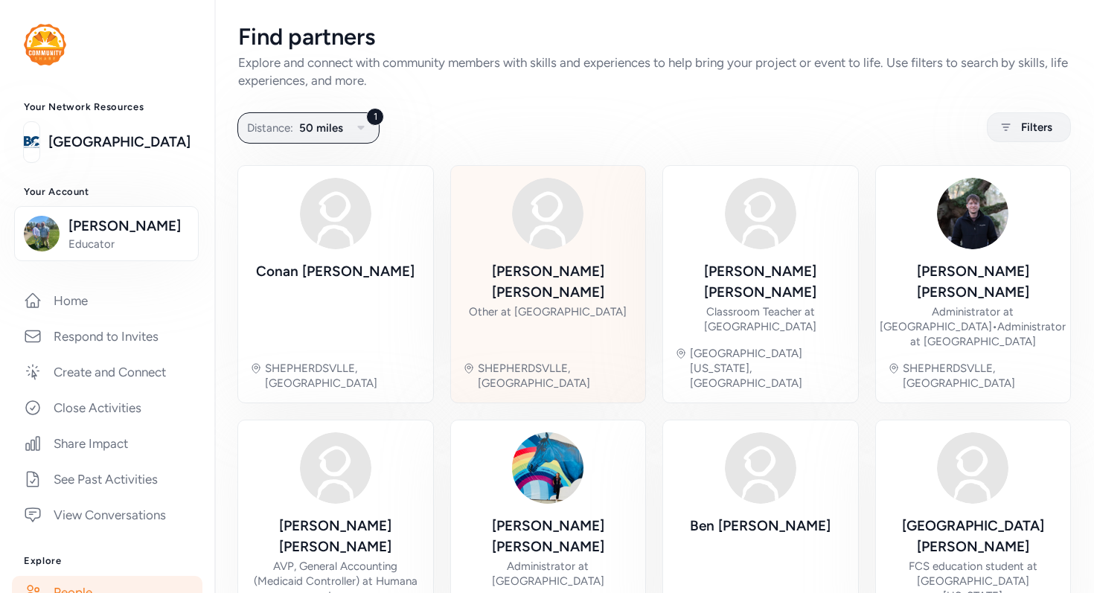
click at [451, 310] on div "[PERSON_NAME] Other at [GEOGRAPHIC_DATA], [GEOGRAPHIC_DATA]" at bounding box center [548, 284] width 196 height 238
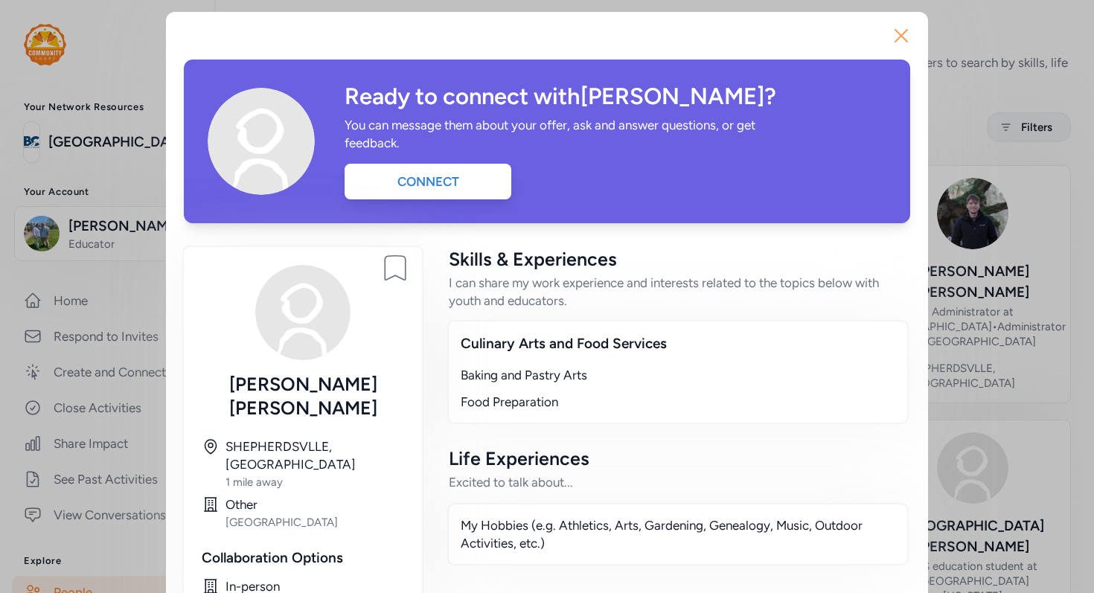
click at [900, 37] on icon "button" at bounding box center [901, 36] width 24 height 24
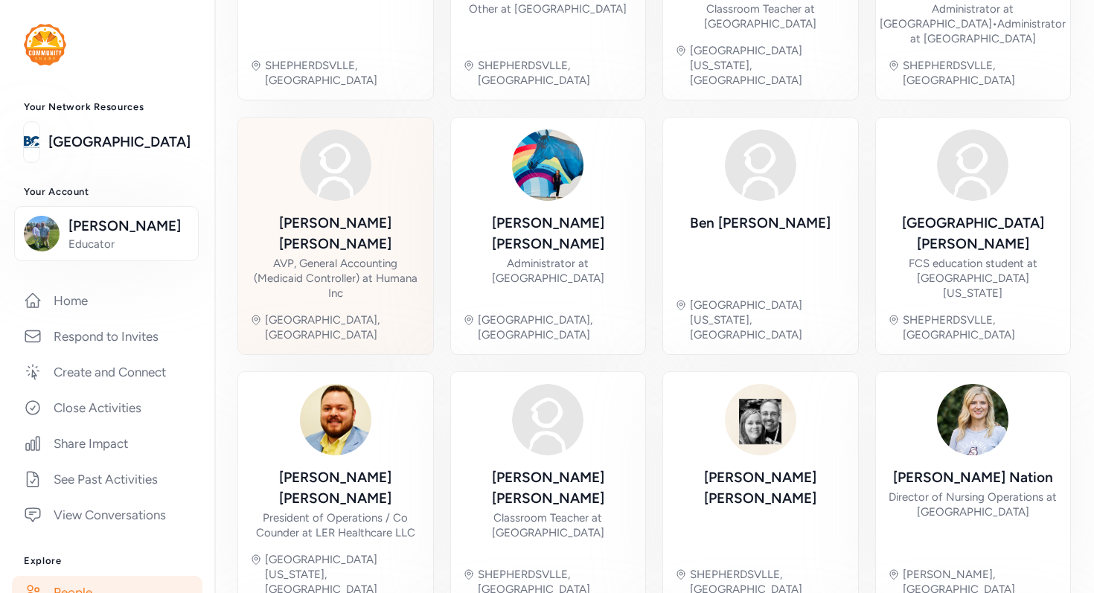
scroll to position [491, 0]
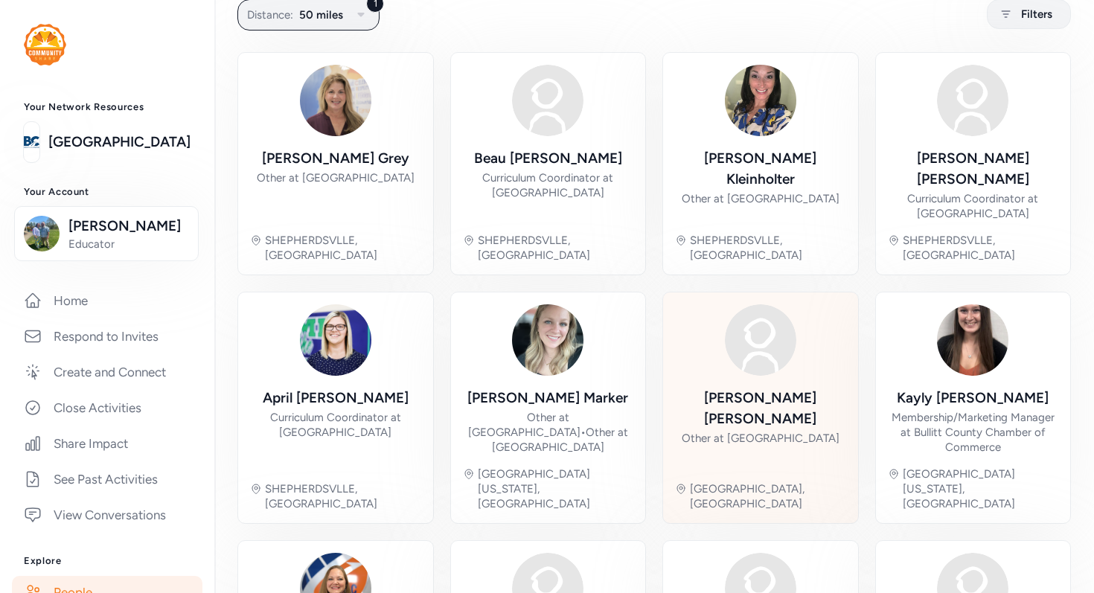
scroll to position [506, 0]
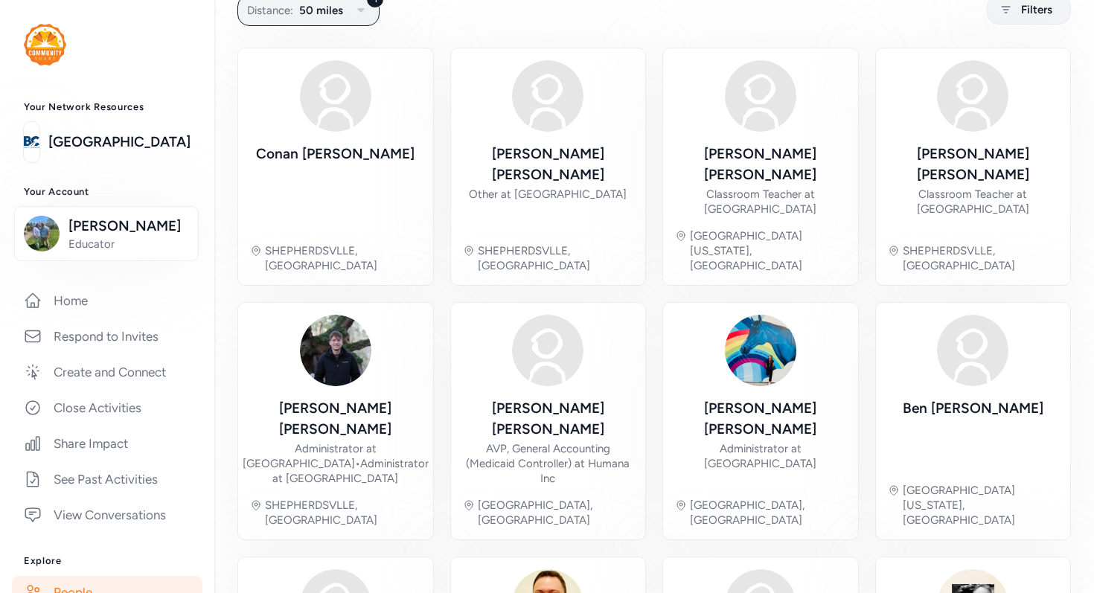
scroll to position [125, 0]
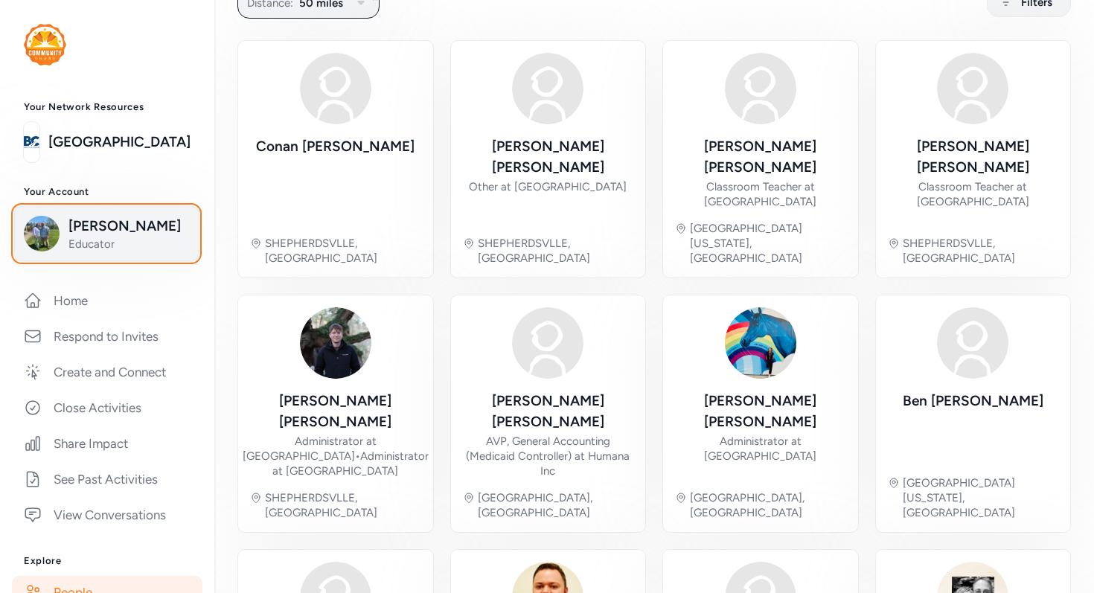
click at [103, 234] on span "[PERSON_NAME]" at bounding box center [128, 226] width 121 height 21
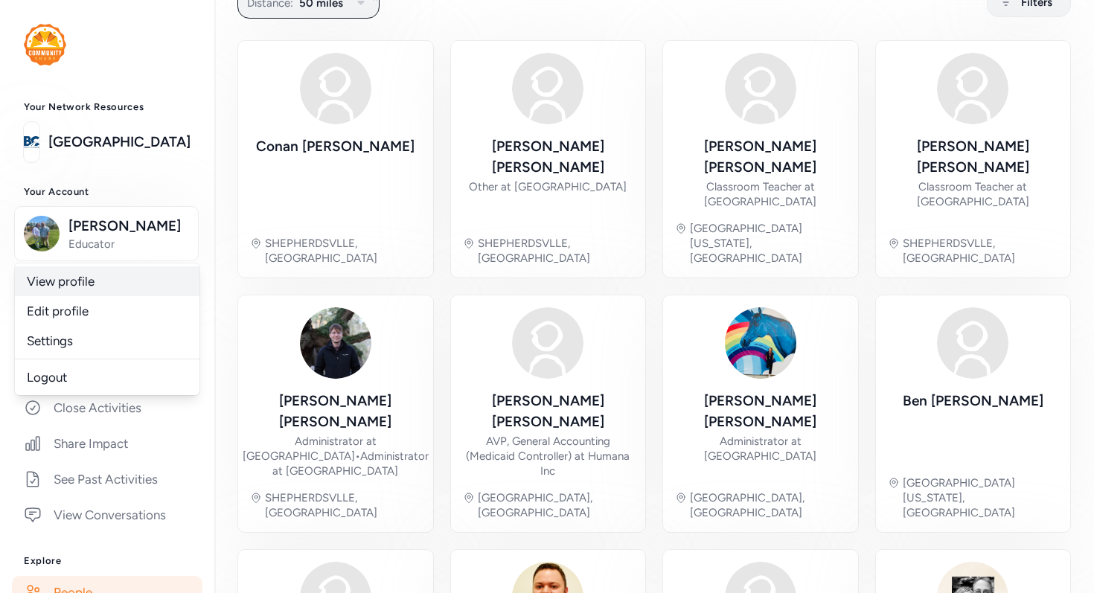
click at [120, 283] on link "View profile" at bounding box center [107, 281] width 185 height 30
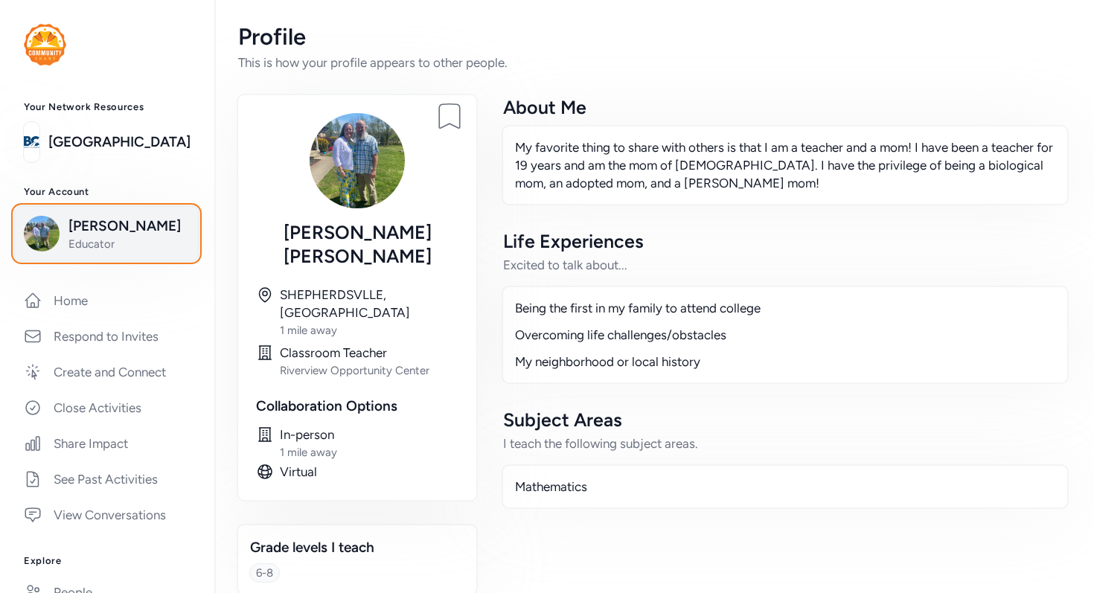
click at [118, 241] on span "Educator" at bounding box center [128, 244] width 121 height 15
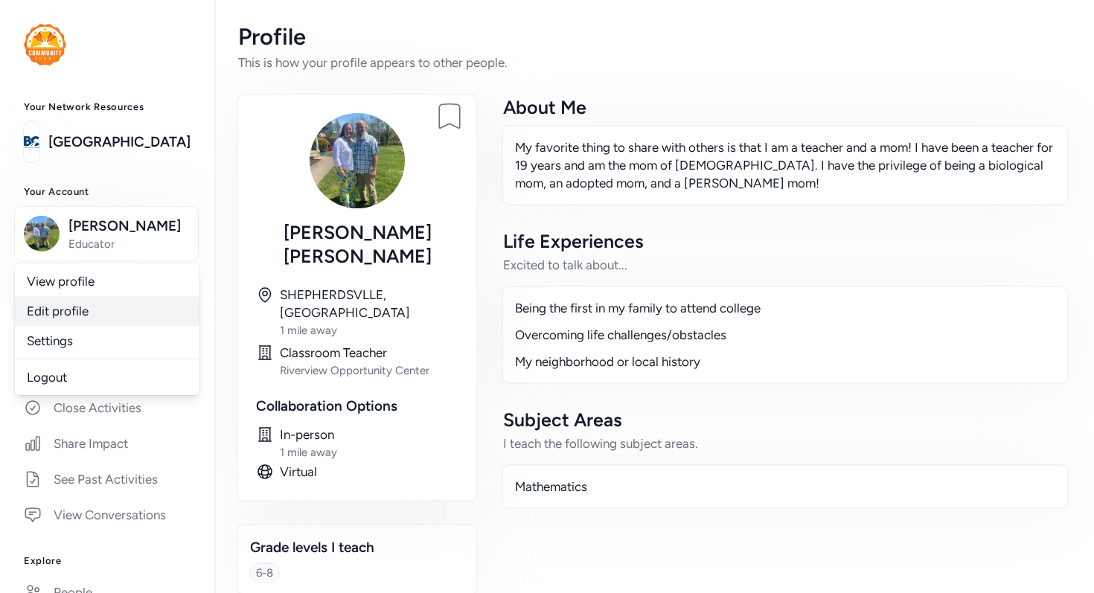
click at [68, 313] on link "Edit profile" at bounding box center [107, 311] width 185 height 30
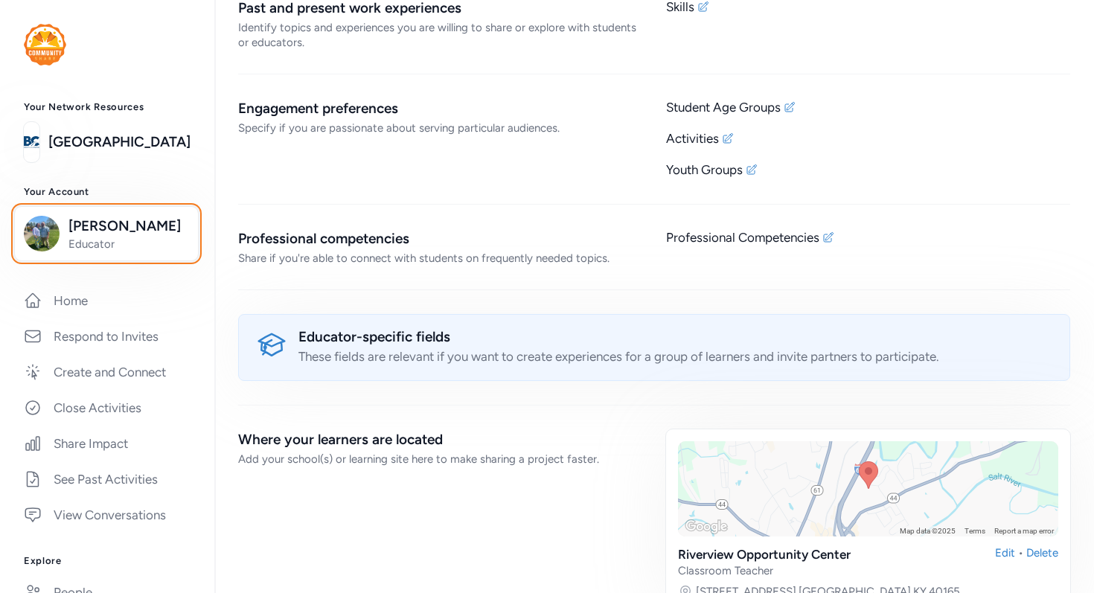
scroll to position [1369, 0]
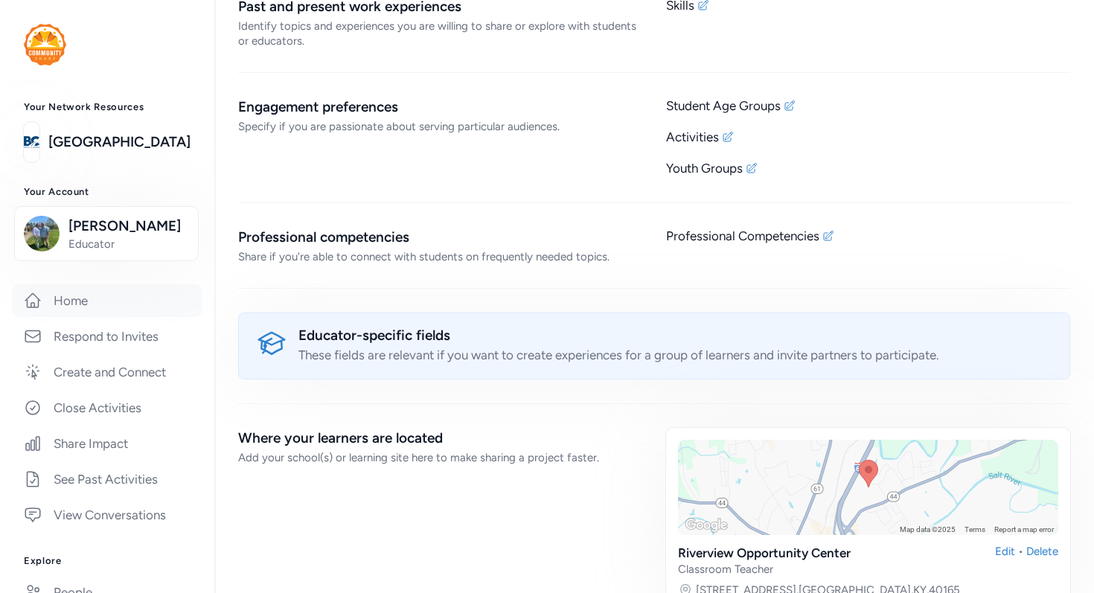
click at [111, 310] on link "Home" at bounding box center [107, 300] width 190 height 33
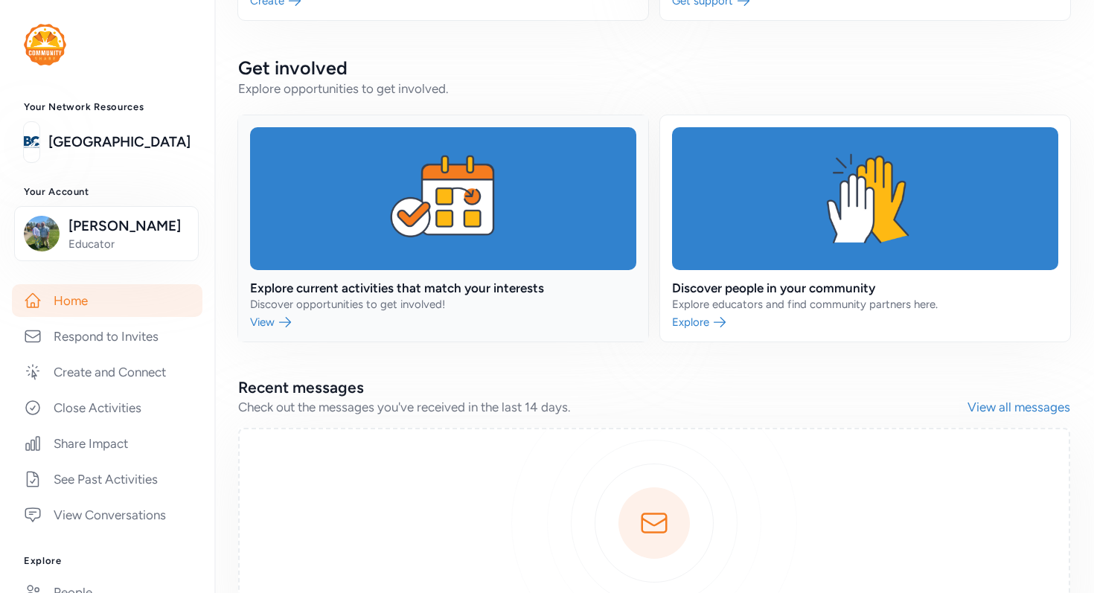
scroll to position [288, 0]
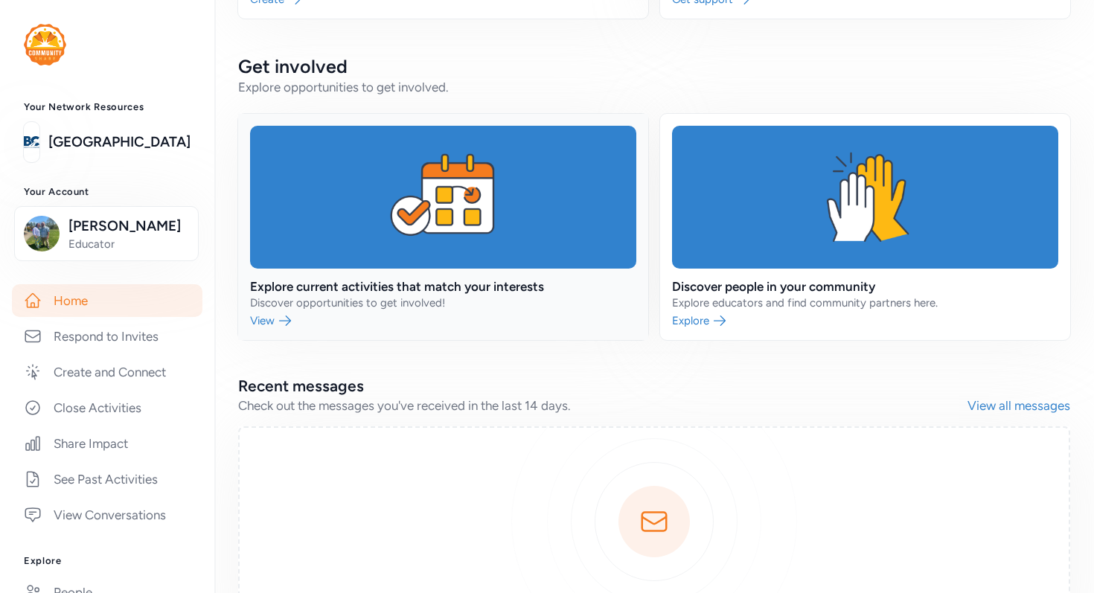
click at [275, 316] on link at bounding box center [443, 227] width 410 height 226
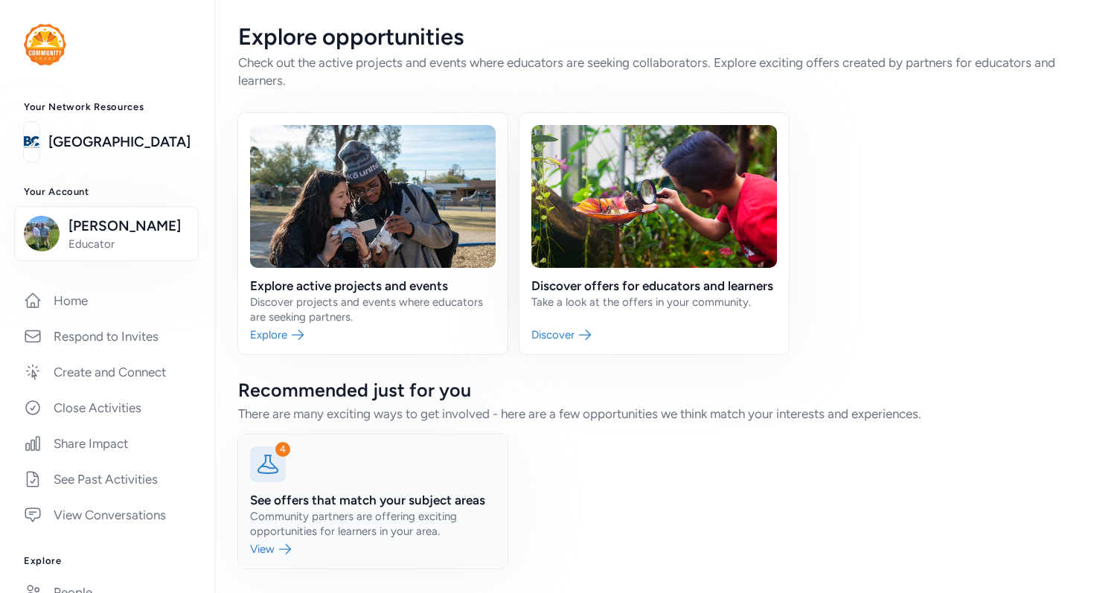
click at [279, 548] on link at bounding box center [372, 502] width 269 height 134
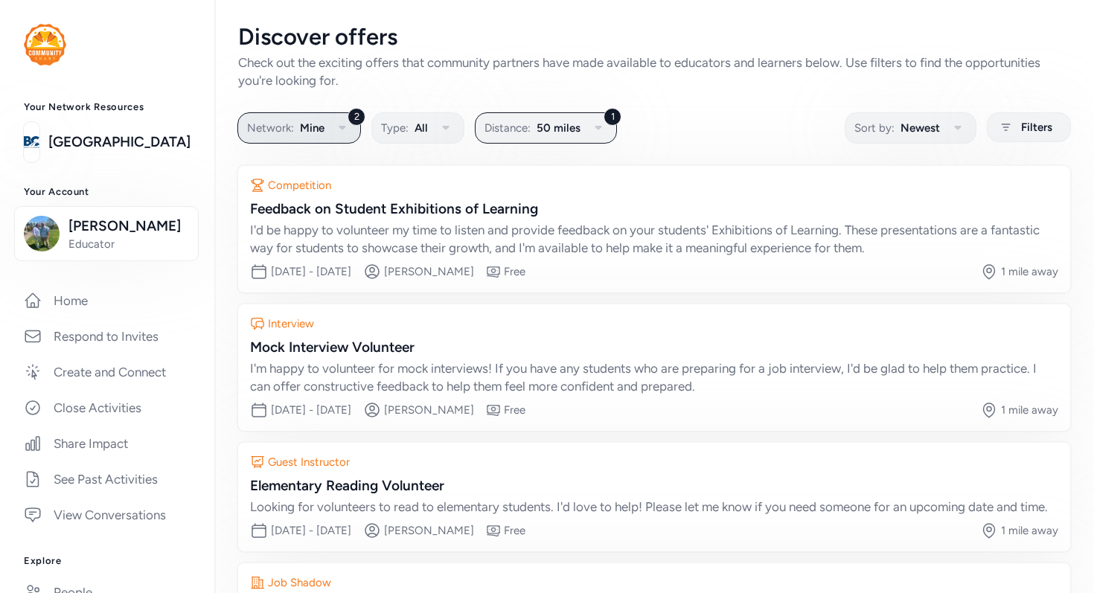
click at [330, 128] on button "2 Network: Mine" at bounding box center [299, 127] width 124 height 31
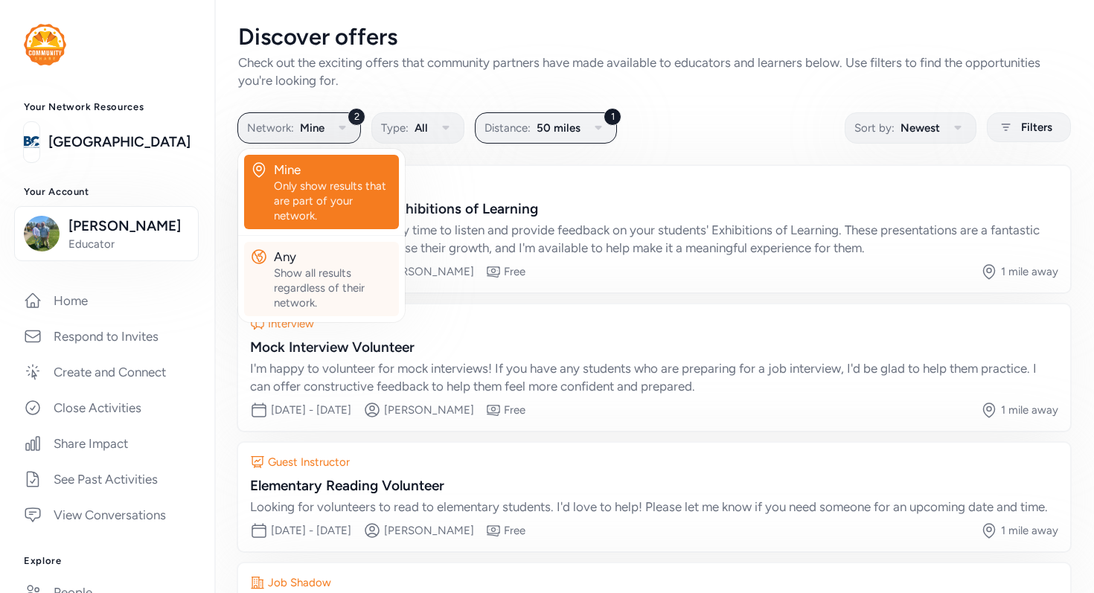
click at [301, 266] on div "Show all results regardless of their network." at bounding box center [333, 288] width 119 height 45
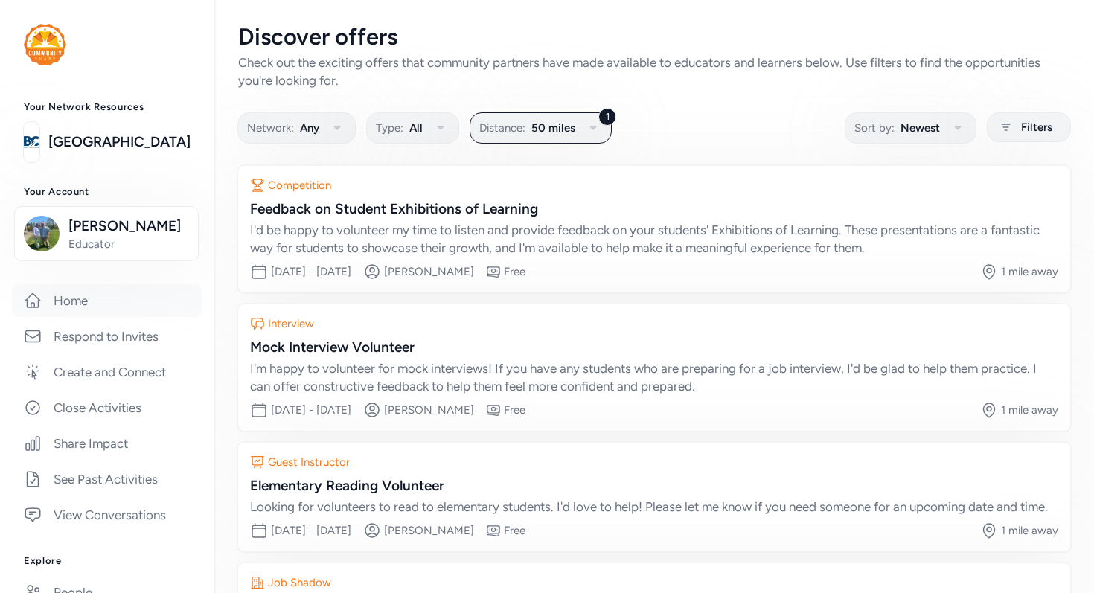
click at [131, 301] on link "Home" at bounding box center [107, 300] width 190 height 33
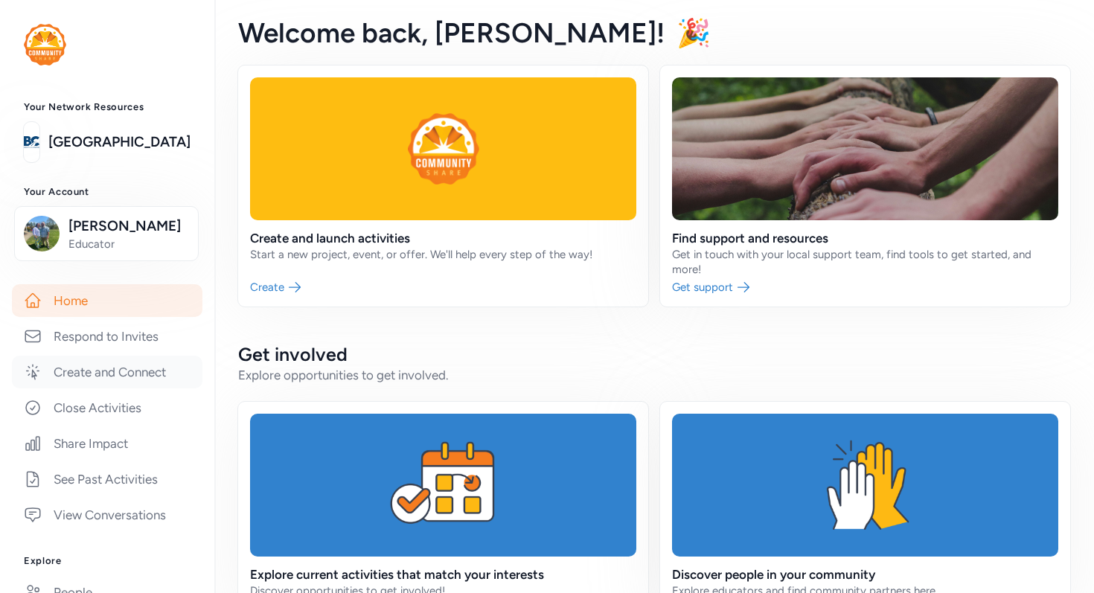
click at [120, 369] on link "Create and Connect" at bounding box center [107, 372] width 190 height 33
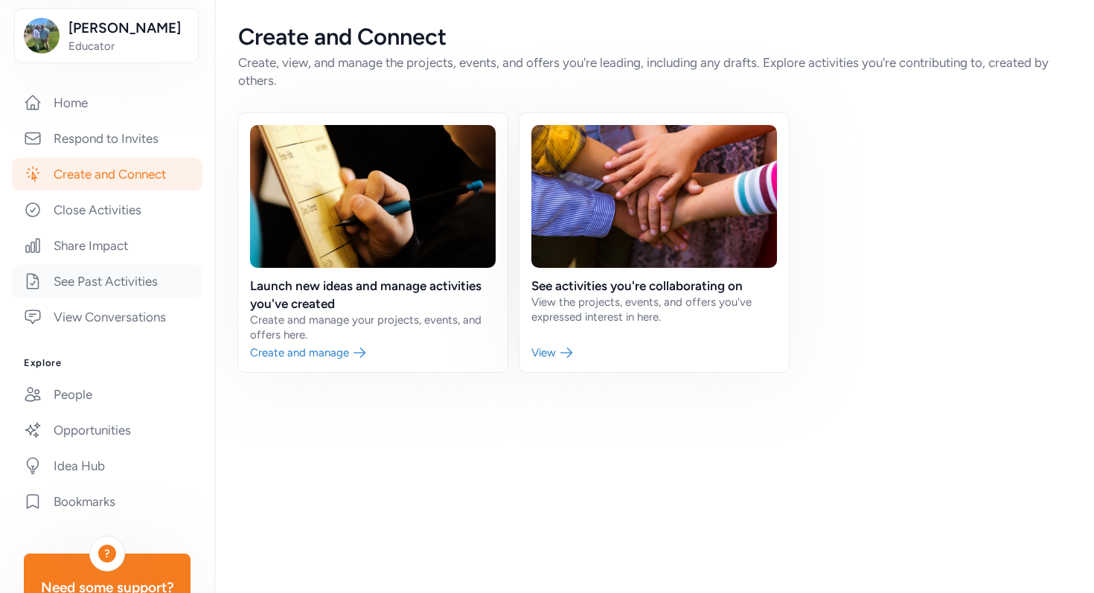
scroll to position [196, 0]
click at [126, 330] on link "View Conversations" at bounding box center [107, 319] width 190 height 33
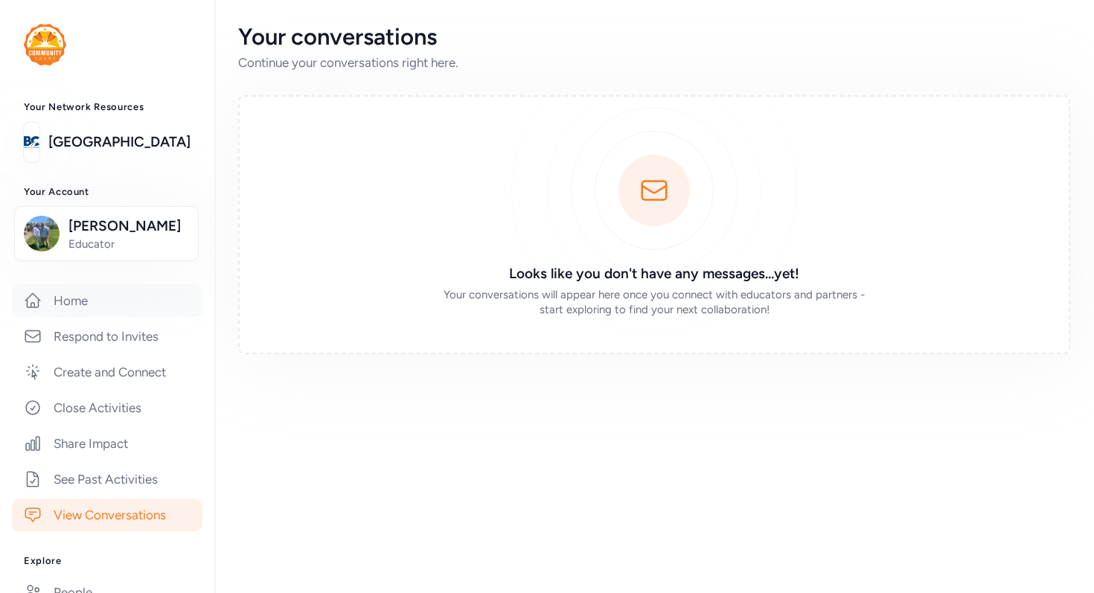
click at [80, 307] on link "Home" at bounding box center [107, 300] width 190 height 33
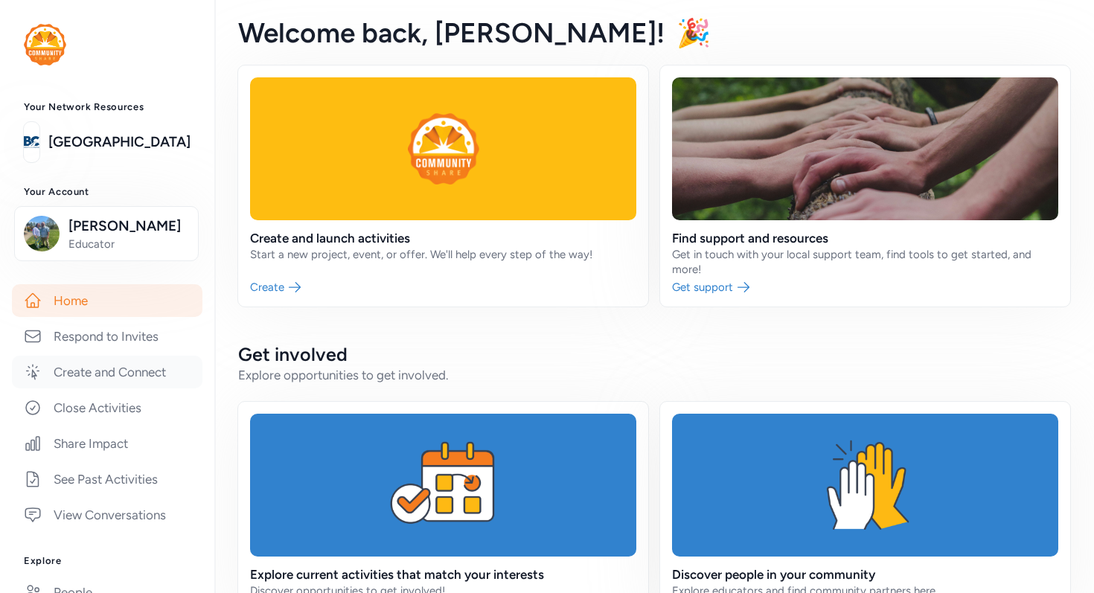
click at [72, 369] on link "Create and Connect" at bounding box center [107, 372] width 190 height 33
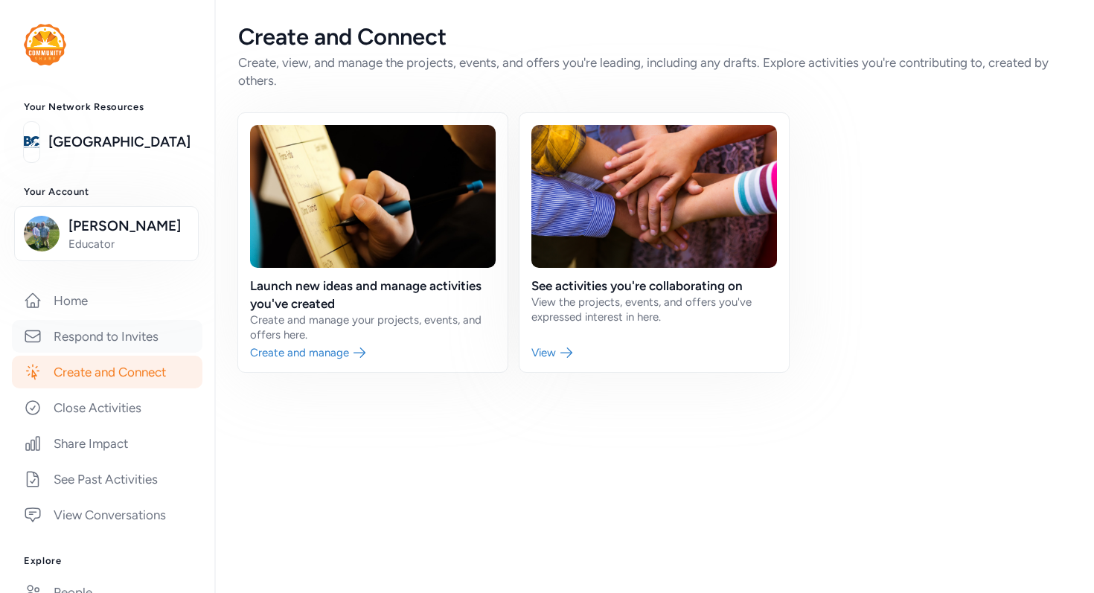
click at [140, 342] on link "Respond to Invites" at bounding box center [107, 336] width 190 height 33
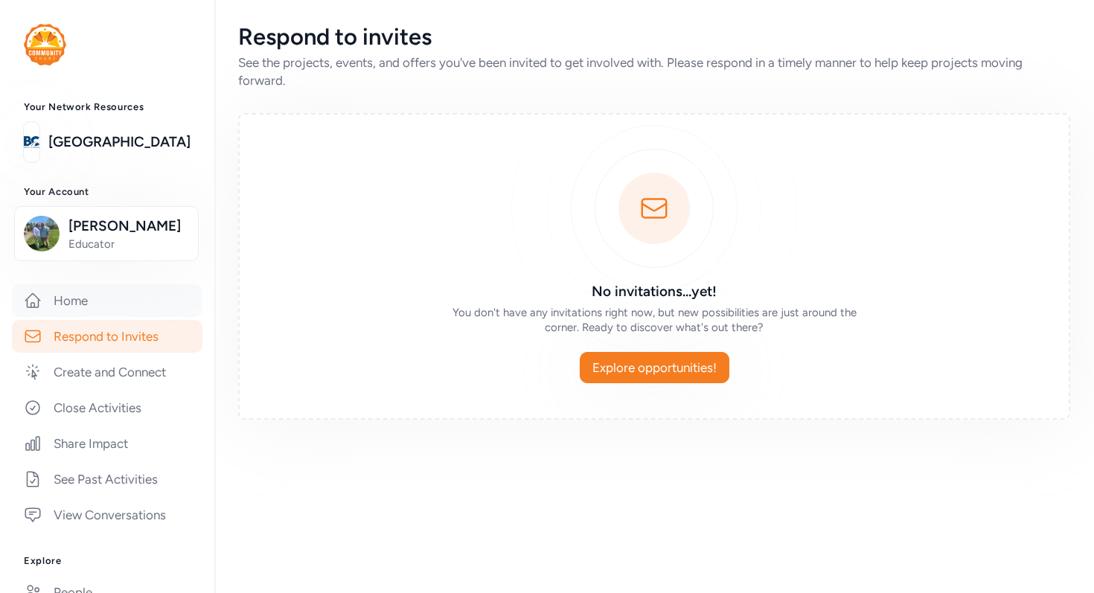
click at [99, 298] on link "Home" at bounding box center [107, 300] width 190 height 33
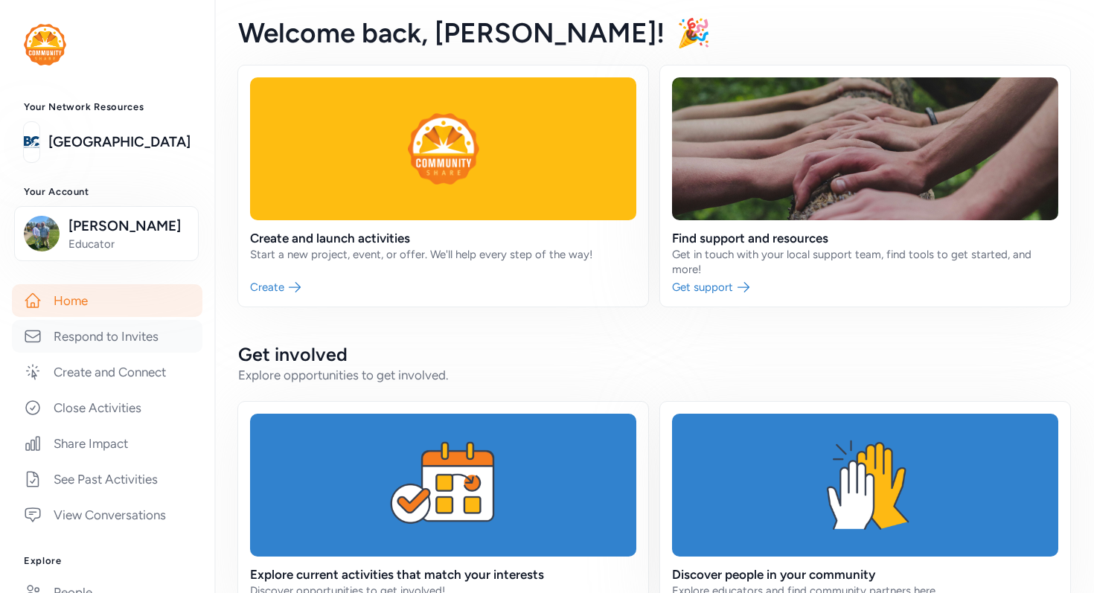
click at [99, 336] on link "Respond to Invites" at bounding box center [107, 336] width 190 height 33
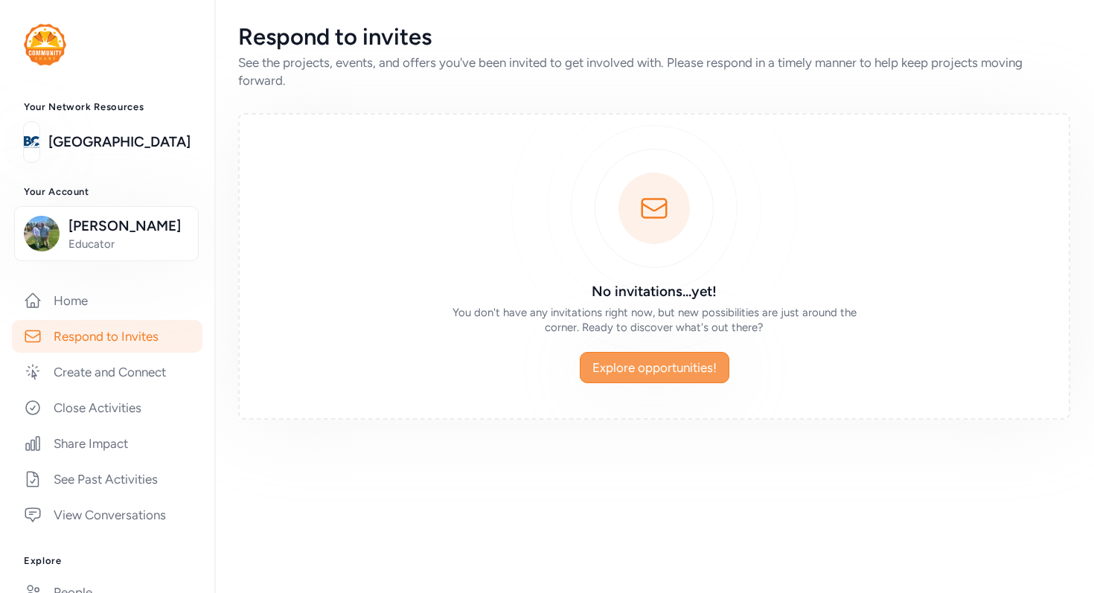
click at [644, 359] on span "Explore opportunities!" at bounding box center [654, 368] width 124 height 18
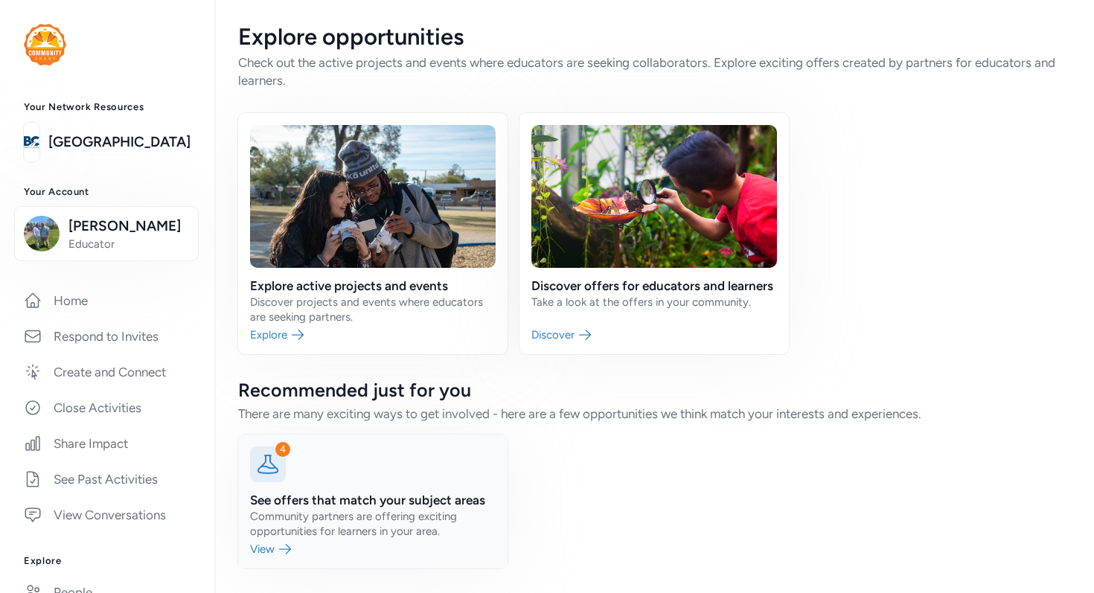
click at [273, 548] on link at bounding box center [372, 502] width 269 height 134
click at [579, 333] on link at bounding box center [653, 233] width 269 height 241
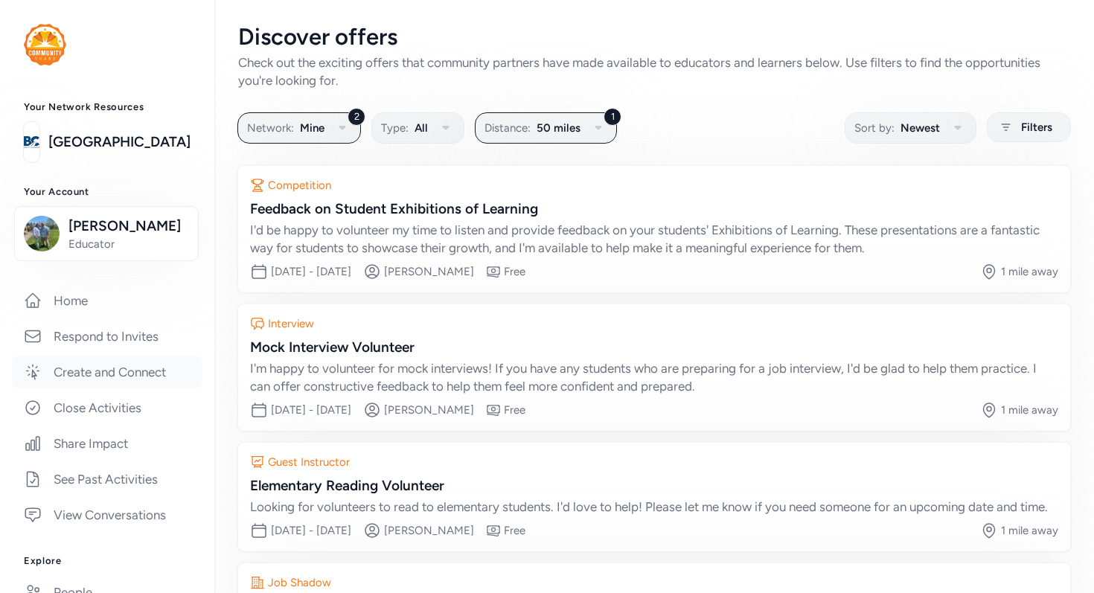
click at [103, 371] on link "Create and Connect" at bounding box center [107, 372] width 190 height 33
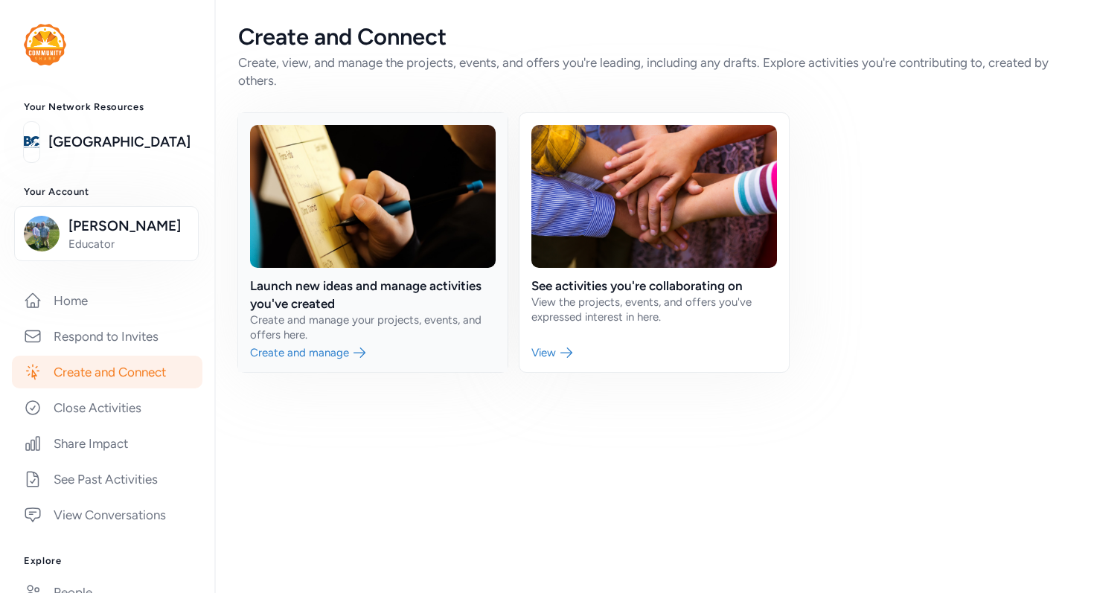
click at [360, 347] on link at bounding box center [372, 242] width 269 height 259
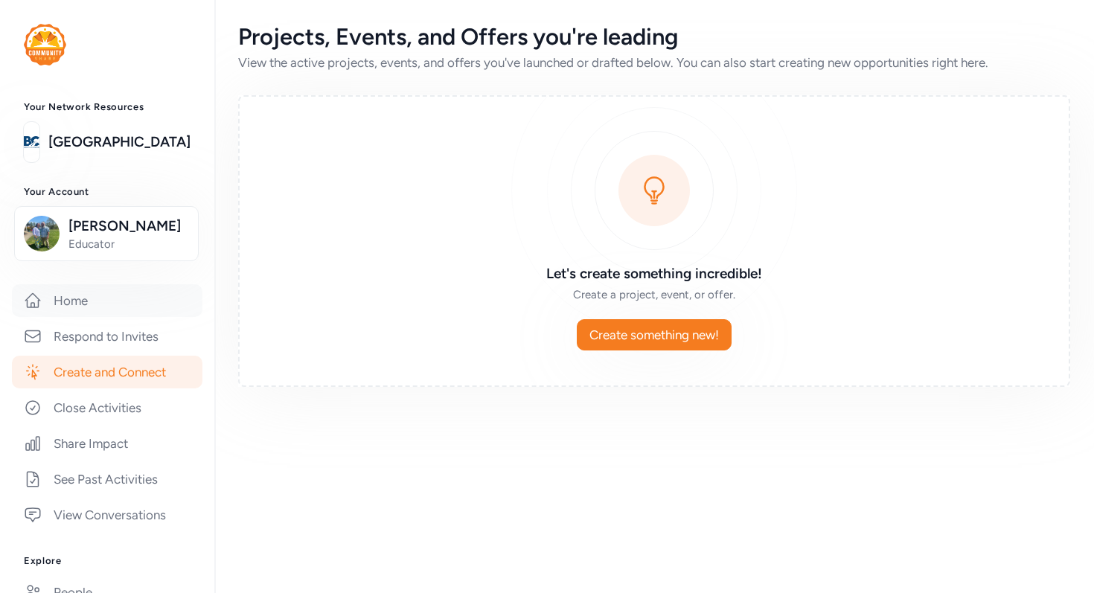
click at [105, 306] on link "Home" at bounding box center [107, 300] width 190 height 33
